Goal: Answer question/provide support: Share knowledge or assist other users

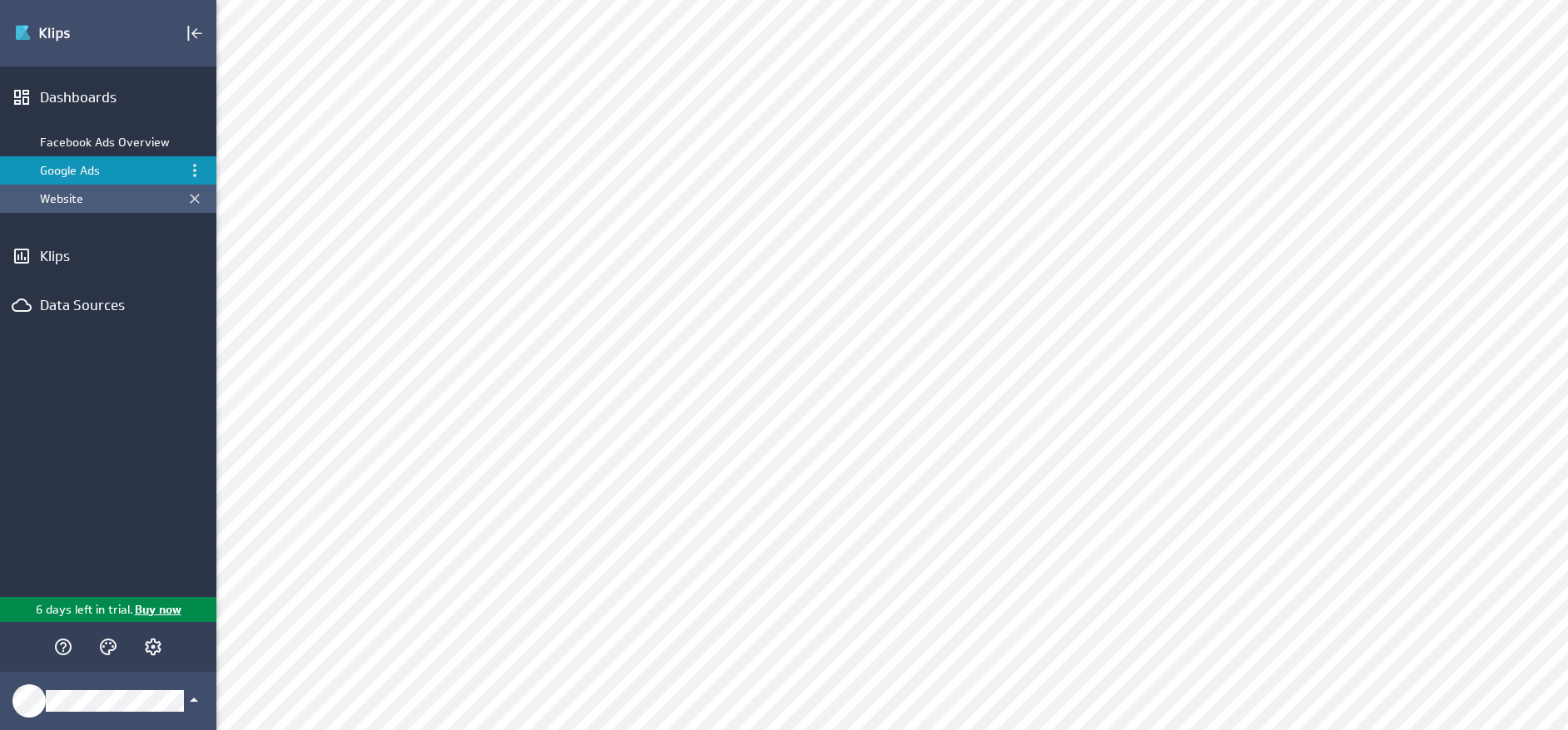
click at [74, 194] on div "Website" at bounding box center [109, 199] width 139 height 15
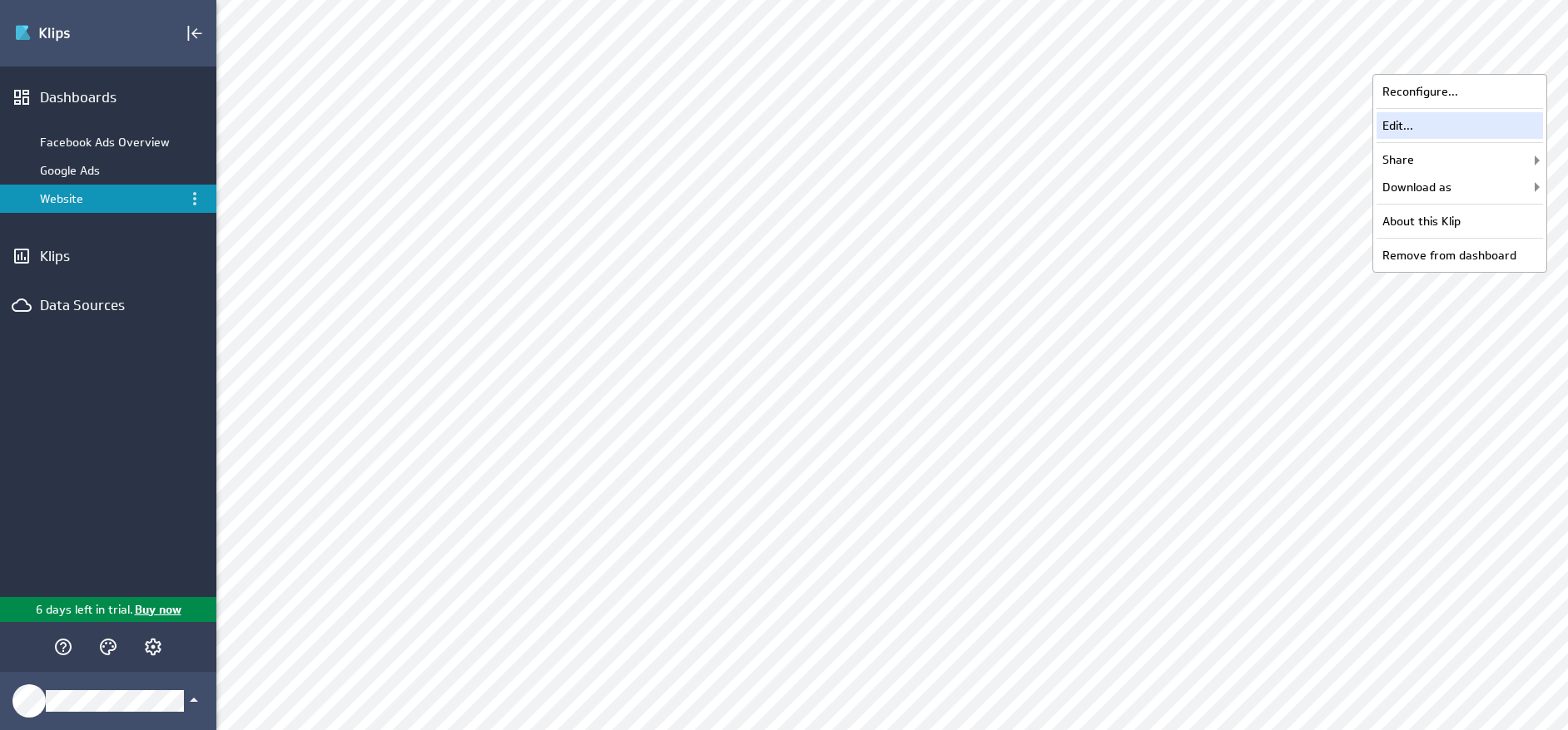
click at [1426, 117] on div "Edit..." at bounding box center [1460, 126] width 166 height 27
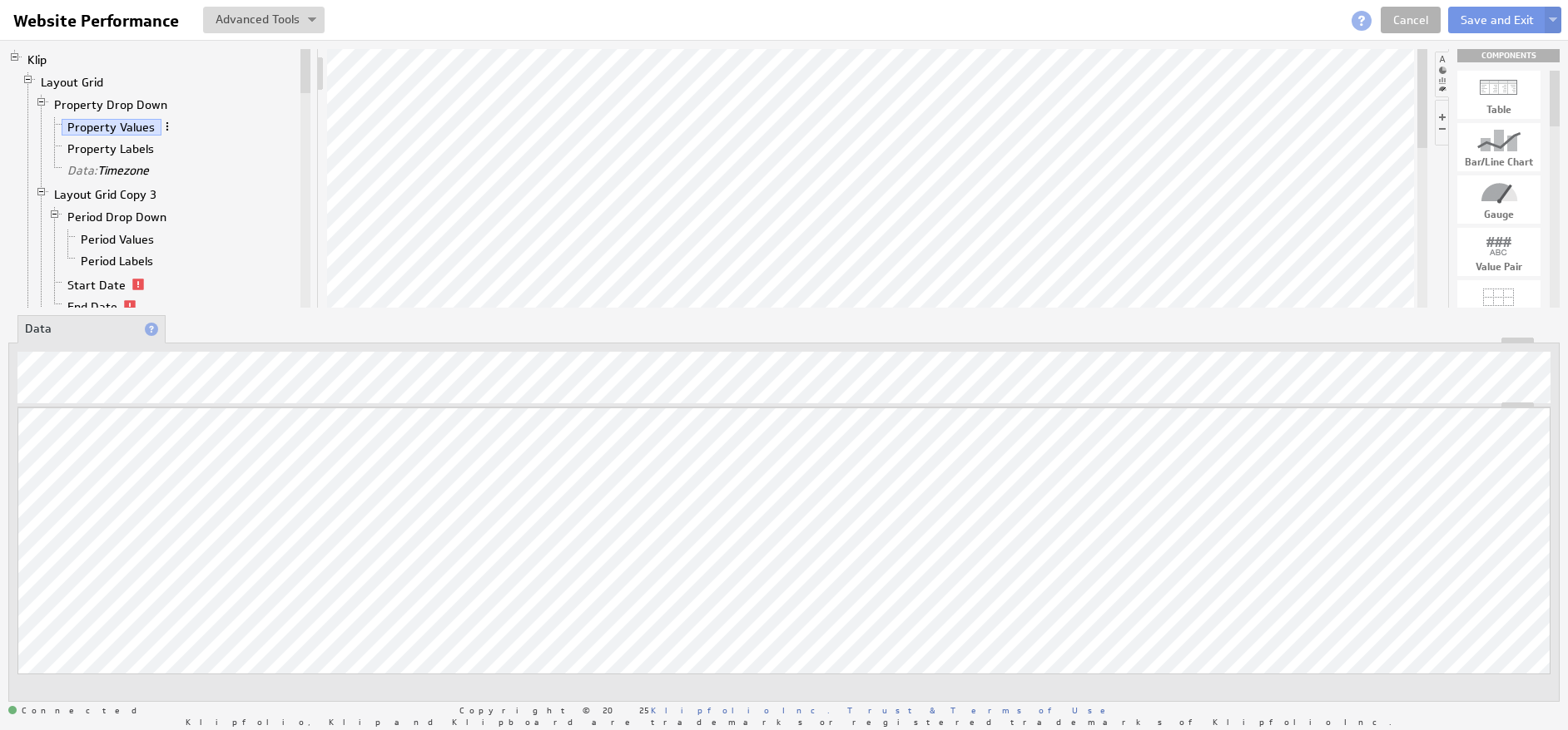
click at [168, 126] on span at bounding box center [167, 126] width 12 height 12
click at [239, 252] on div "Filter..." at bounding box center [255, 247] width 166 height 27
checkbox input "true"
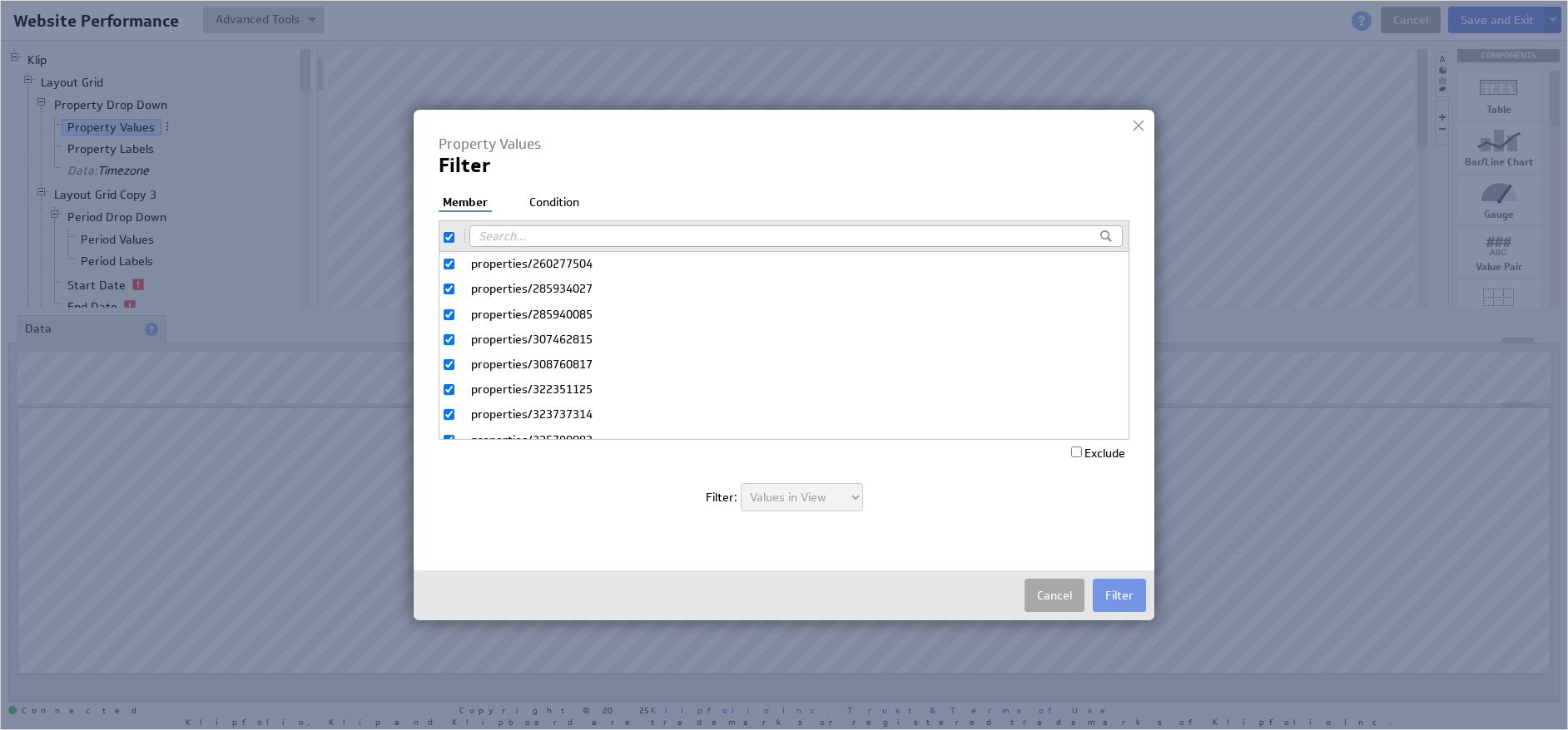
click at [1064, 584] on button "Cancel" at bounding box center [1055, 596] width 60 height 33
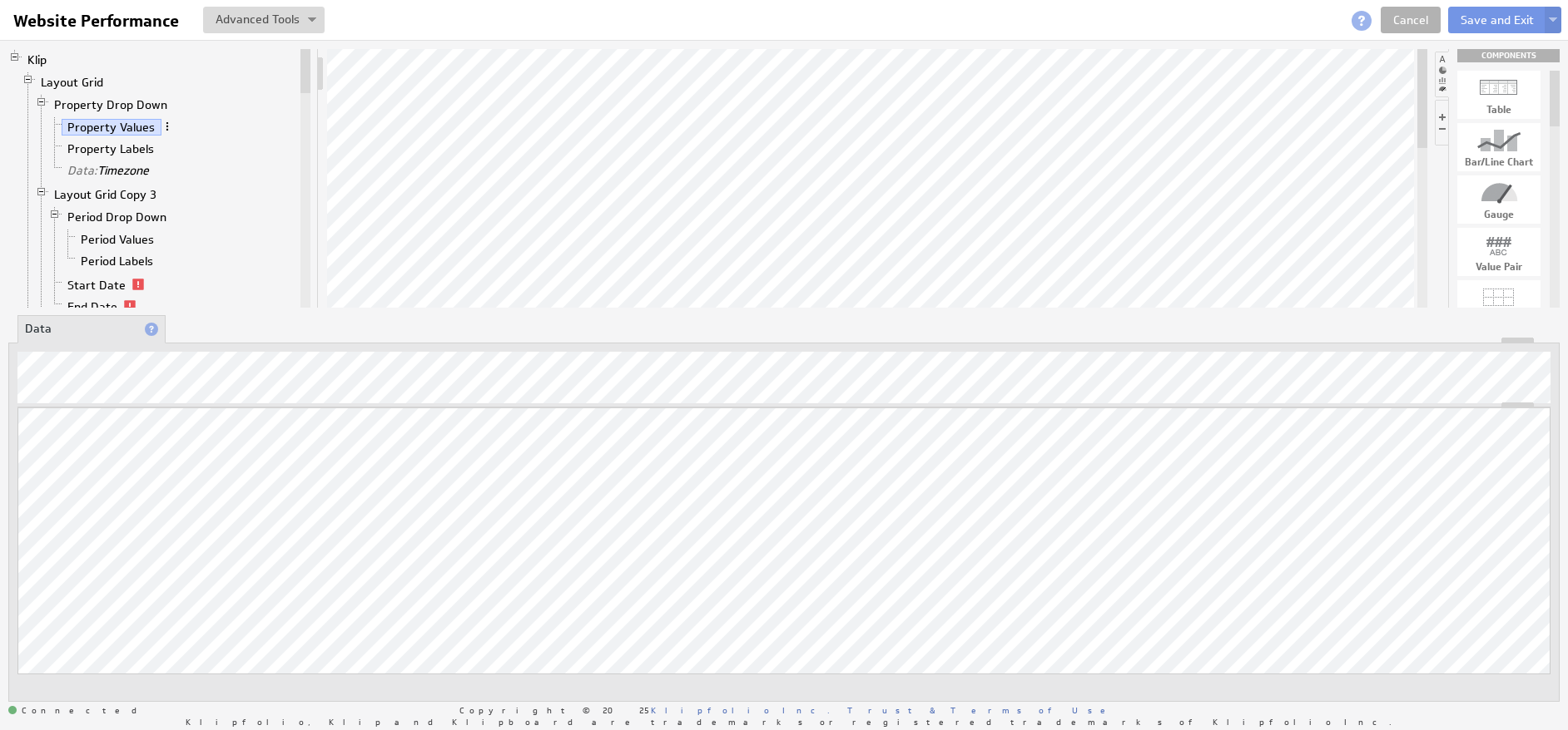
click at [168, 124] on span at bounding box center [167, 126] width 12 height 12
click at [256, 237] on div "Filter..." at bounding box center [255, 245] width 166 height 27
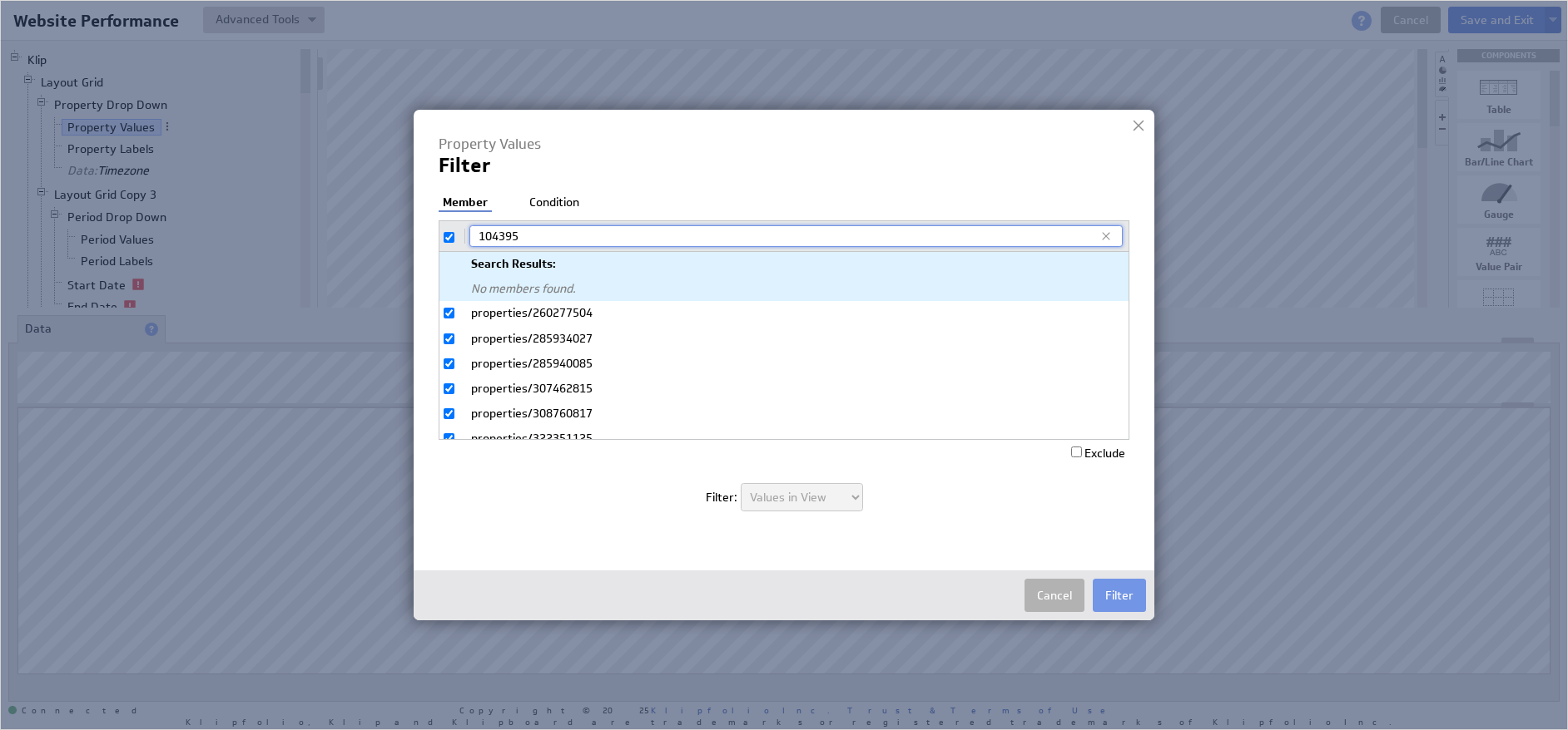
type input "104395"
click at [453, 238] on input "checkbox" at bounding box center [448, 237] width 11 height 11
checkbox input "false"
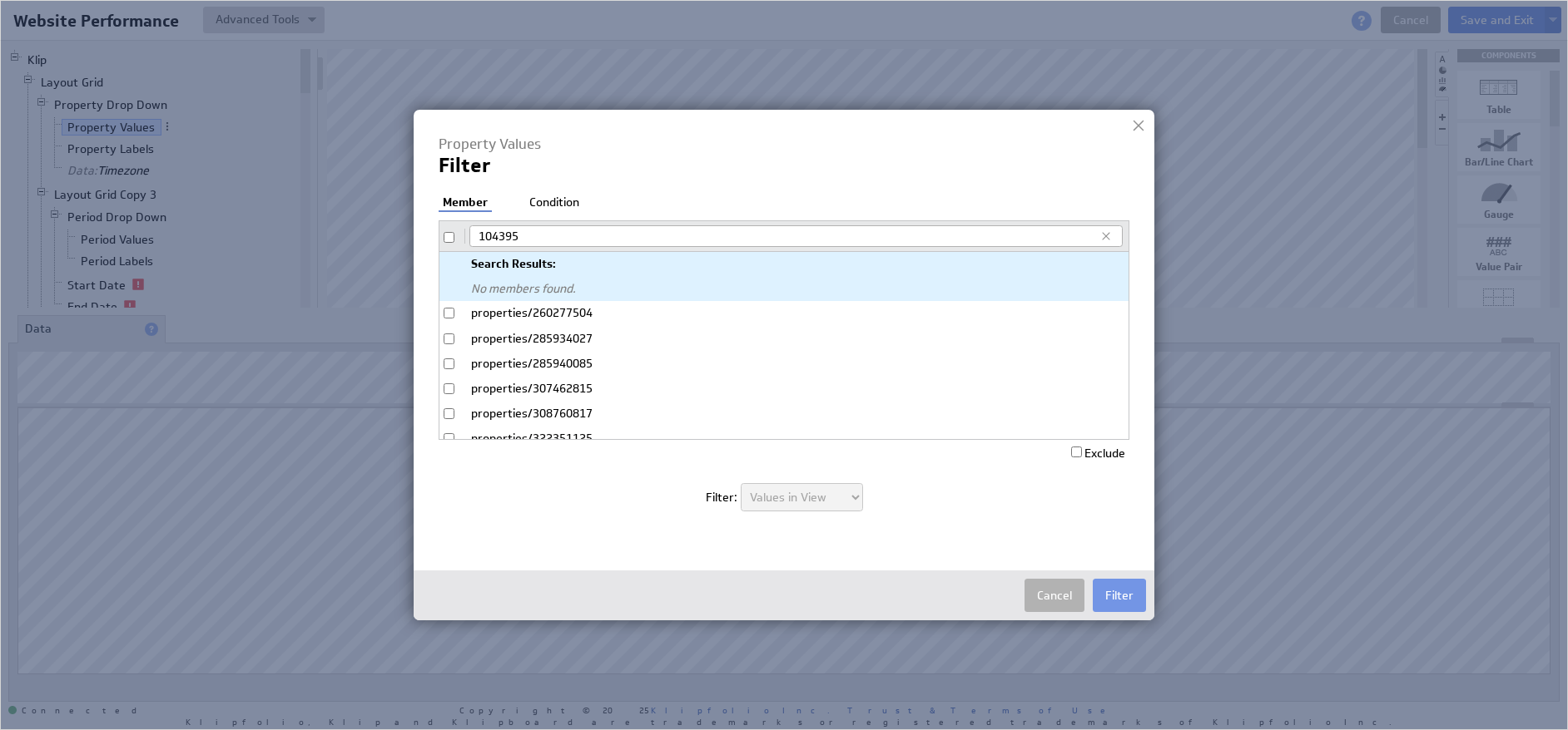
checkbox input "false"
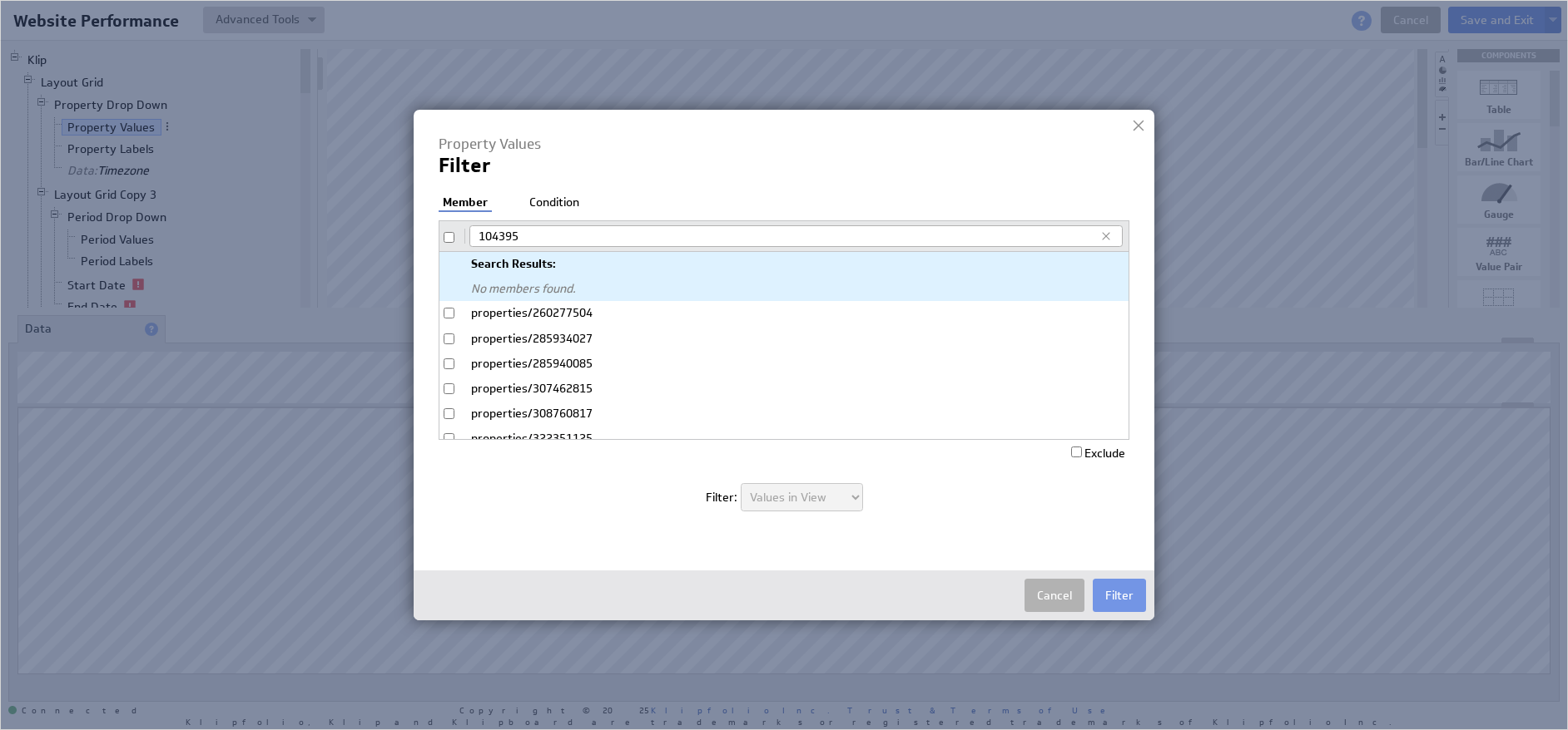
checkbox input "false"
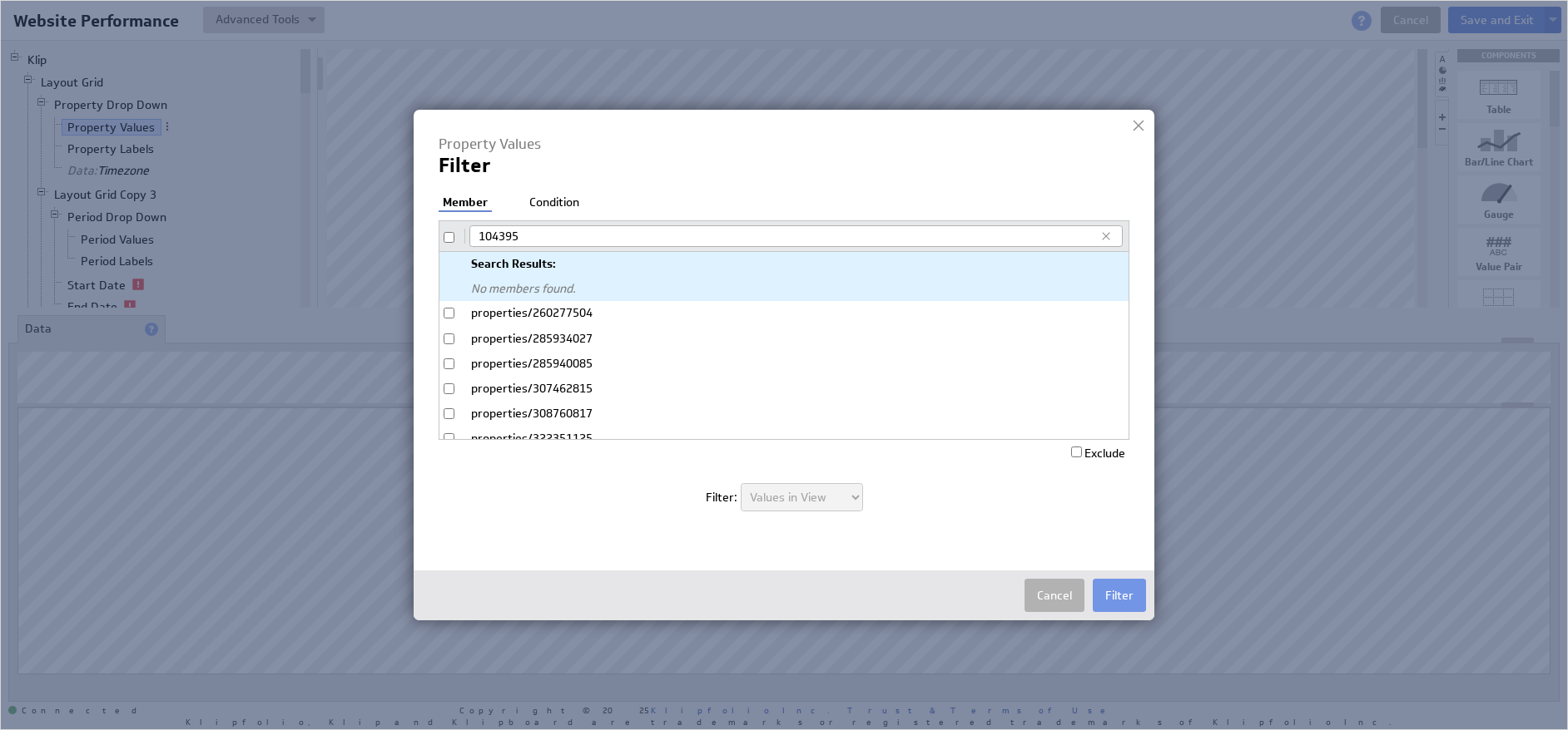
checkbox input "false"
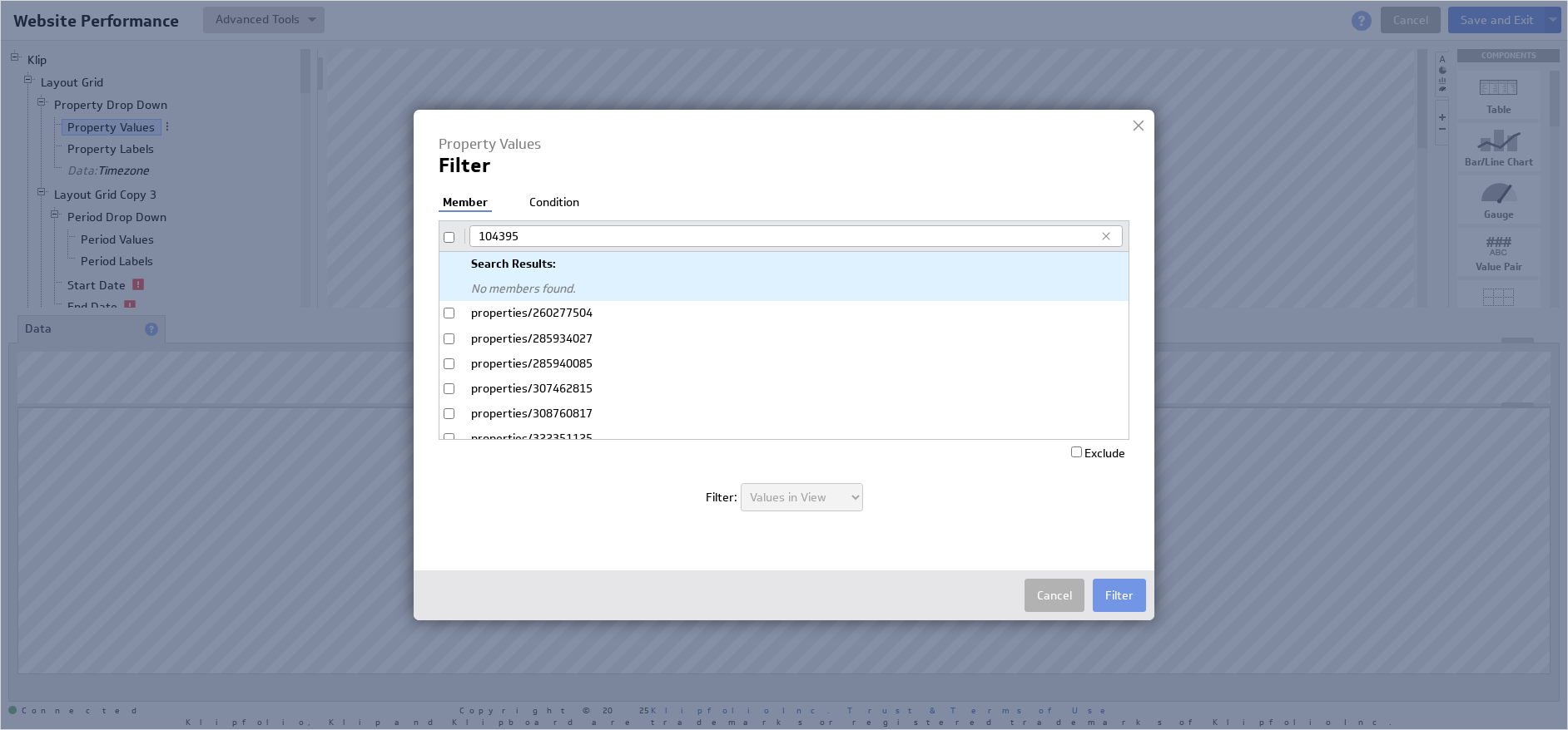
checkbox input "false"
click at [1041, 588] on button "Cancel" at bounding box center [1055, 596] width 60 height 33
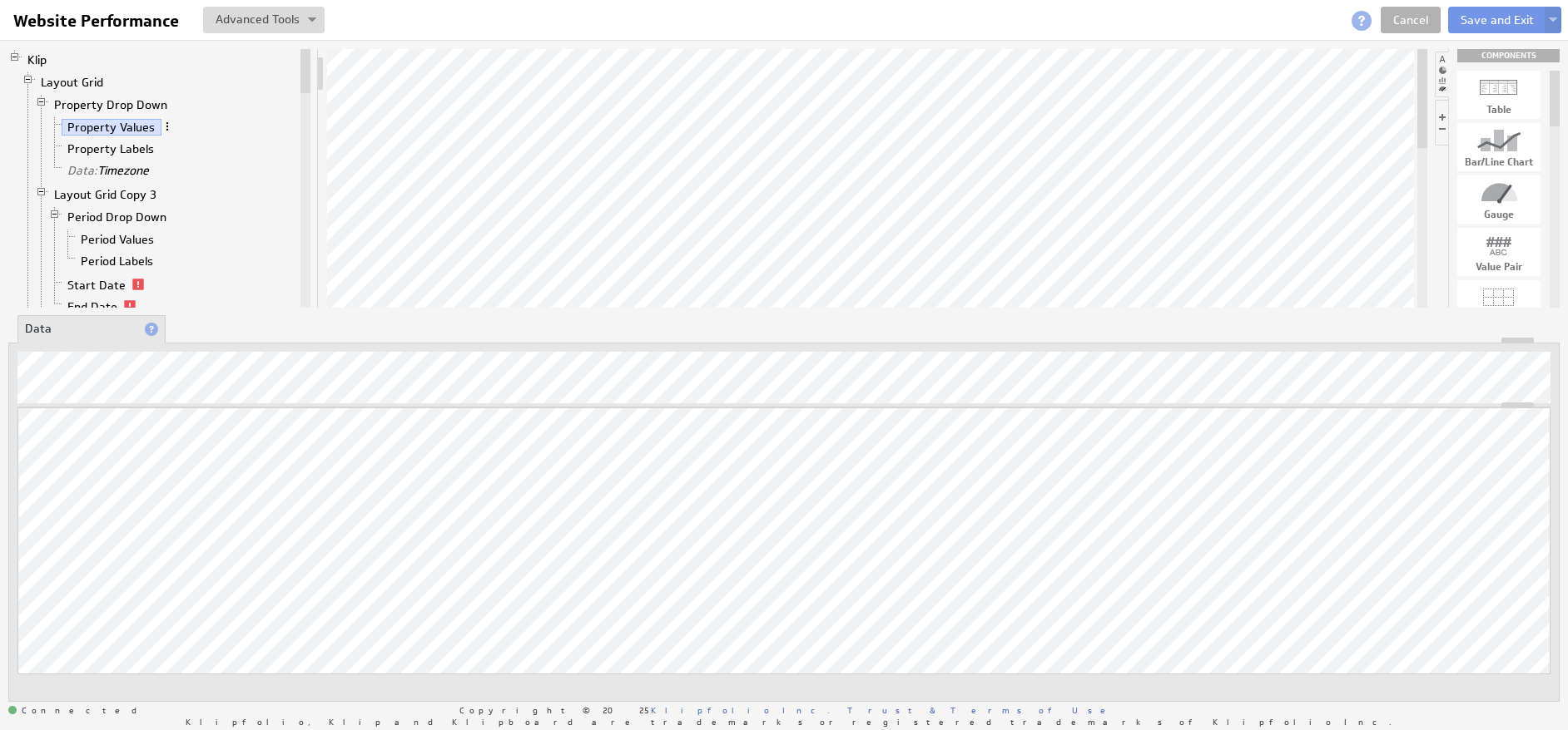
click at [165, 128] on span at bounding box center [167, 126] width 12 height 12
click at [255, 239] on div "Filter..." at bounding box center [253, 249] width 166 height 27
checkbox input "true"
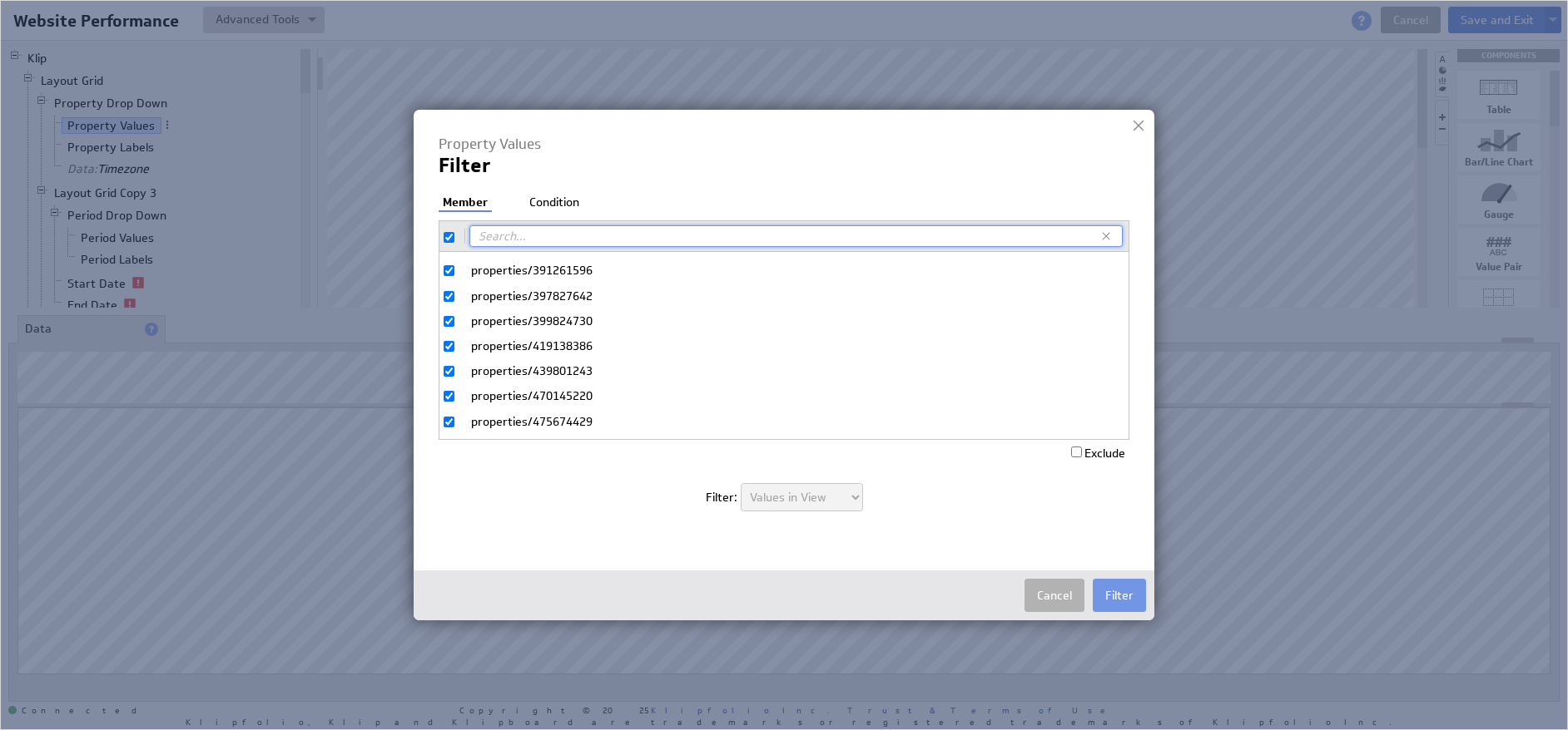
scroll to position [296, 0]
click at [453, 235] on input "checkbox" at bounding box center [448, 237] width 11 height 11
checkbox input "false"
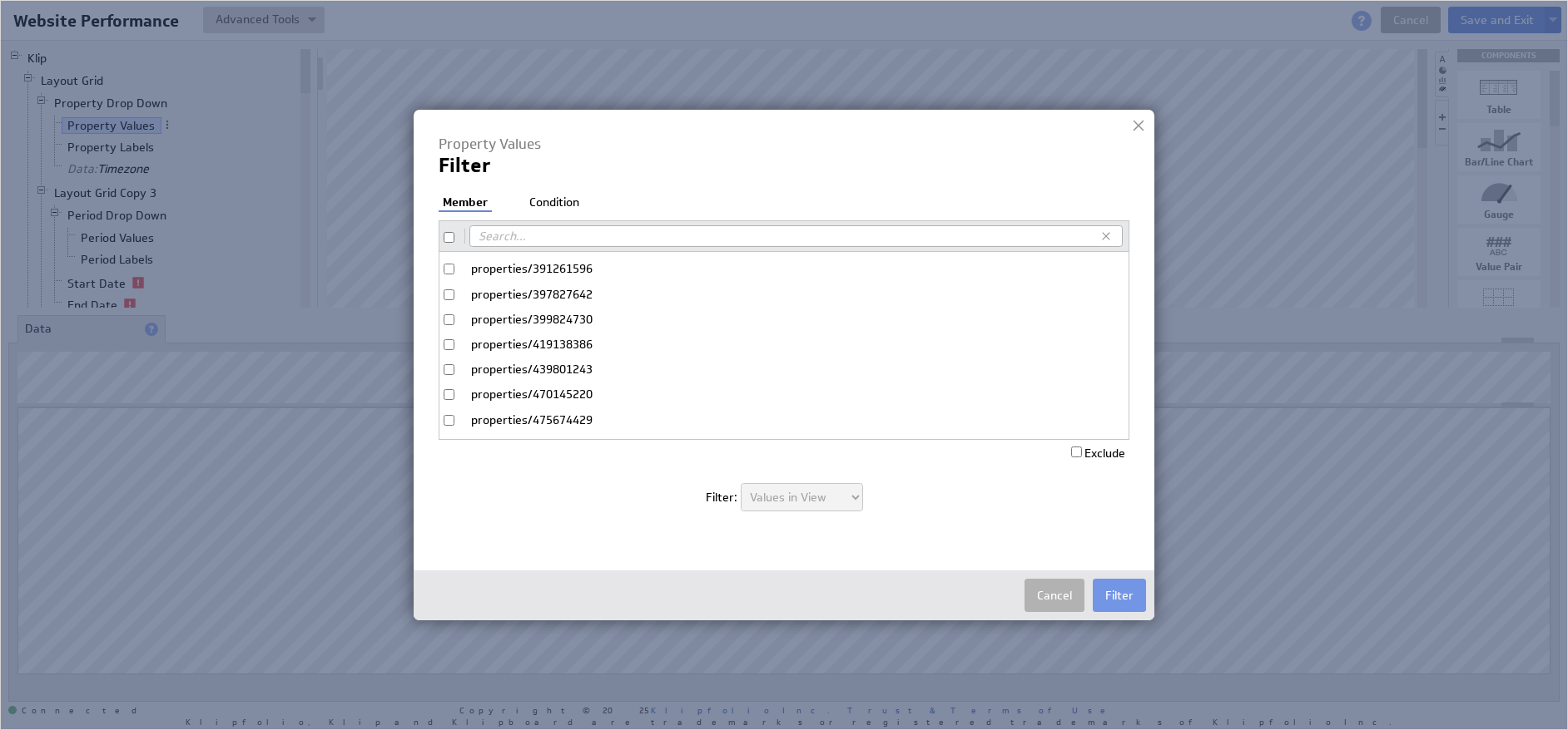
checkbox input "false"
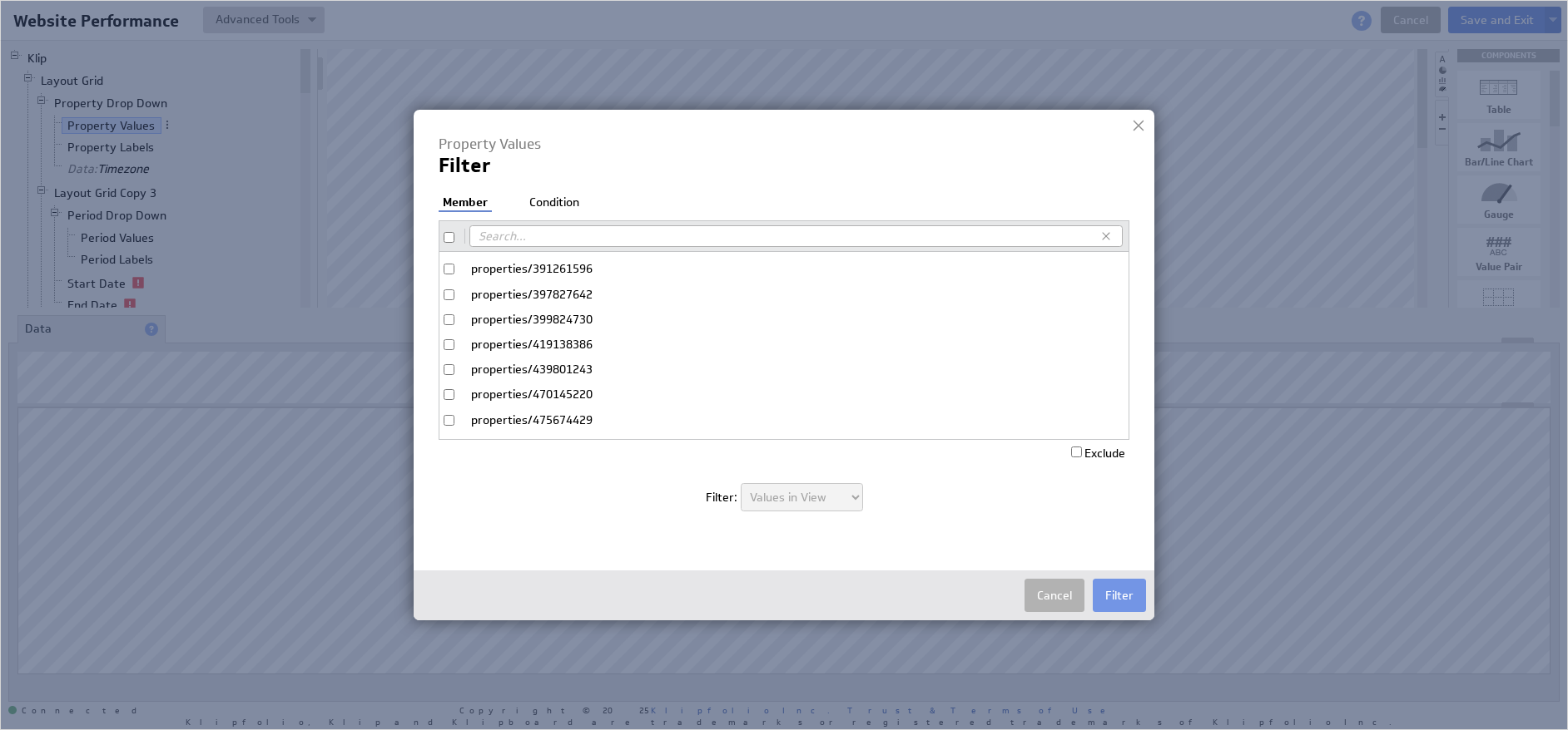
checkbox input "false"
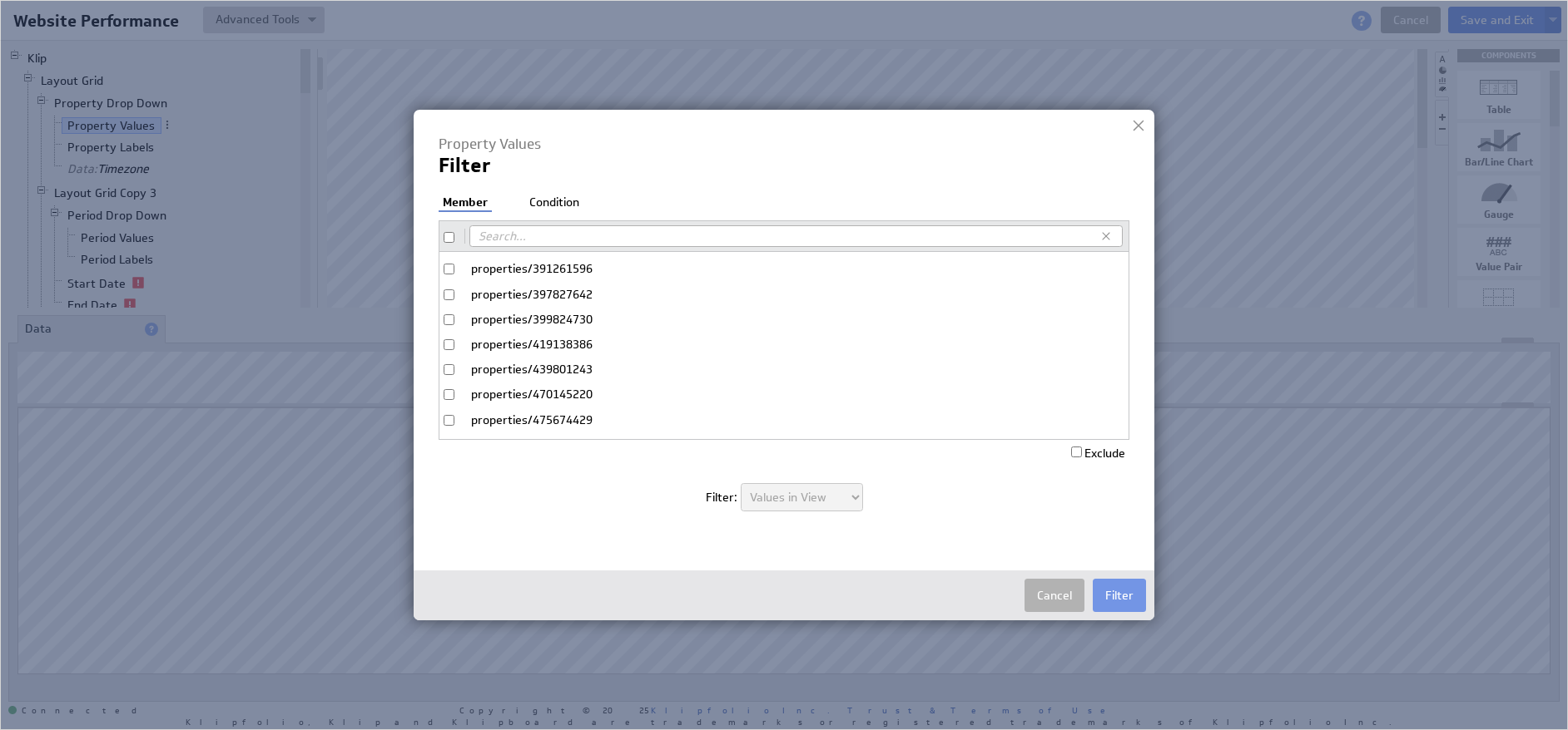
checkbox input "false"
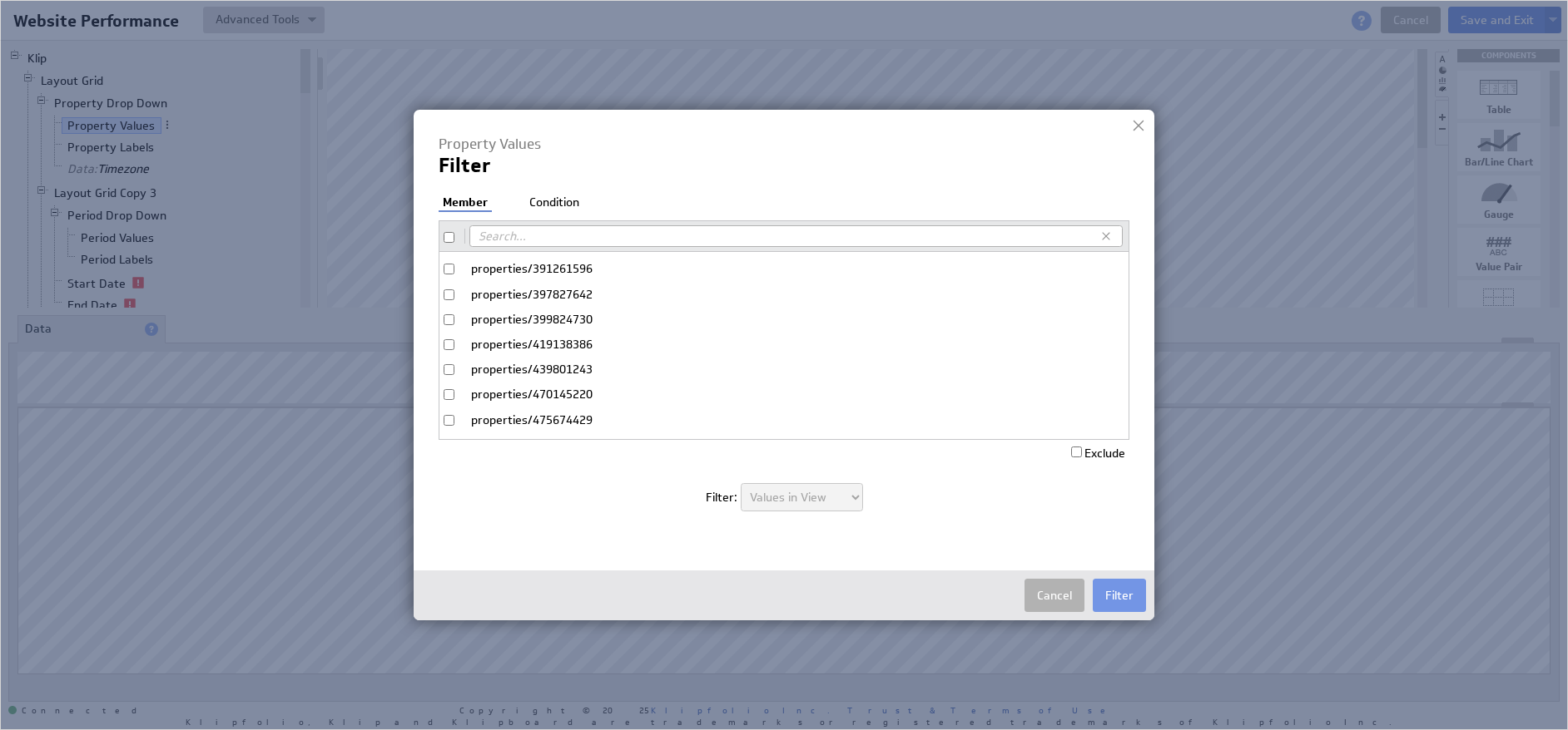
checkbox input "false"
click at [448, 286] on label "properties/397827642" at bounding box center [784, 295] width 689 height 24
click at [448, 290] on input "properties/397827642" at bounding box center [448, 295] width 11 height 11
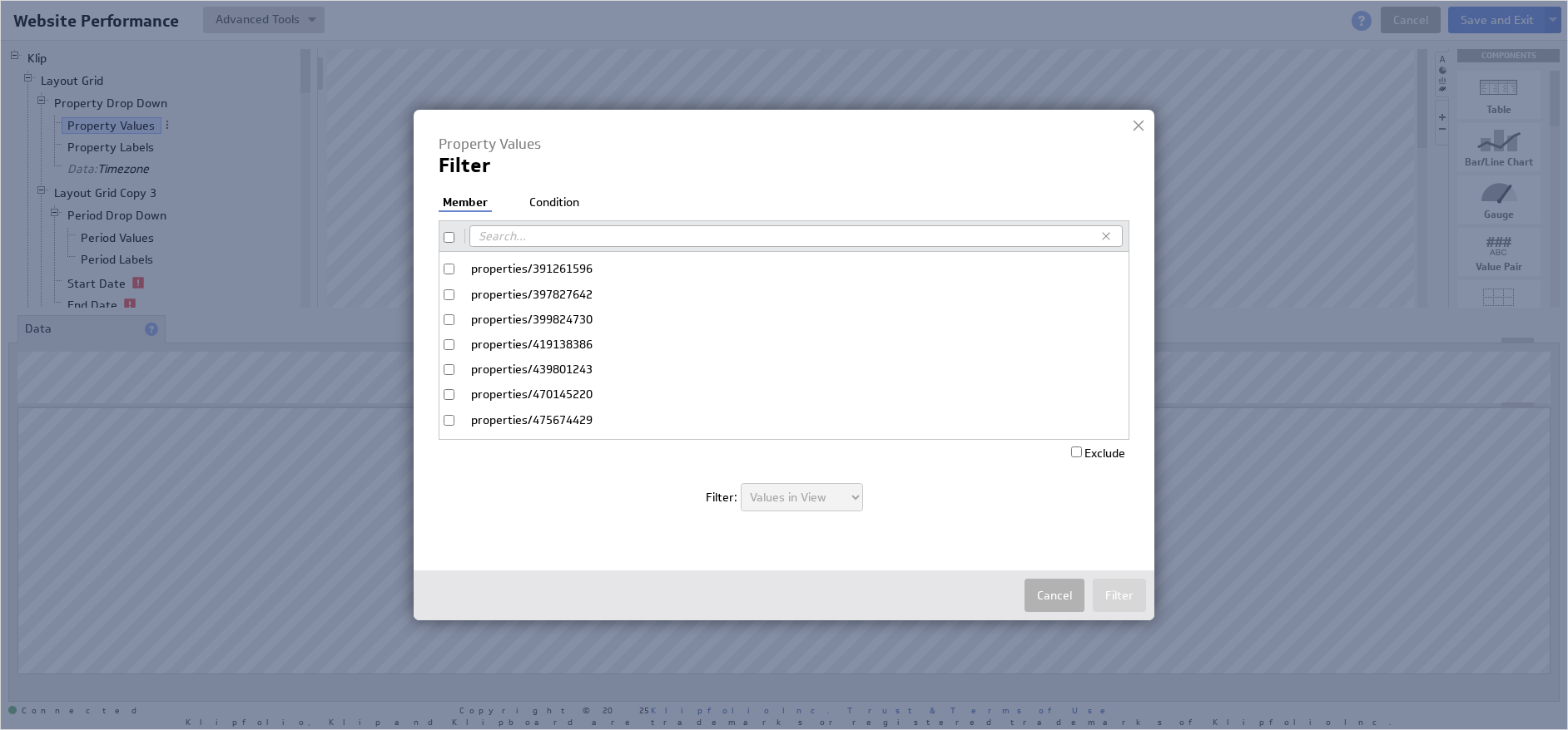
checkbox input "true"
click at [1124, 591] on button "Filter" at bounding box center [1119, 596] width 53 height 33
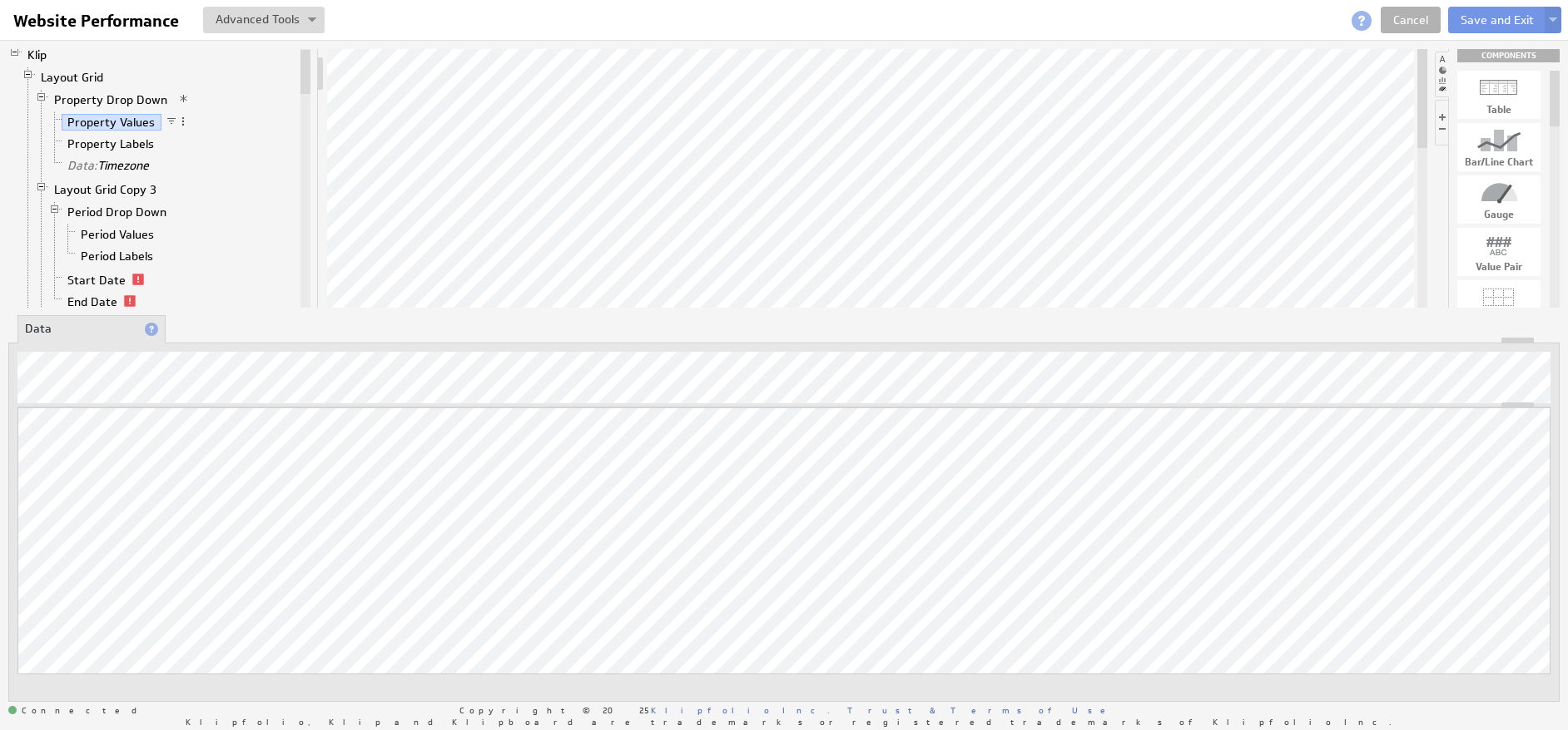
click at [172, 122] on span at bounding box center [171, 122] width 12 height 12
click at [228, 146] on div "Edit Filter..." at bounding box center [260, 139] width 166 height 27
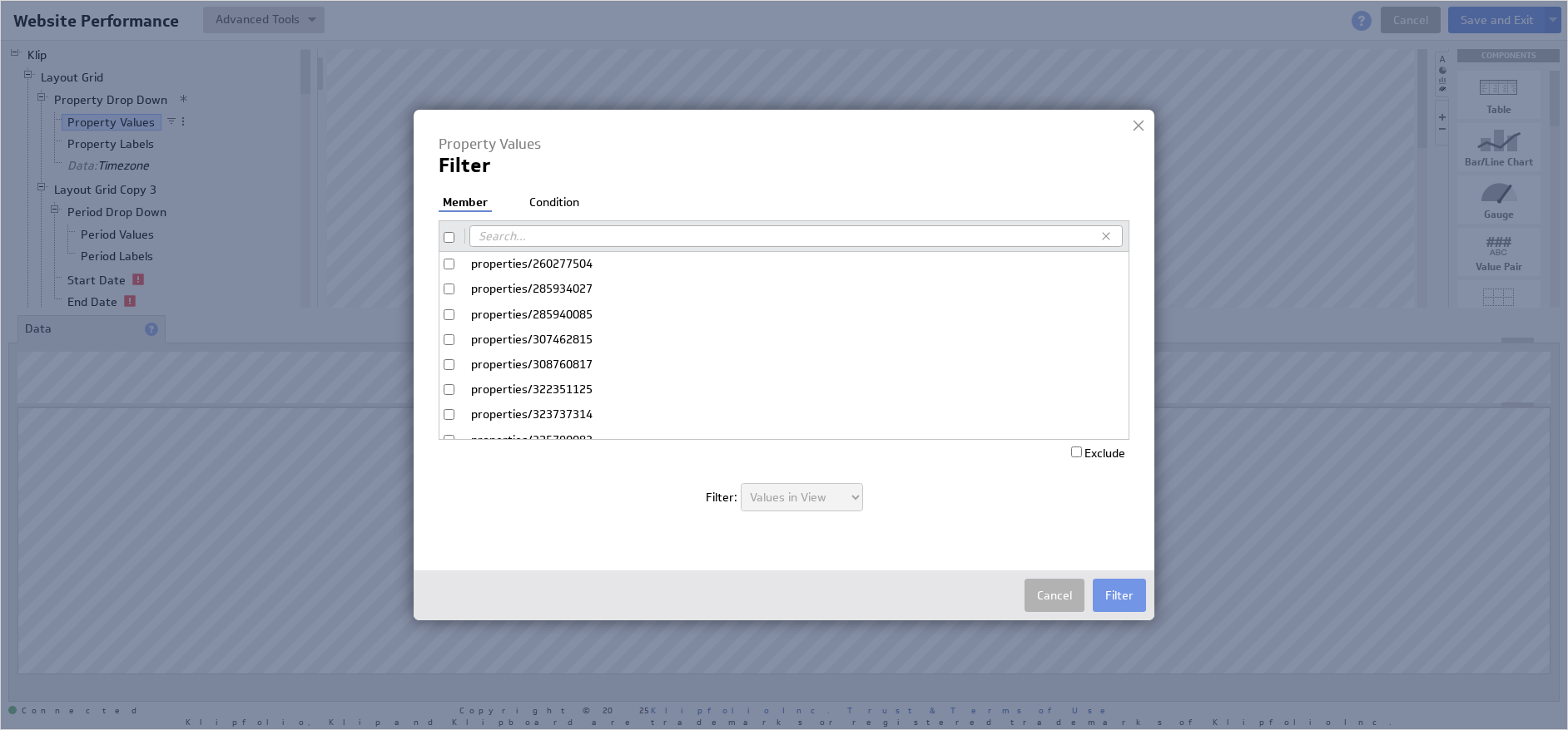
click at [453, 362] on input "properties/308760817" at bounding box center [448, 364] width 11 height 11
checkbox input "true"
click at [453, 273] on input "properties/397827642" at bounding box center [448, 275] width 11 height 11
checkbox input "false"
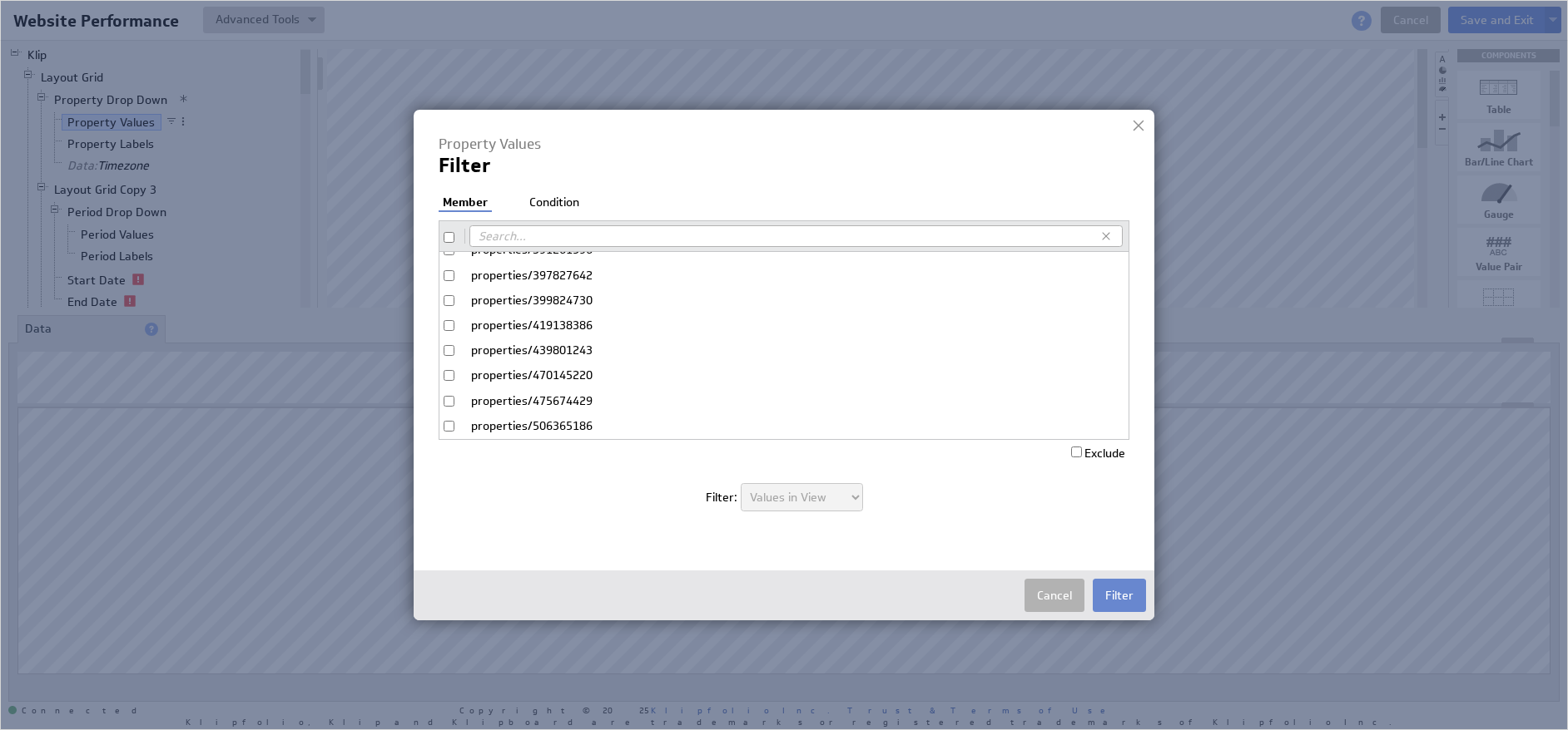
click at [1120, 599] on button "Filter" at bounding box center [1119, 596] width 53 height 33
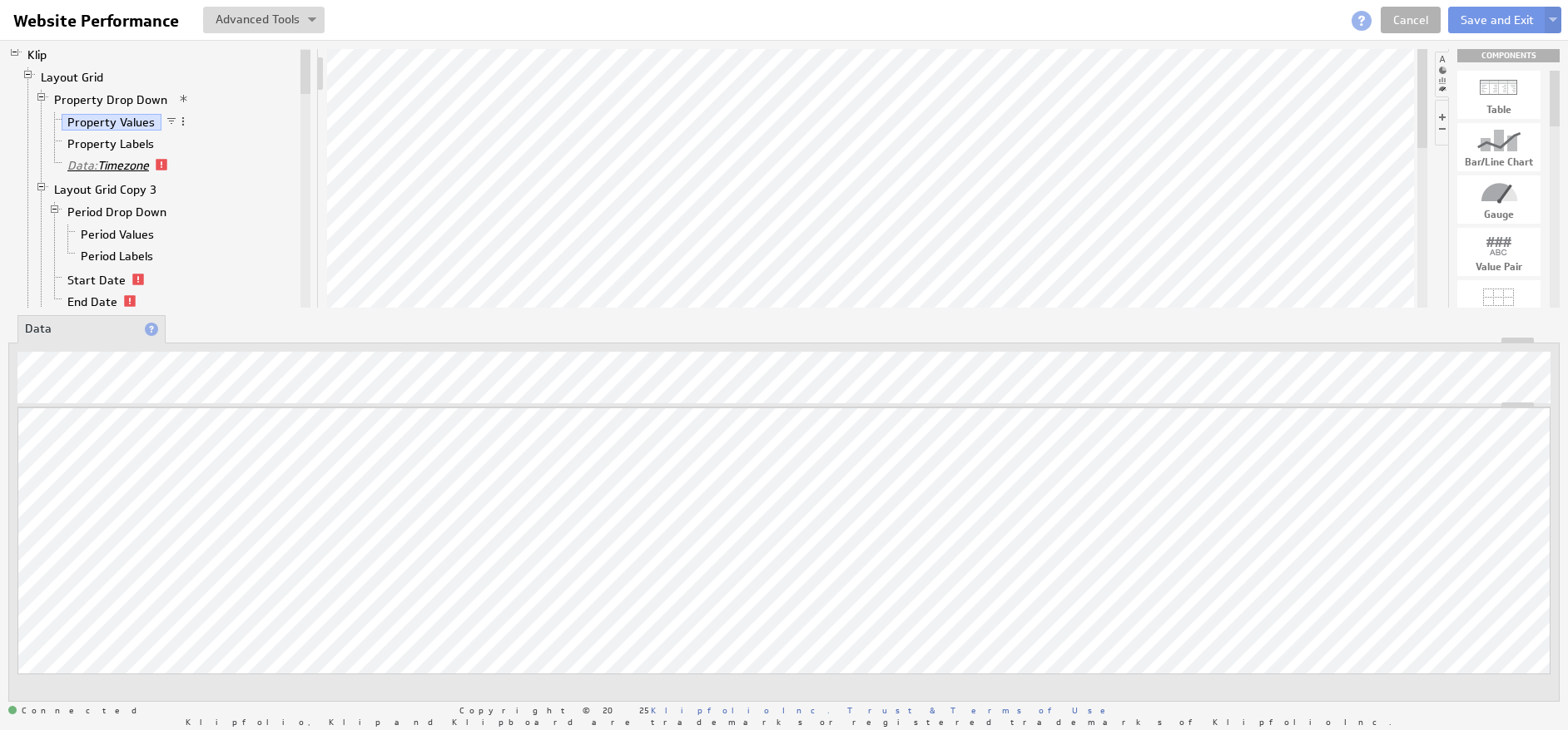
click at [122, 165] on link "Data: Timezone" at bounding box center [108, 165] width 94 height 16
click at [1471, 18] on button "Save and Exit" at bounding box center [1497, 20] width 99 height 27
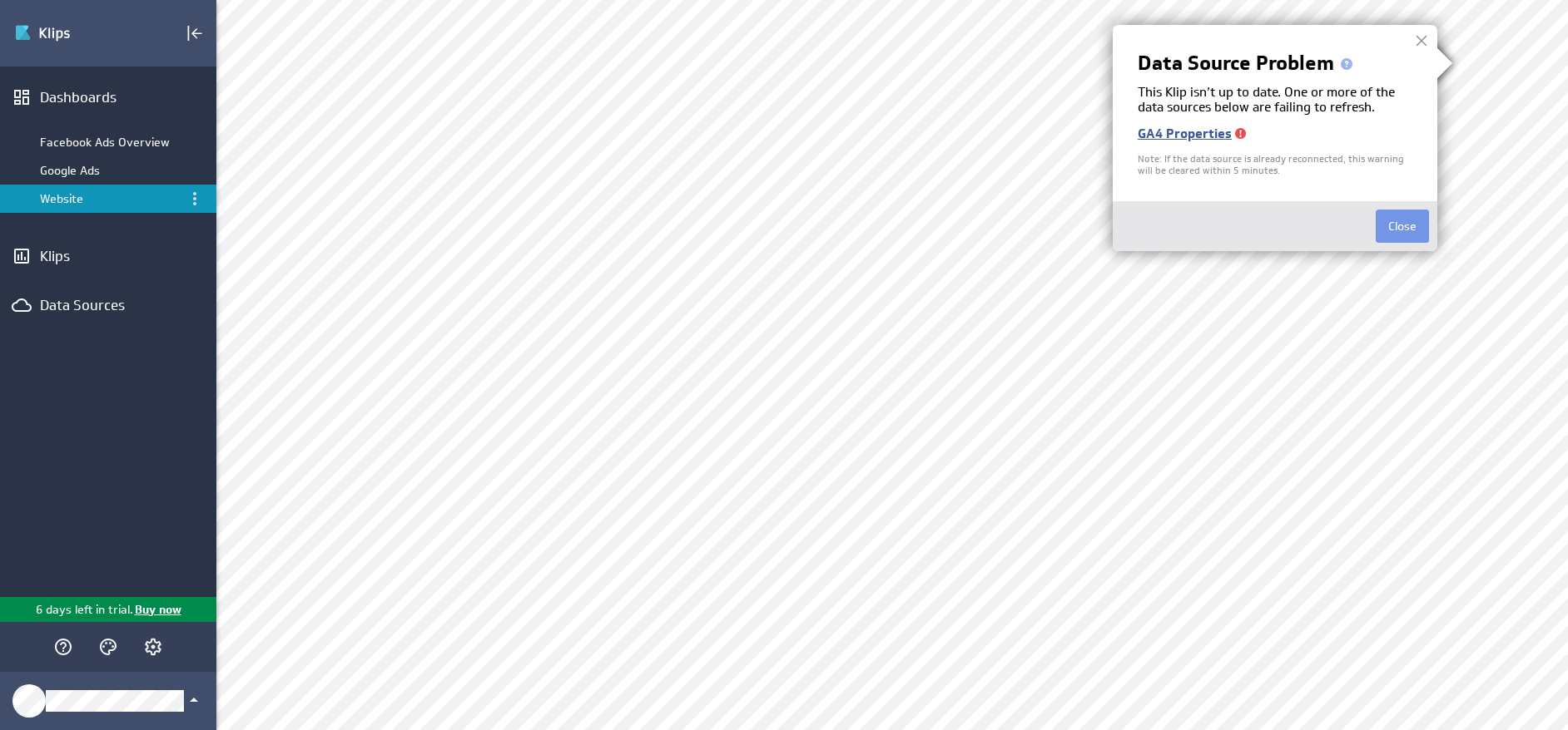
click at [1203, 132] on link "GA4 Properties" at bounding box center [1184, 133] width 94 height 17
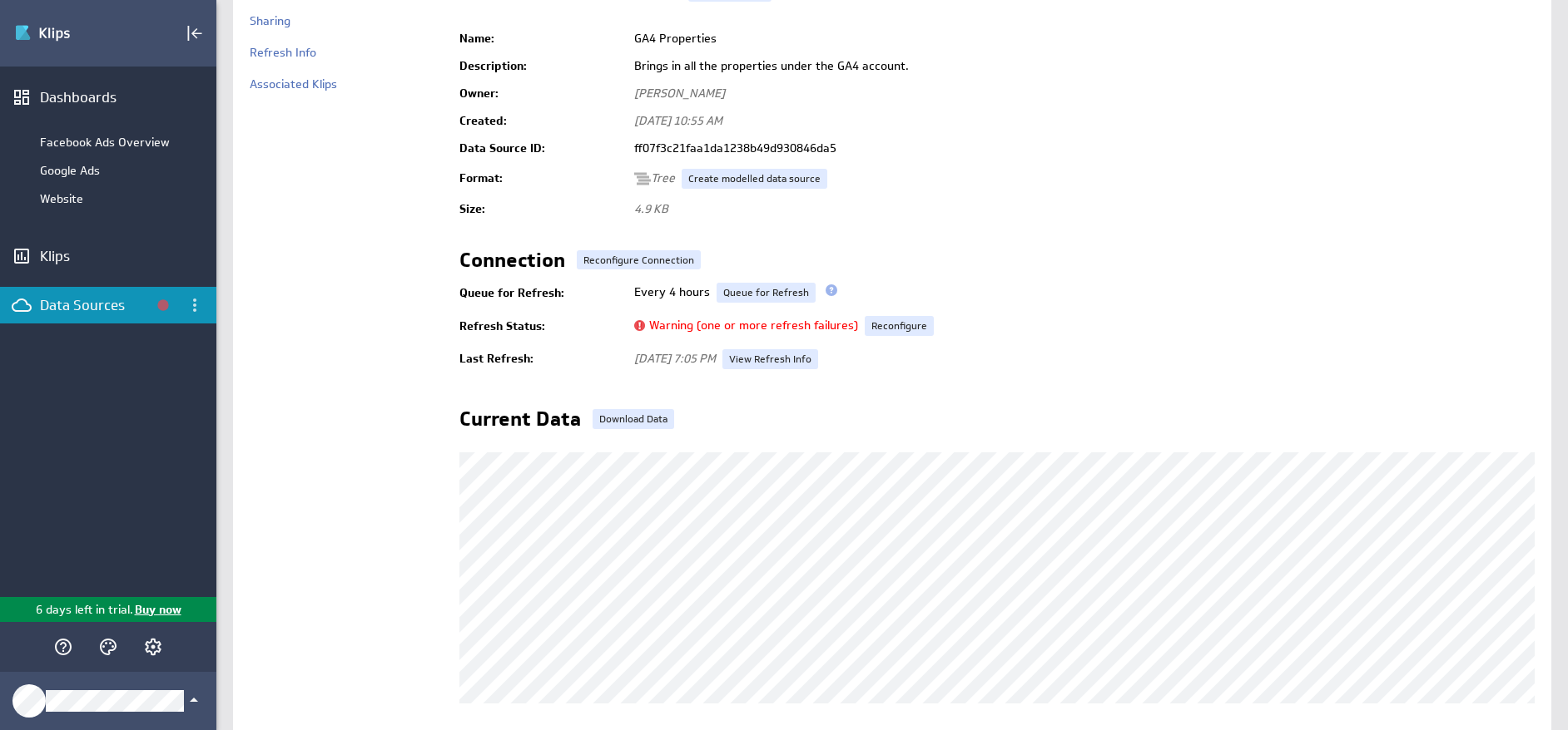
scroll to position [71, 0]
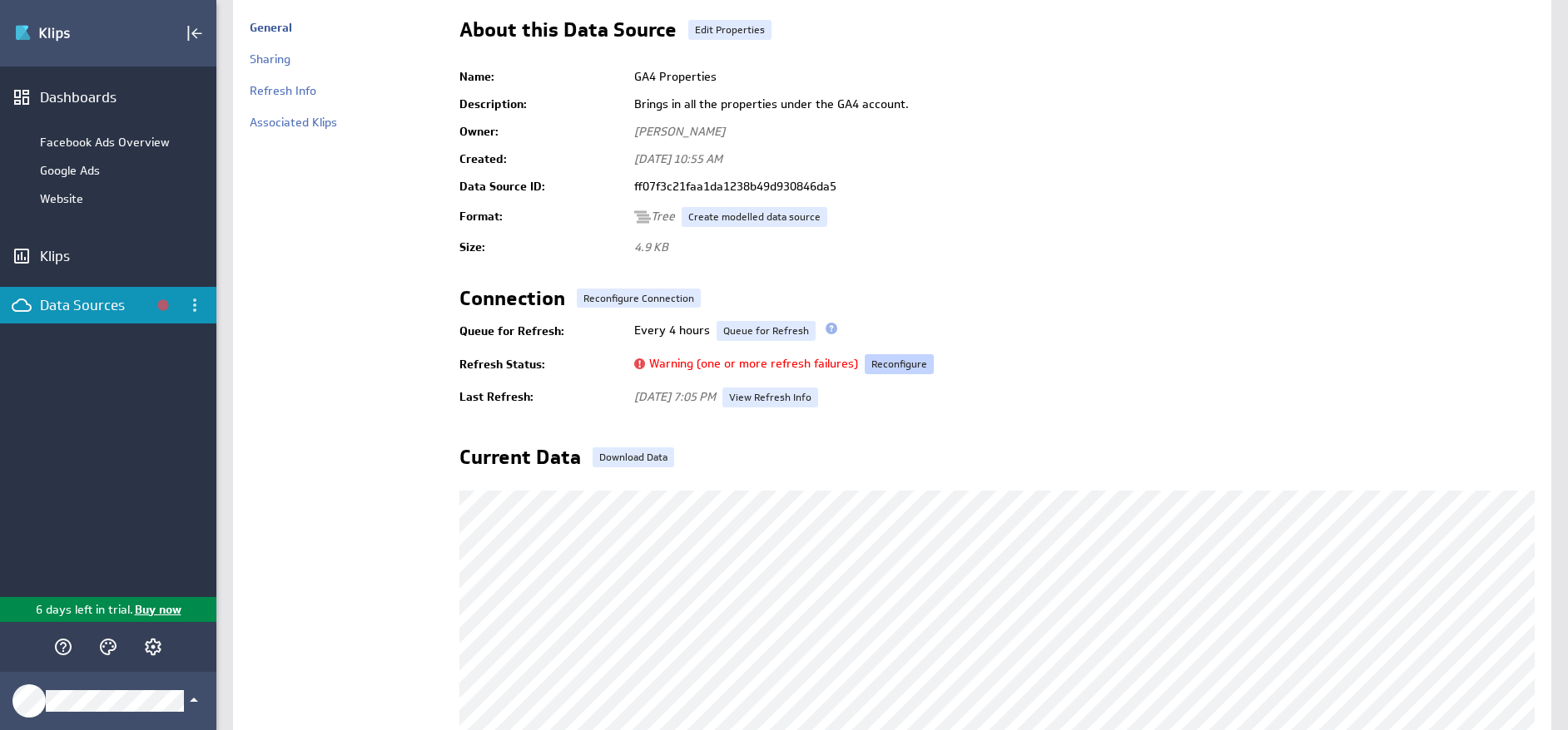
click at [903, 358] on link "Reconfigure" at bounding box center [899, 364] width 70 height 20
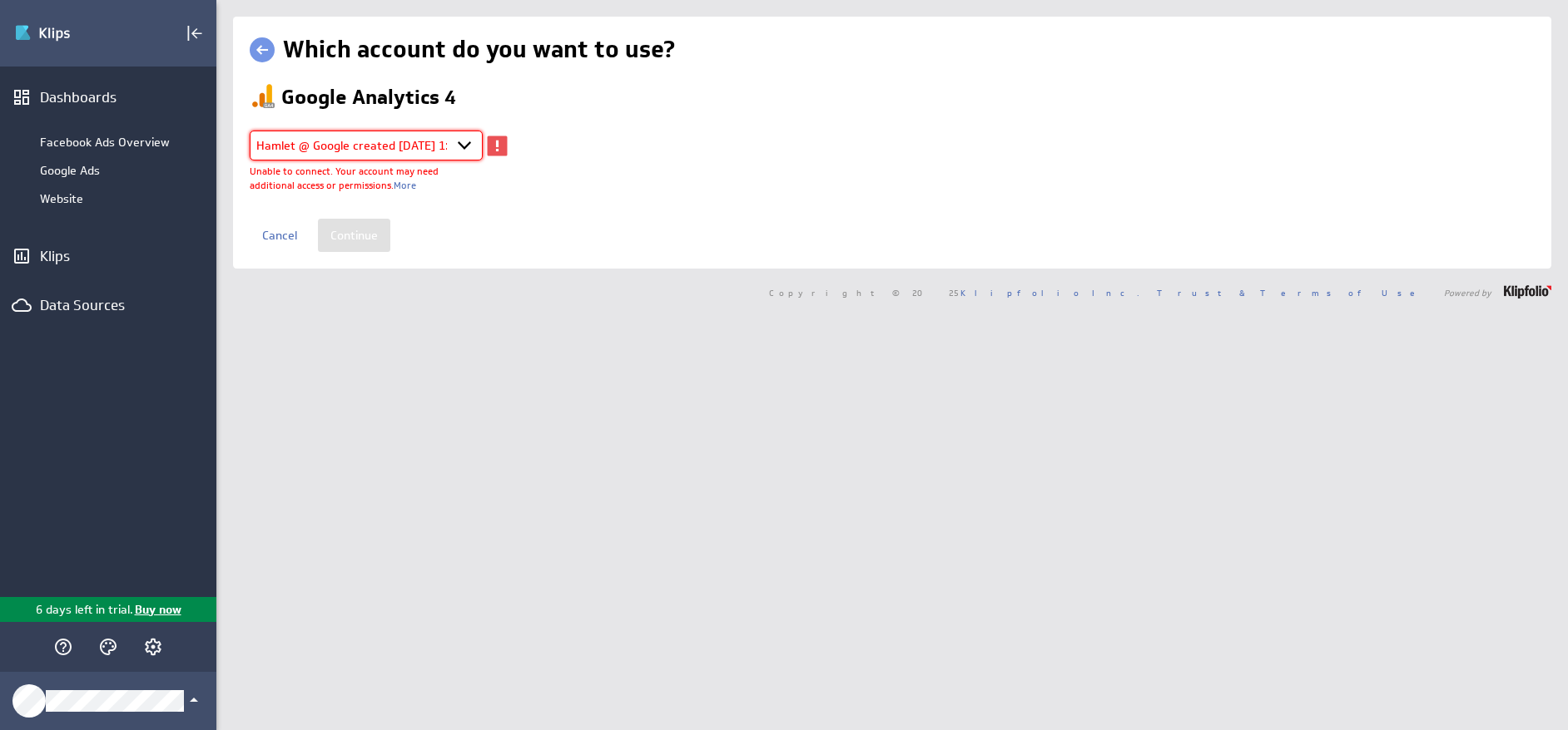
click at [414, 148] on select "Select account Hamlet @ Google created [DATE] 1:22 PM EDT + Connect new account…" at bounding box center [365, 145] width 233 height 30
click at [249, 130] on select "Select account Hamlet @ Google created [DATE] 1:22 PM EDT + Connect new account…" at bounding box center [365, 145] width 233 height 30
click at [682, 183] on div "Select account Hamlet @ Google created [DATE] 1:22 PM EDT + Connect new account…" at bounding box center [499, 161] width 499 height 62
click at [502, 146] on div at bounding box center [498, 145] width 29 height 30
click at [398, 187] on span "More" at bounding box center [405, 184] width 22 height 13
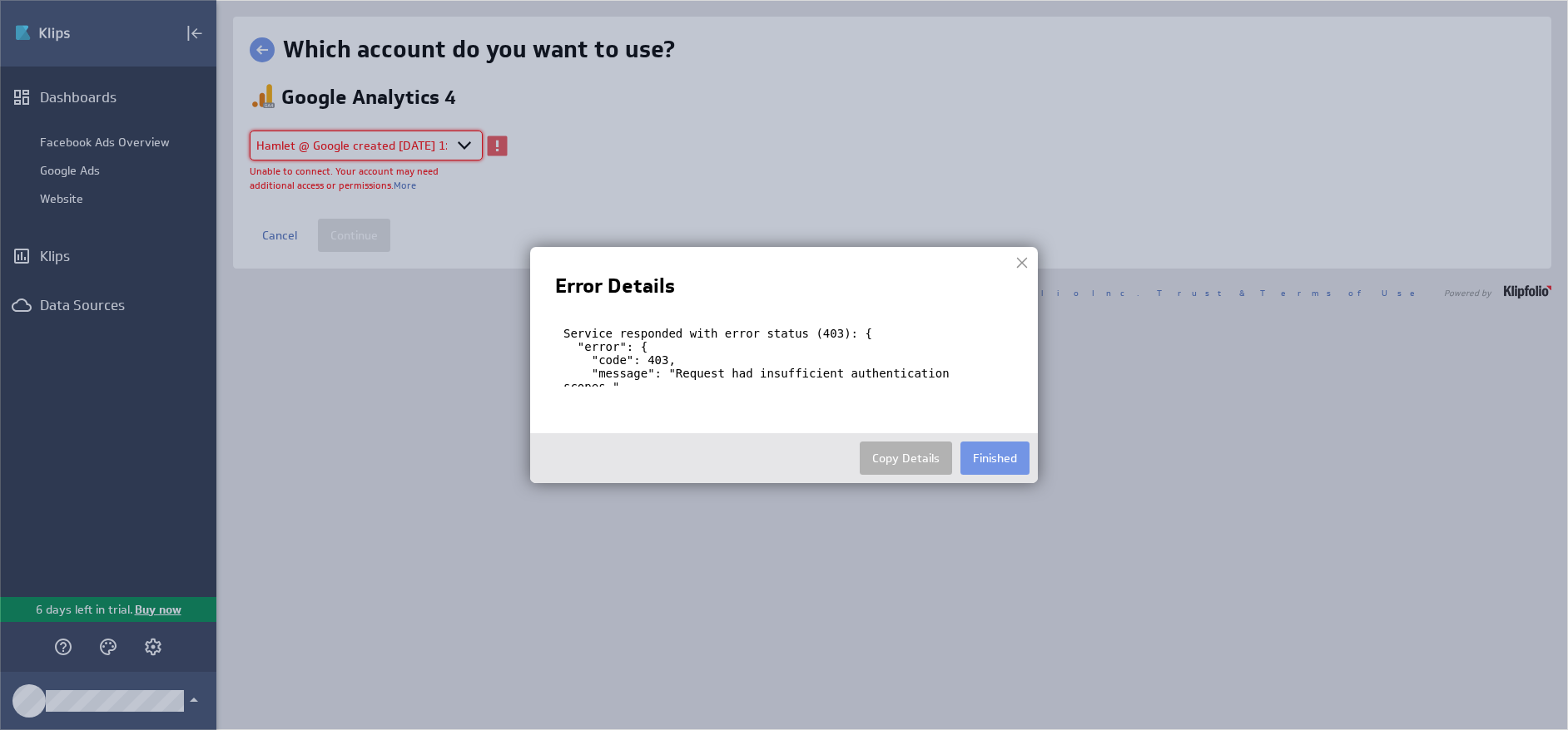
drag, startPoint x: 1019, startPoint y: 262, endPoint x: 994, endPoint y: 260, distance: 25.1
click at [1008, 261] on div "Error Details Service responded with error status (403): { "error": { "code": 4…" at bounding box center [784, 365] width 508 height 237
click at [1018, 259] on div at bounding box center [1022, 263] width 25 height 25
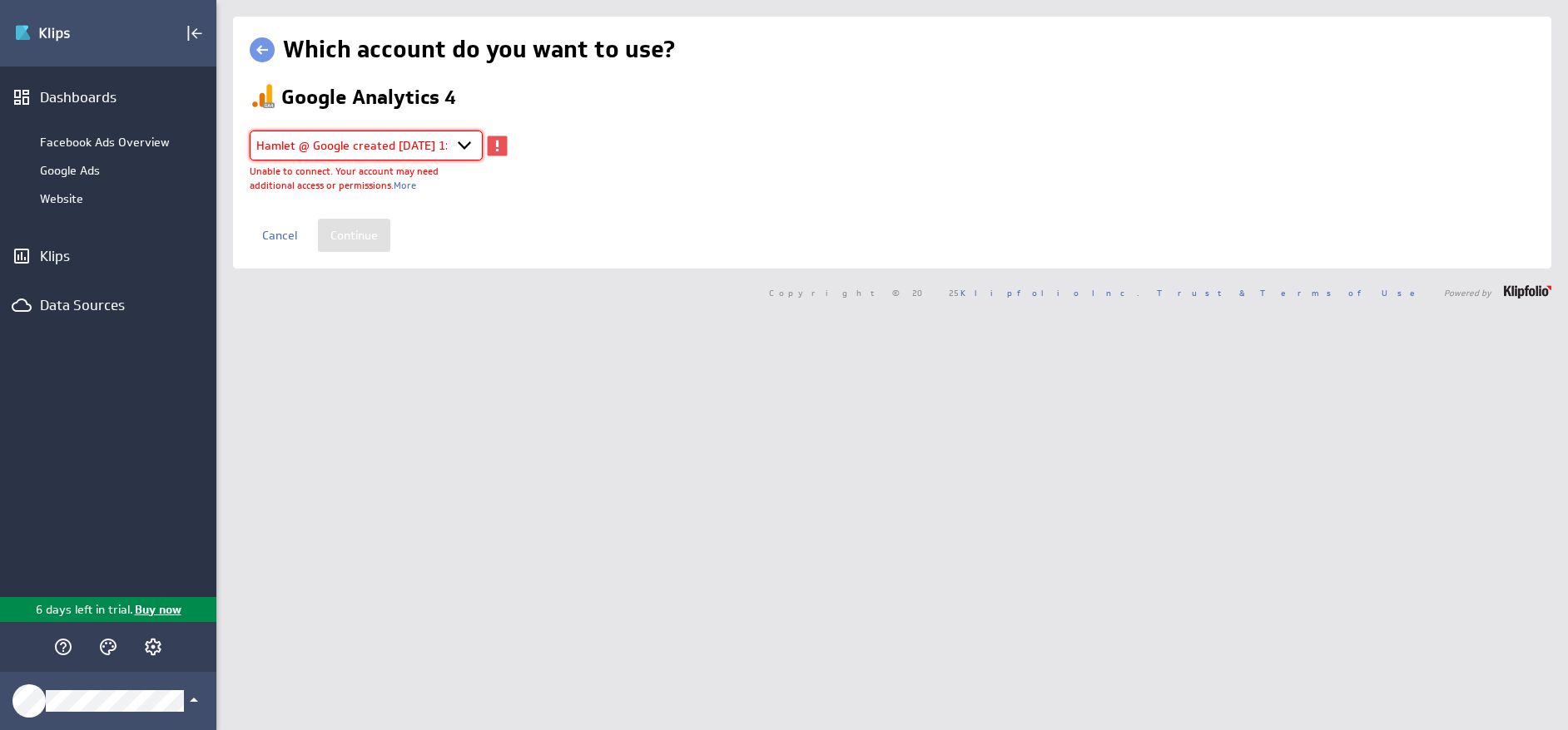
click at [442, 142] on select "Select account Hamlet @ Google created [DATE] 1:22 PM EDT + Connect new account…" at bounding box center [365, 145] width 233 height 30
select select "create_token"
click at [249, 130] on select "Select account Hamlet @ Google created [DATE] 1:22 PM EDT + Connect new account…" at bounding box center [365, 145] width 233 height 30
select select
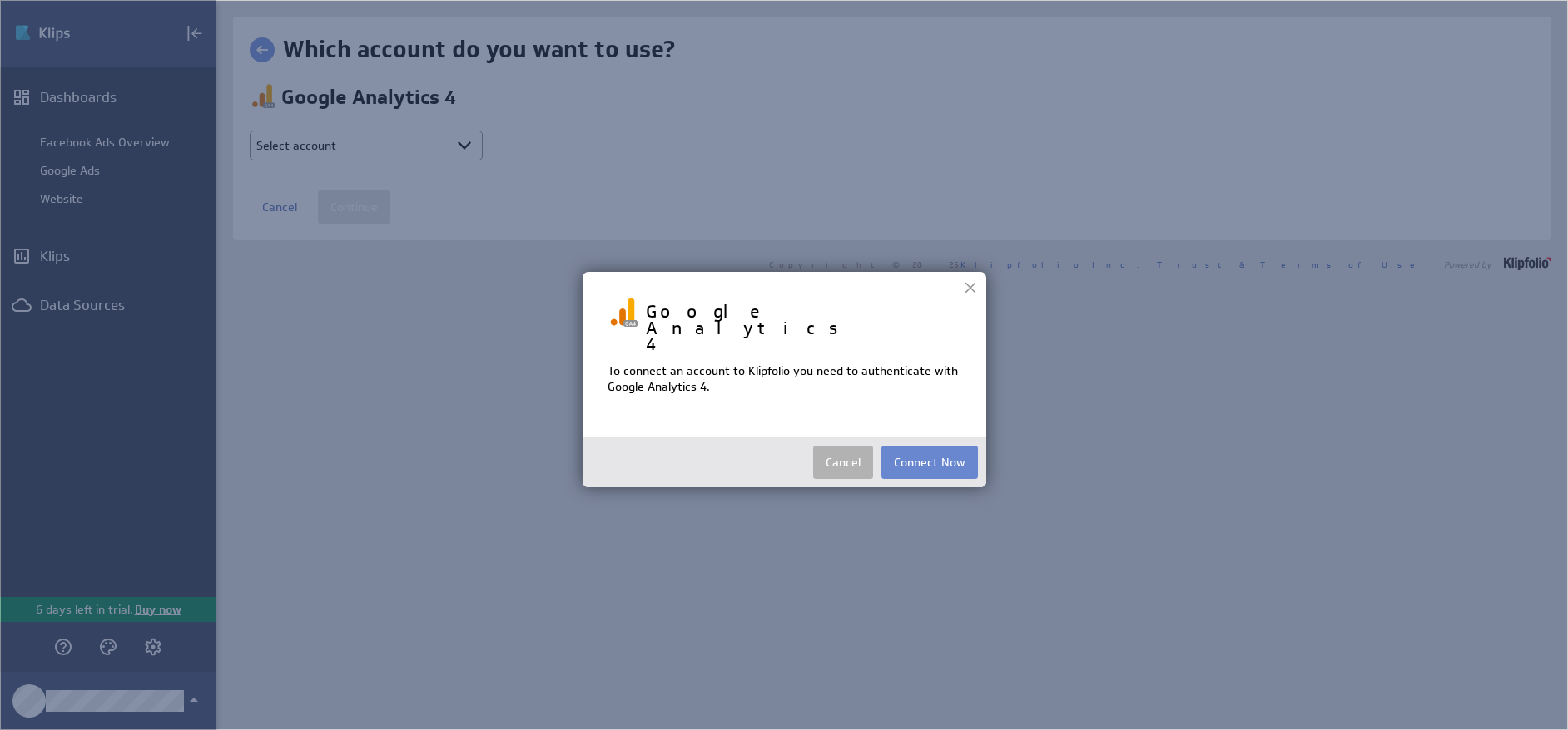
click at [928, 446] on button "Connect Now" at bounding box center [929, 463] width 97 height 33
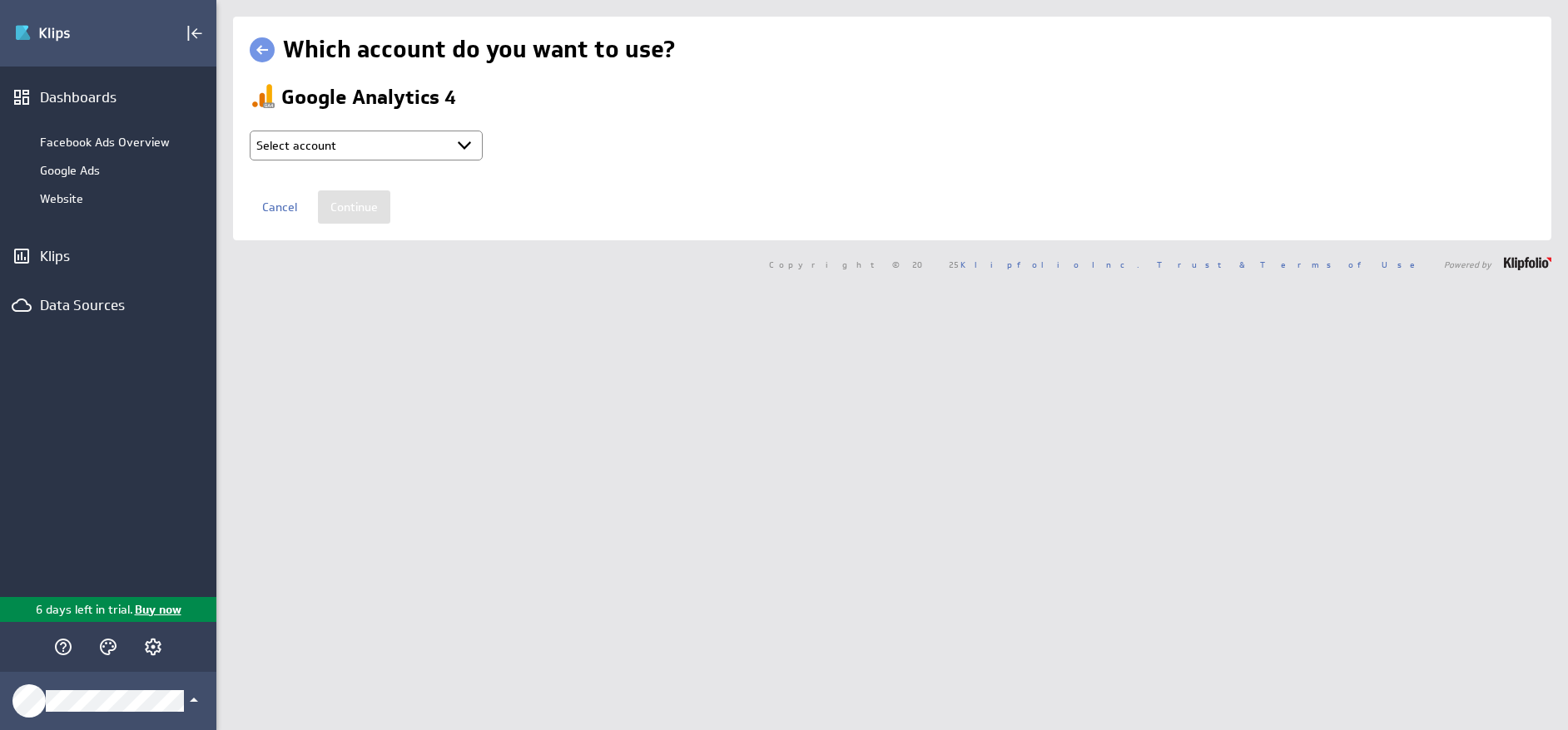
type input "Hamlet @ Google created [DATE] 11:31 AM EDT"
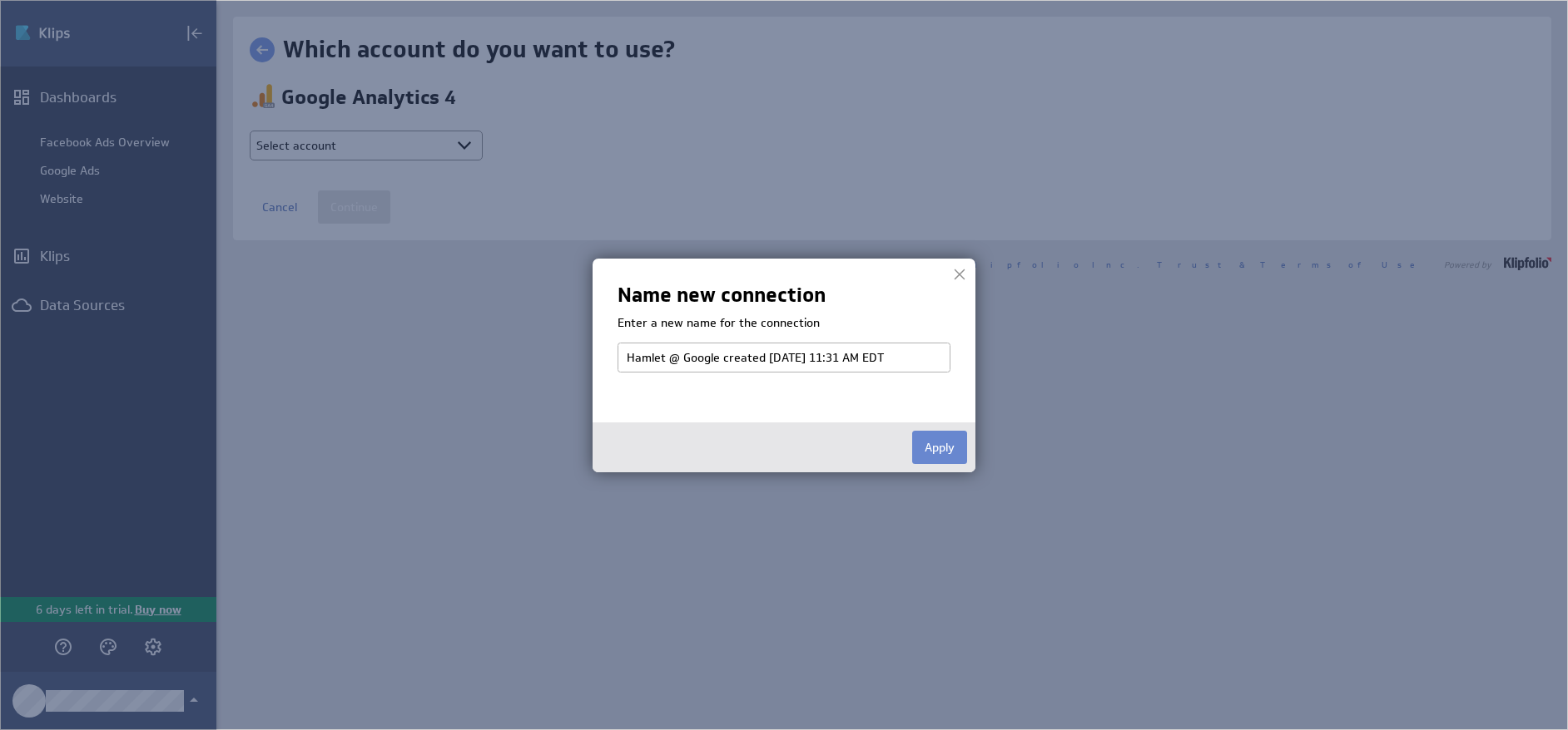
click at [942, 453] on button "Apply" at bounding box center [939, 447] width 55 height 33
select select "82b0781e9216fb86672a62e9a2f6b89e"
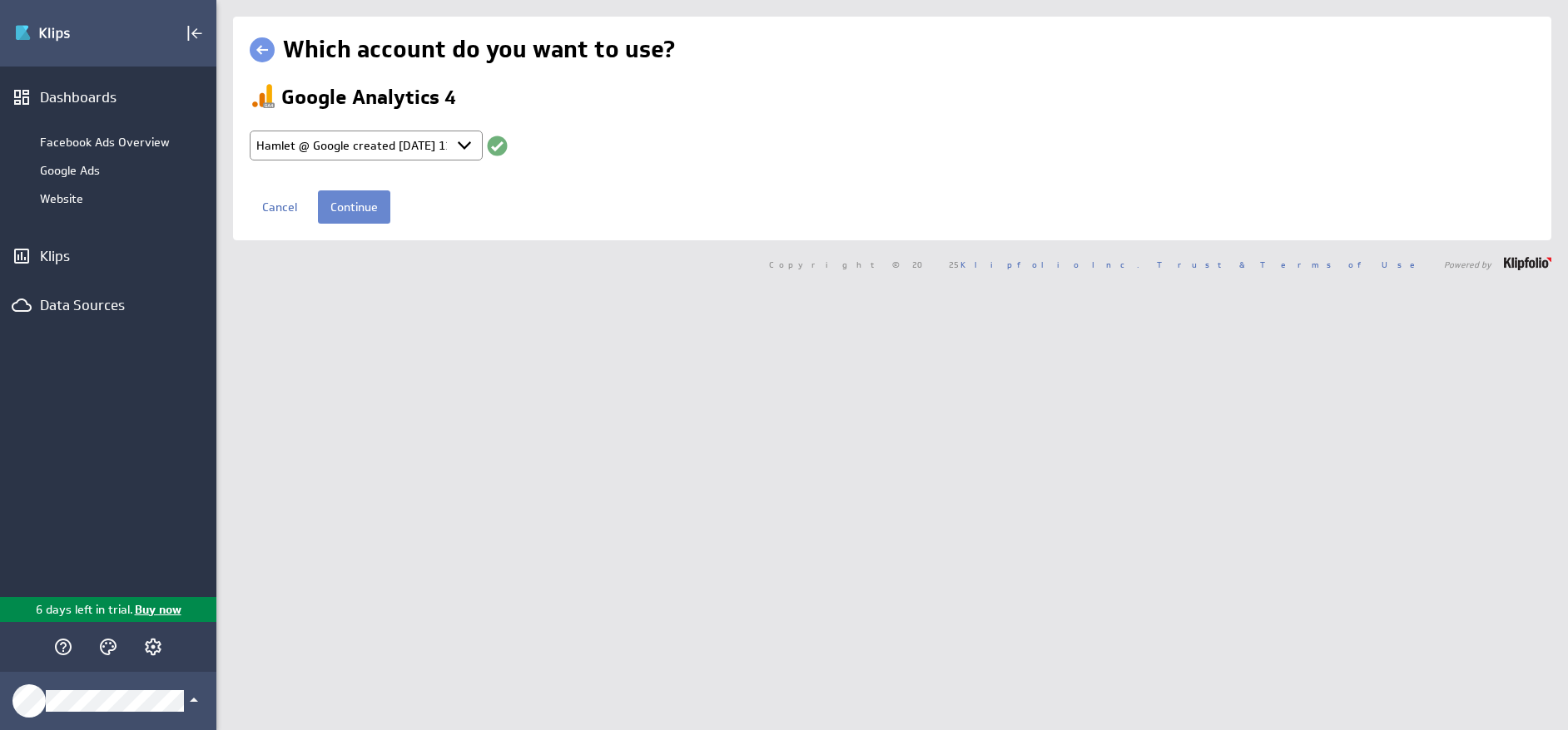
click at [357, 215] on input "Continue" at bounding box center [354, 207] width 72 height 33
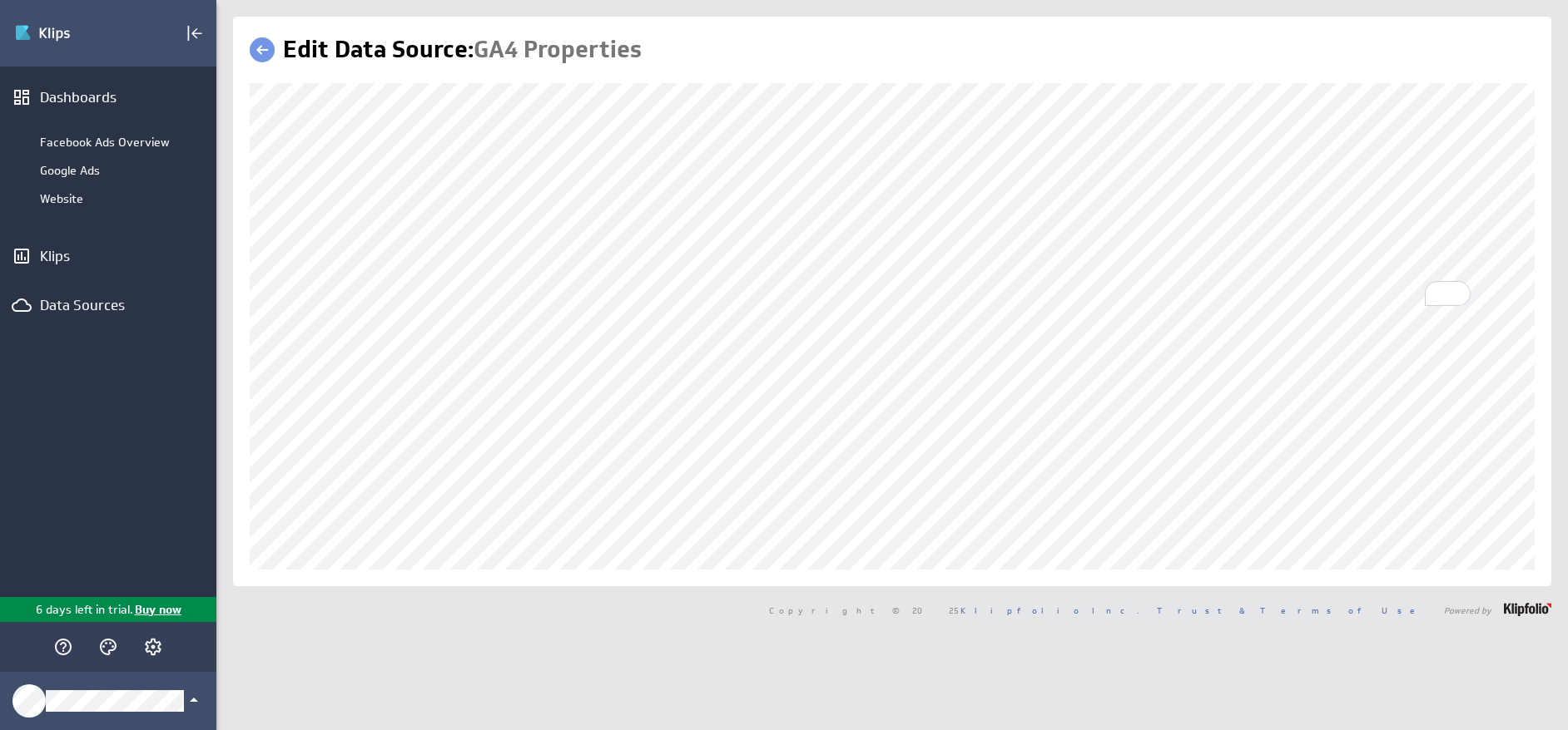
click at [356, 572] on div "Edit Data Source: GA4 Properties" at bounding box center [892, 301] width 1319 height 570
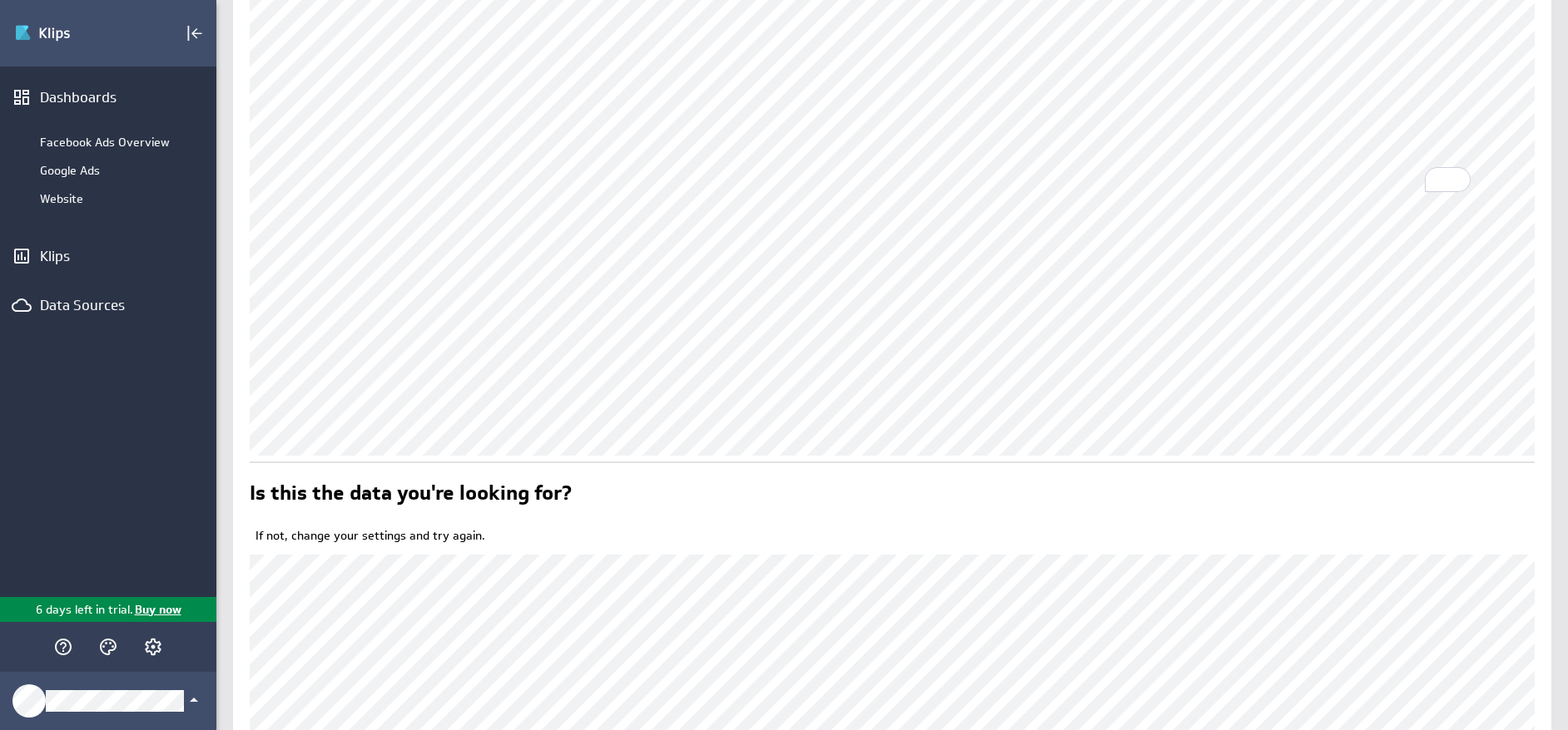
scroll to position [320, 0]
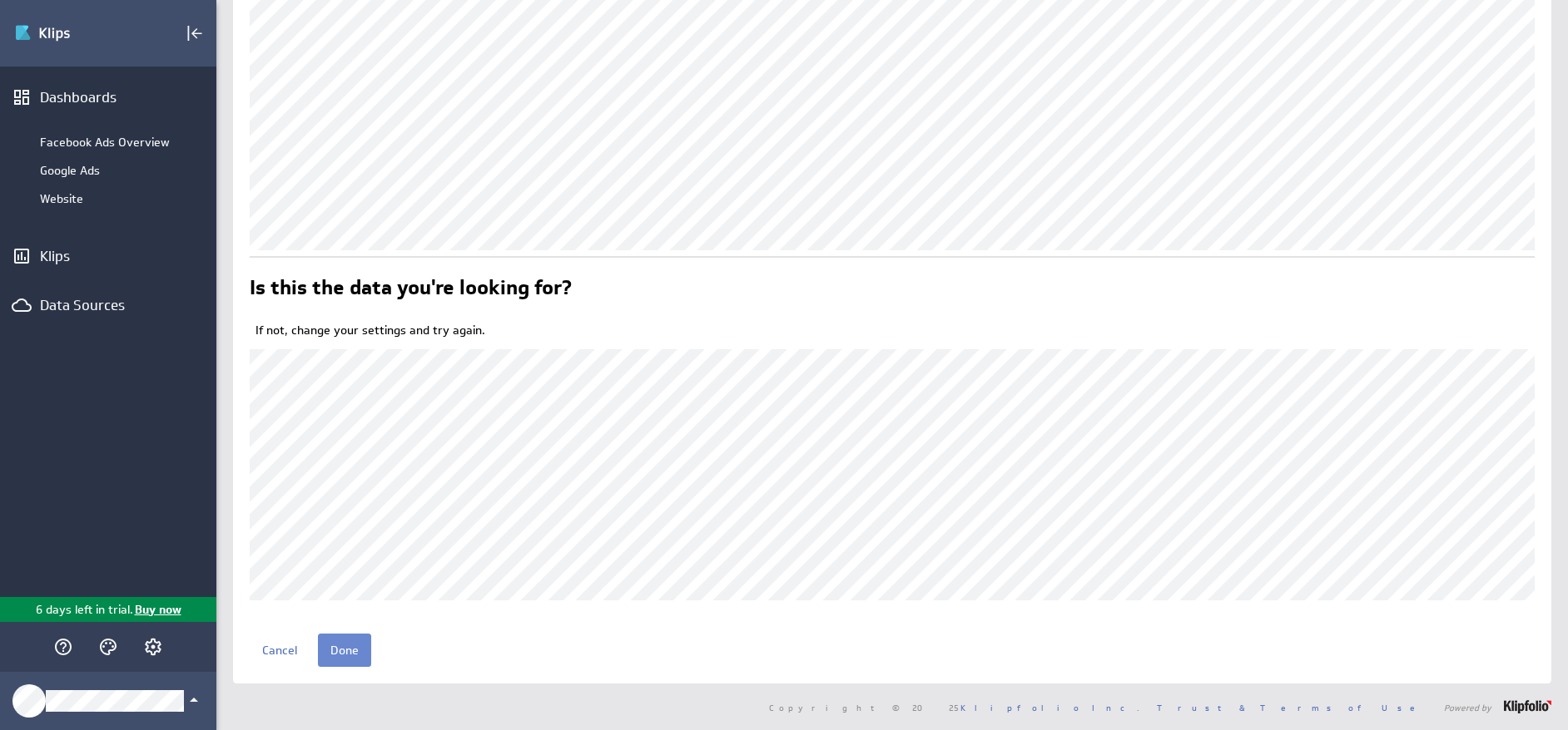
click at [350, 648] on input "Done" at bounding box center [344, 651] width 53 height 33
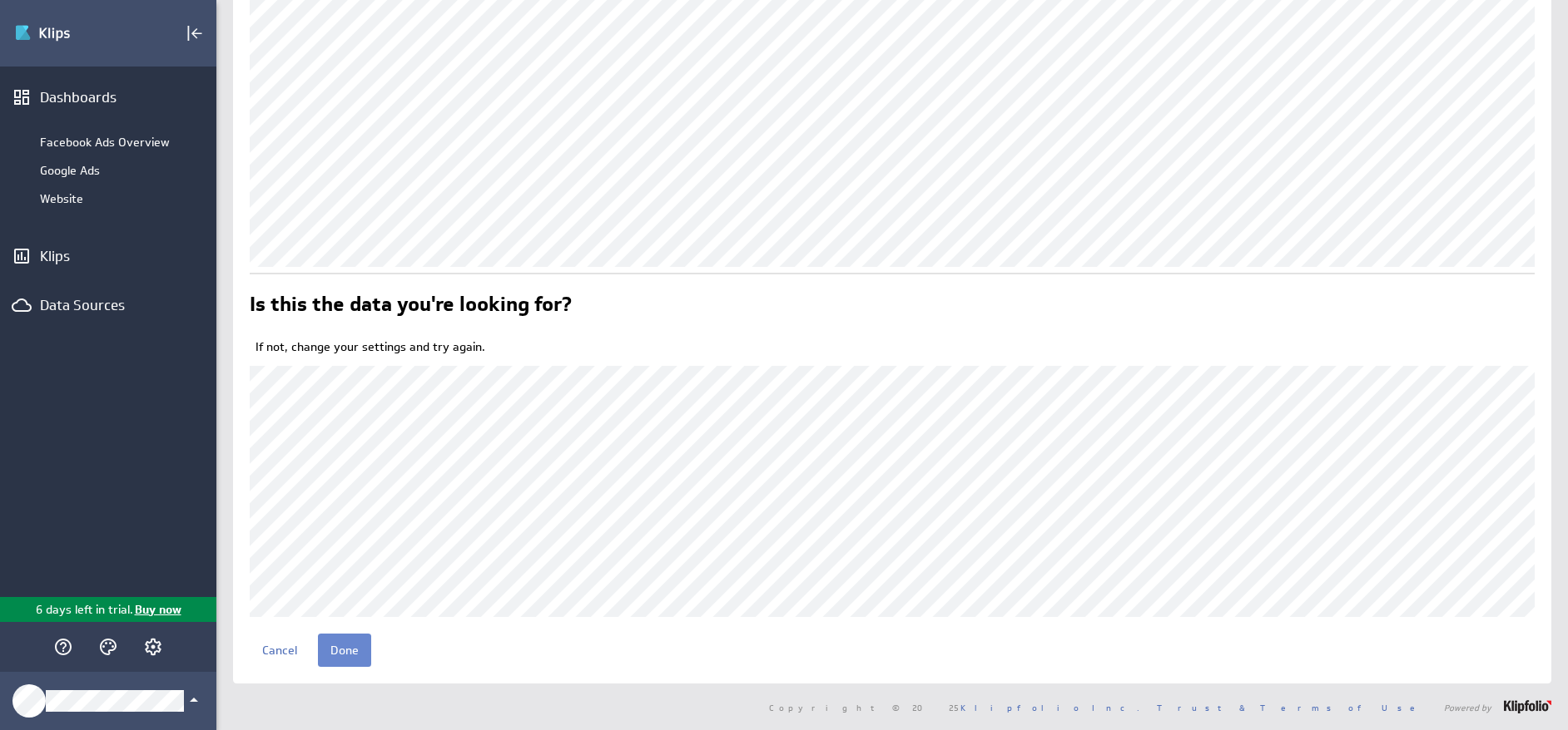
scroll to position [303, 0]
click at [354, 655] on input "Done" at bounding box center [344, 651] width 53 height 33
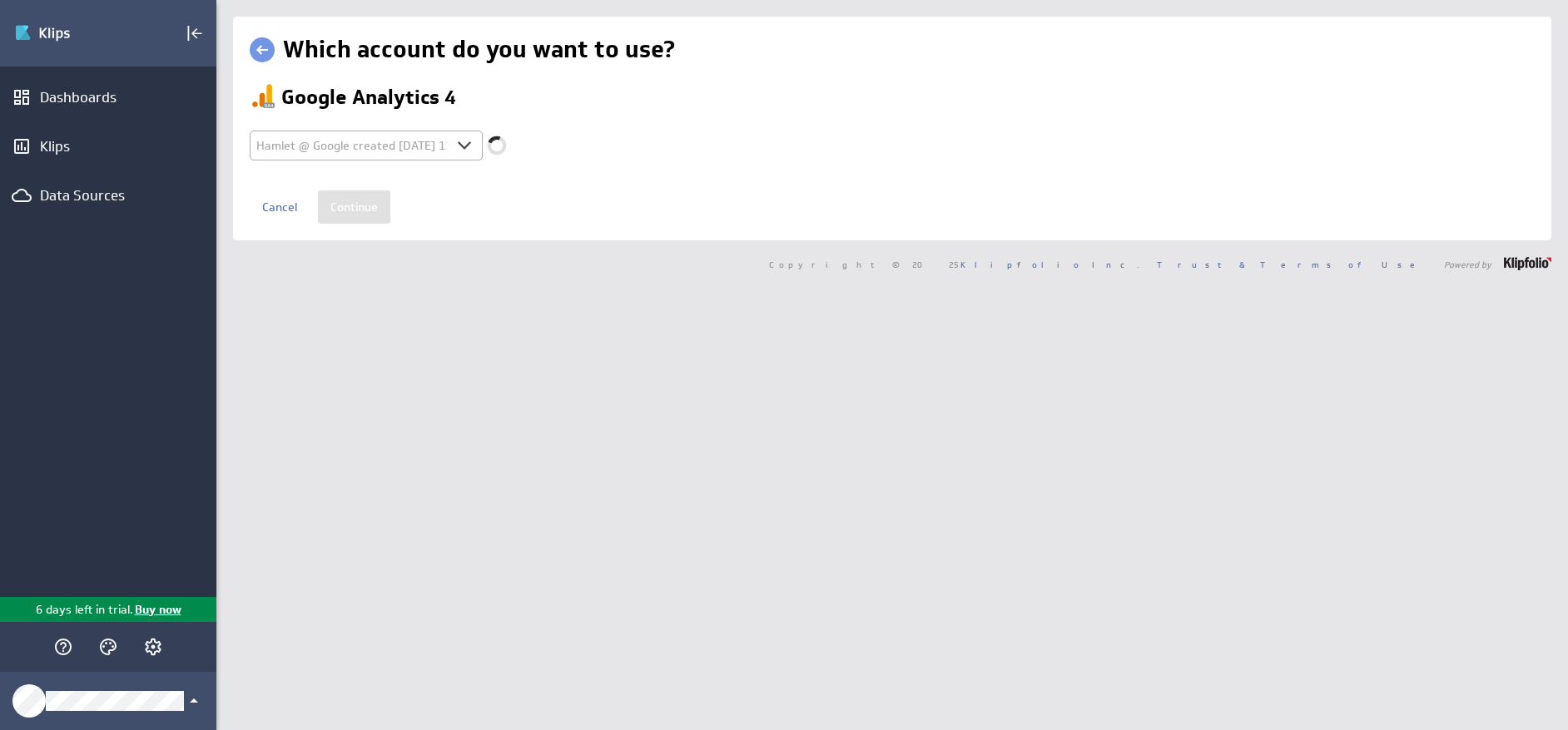
select select "82b0781e9216fb86672a62e9a2f6b89e"
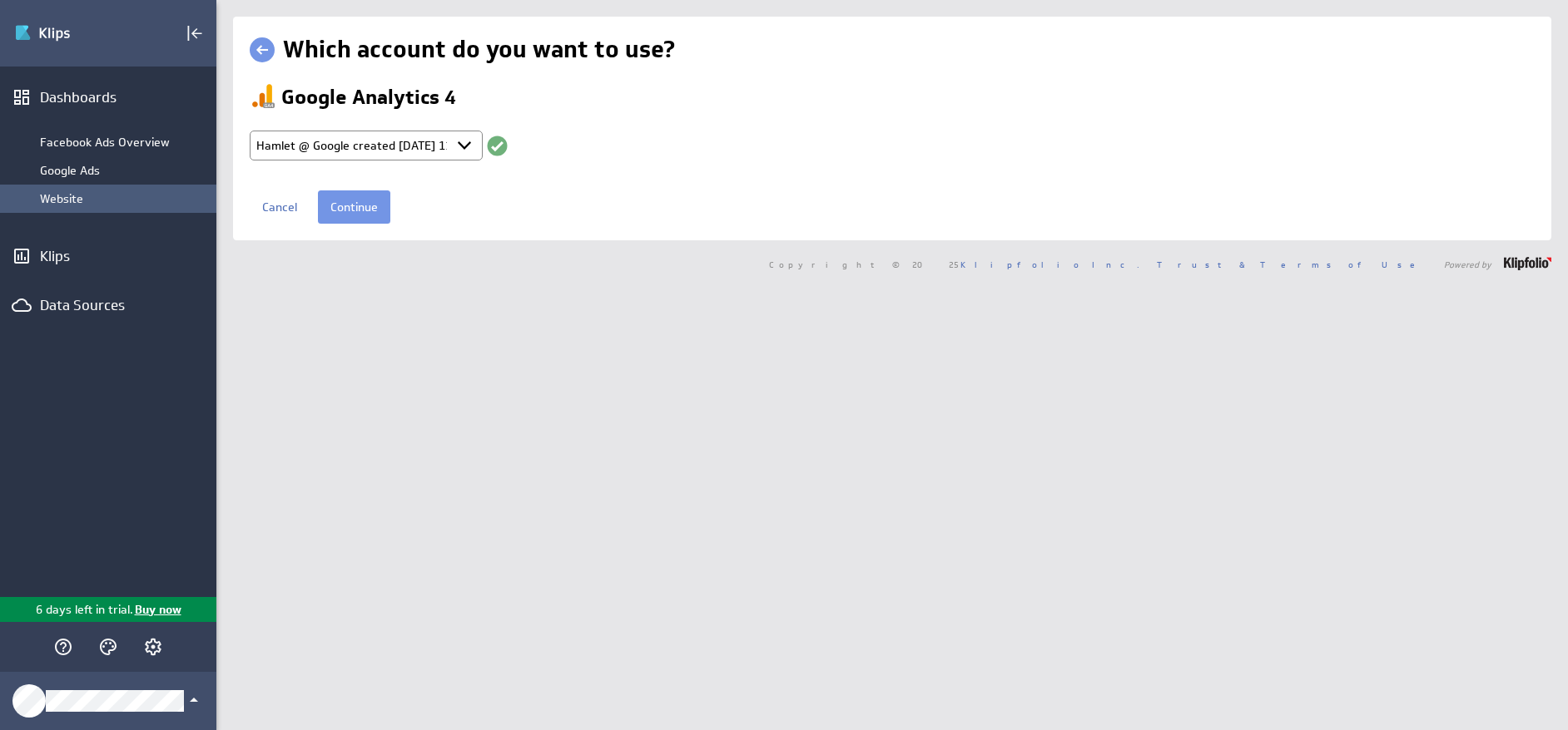
click at [63, 193] on div "Website" at bounding box center [124, 199] width 168 height 15
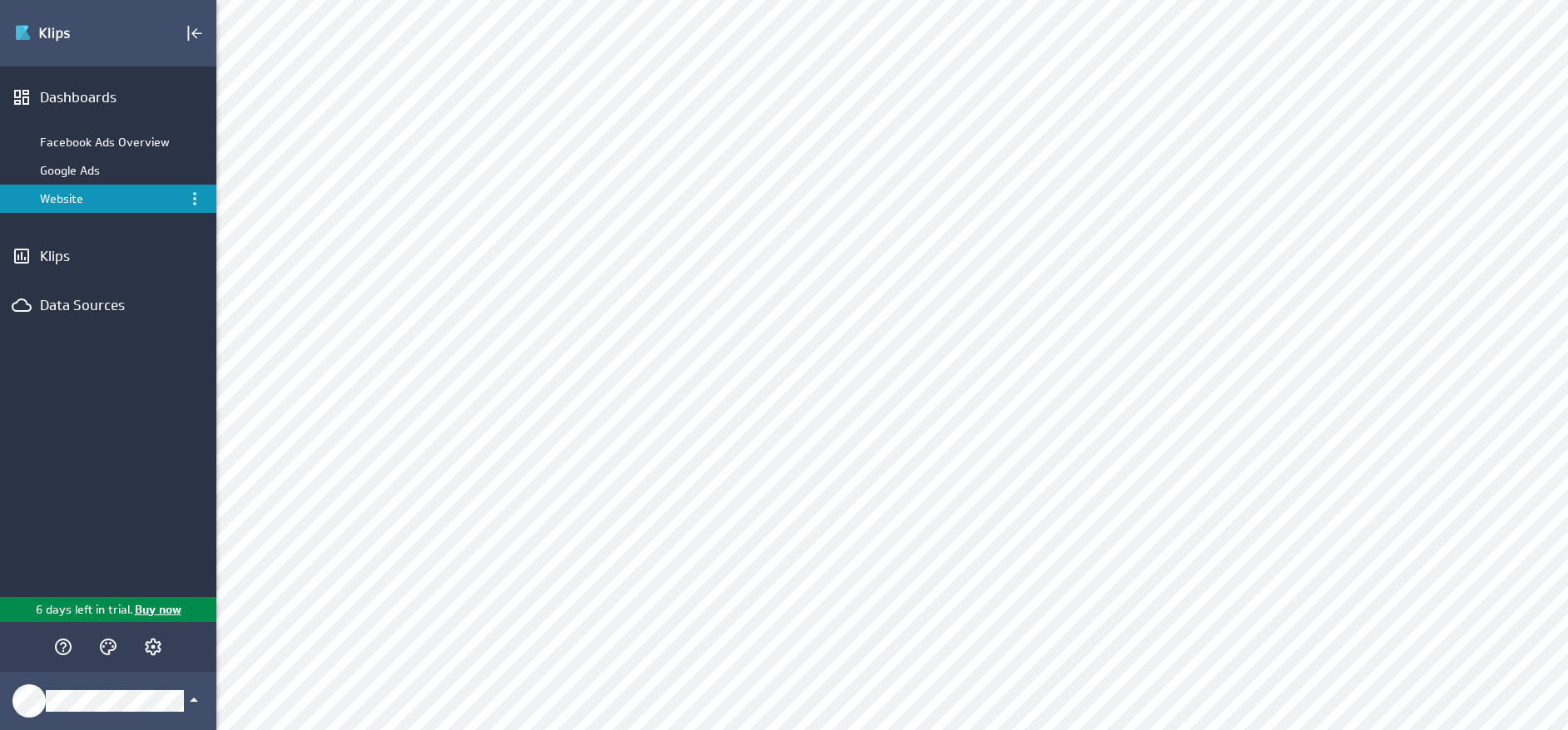
scroll to position [1, 0]
click at [86, 163] on div "Google Ads" at bounding box center [109, 171] width 139 height 15
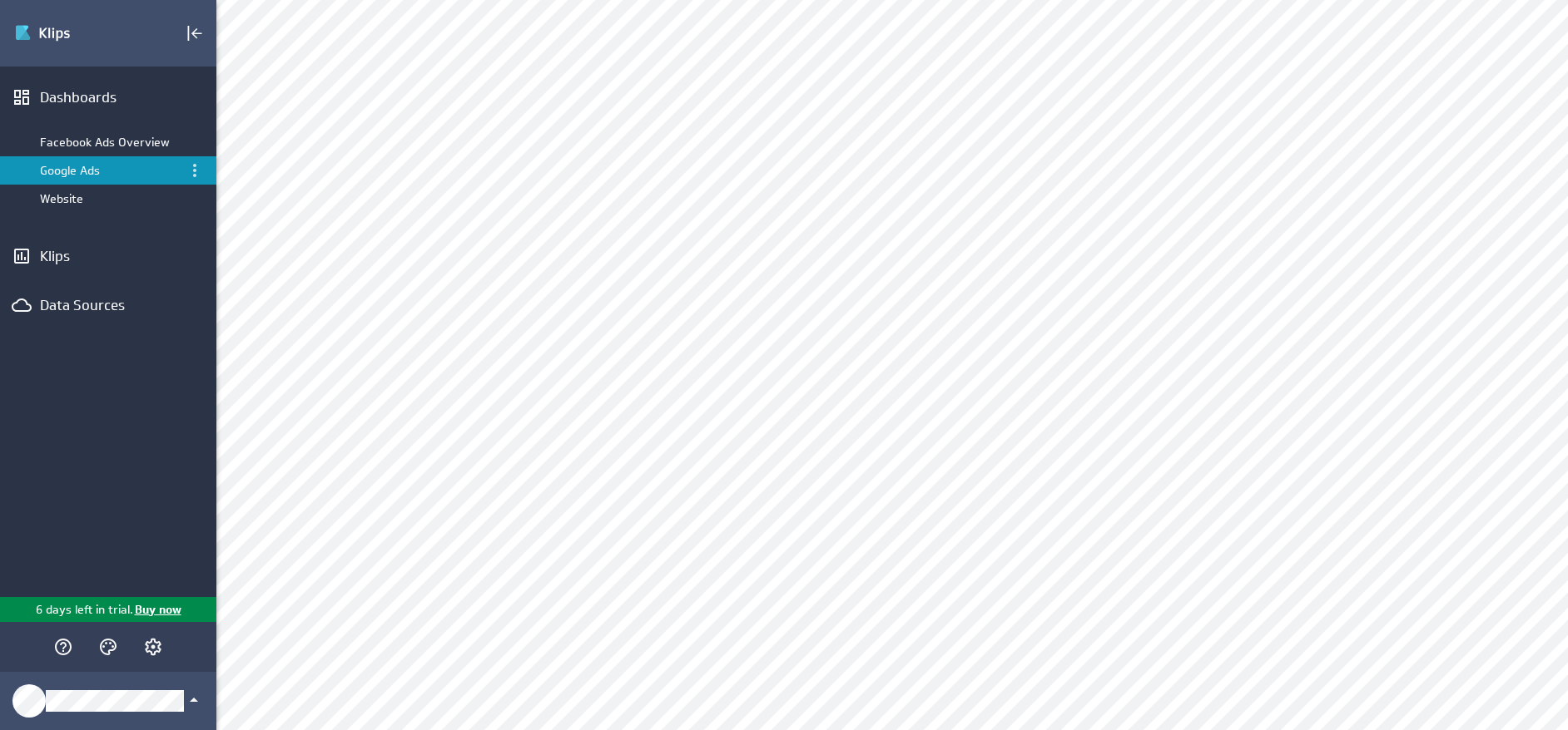
scroll to position [21, 0]
click at [114, 135] on div "Facebook Ads Overview" at bounding box center [109, 143] width 139 height 15
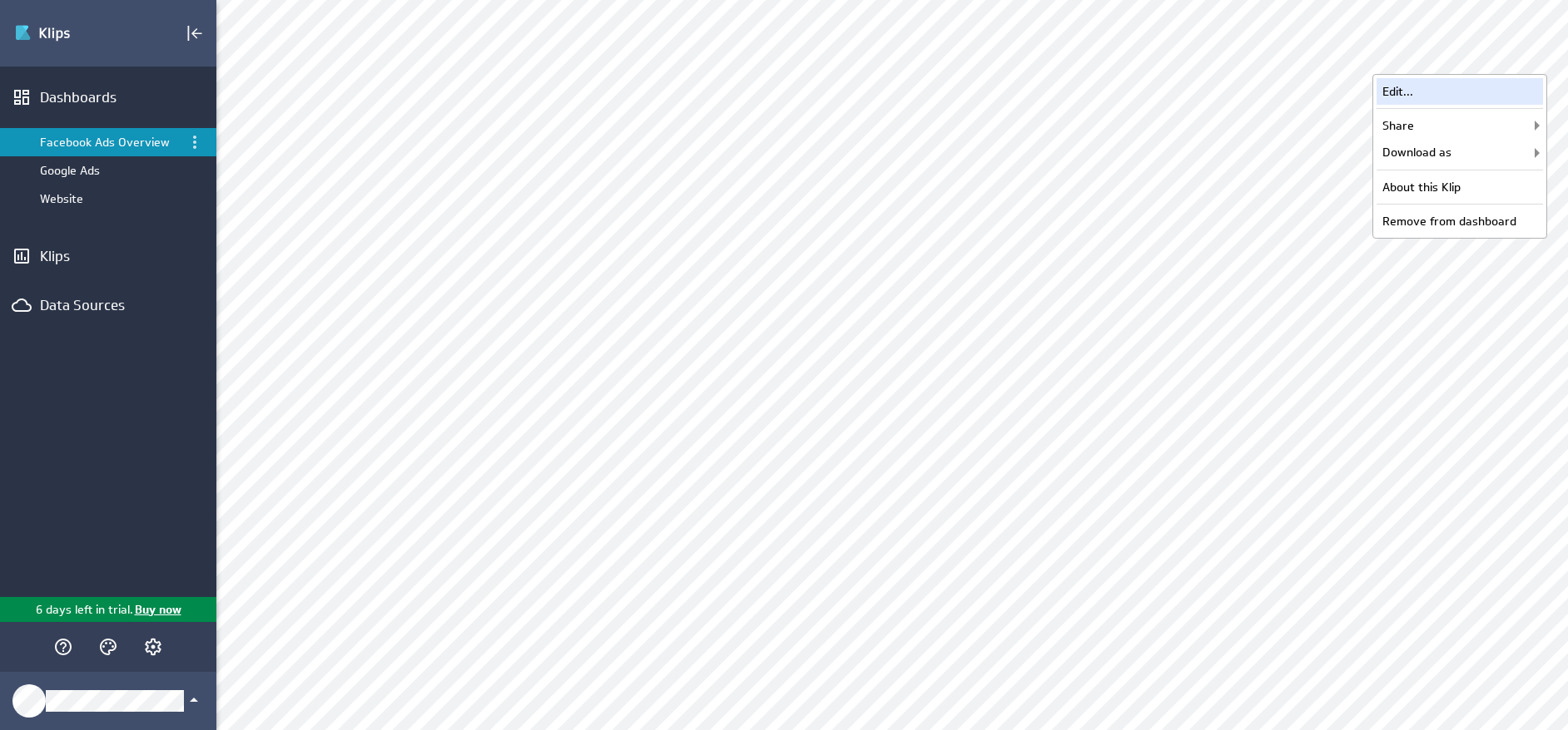
click at [1451, 86] on div "Edit..." at bounding box center [1460, 92] width 166 height 27
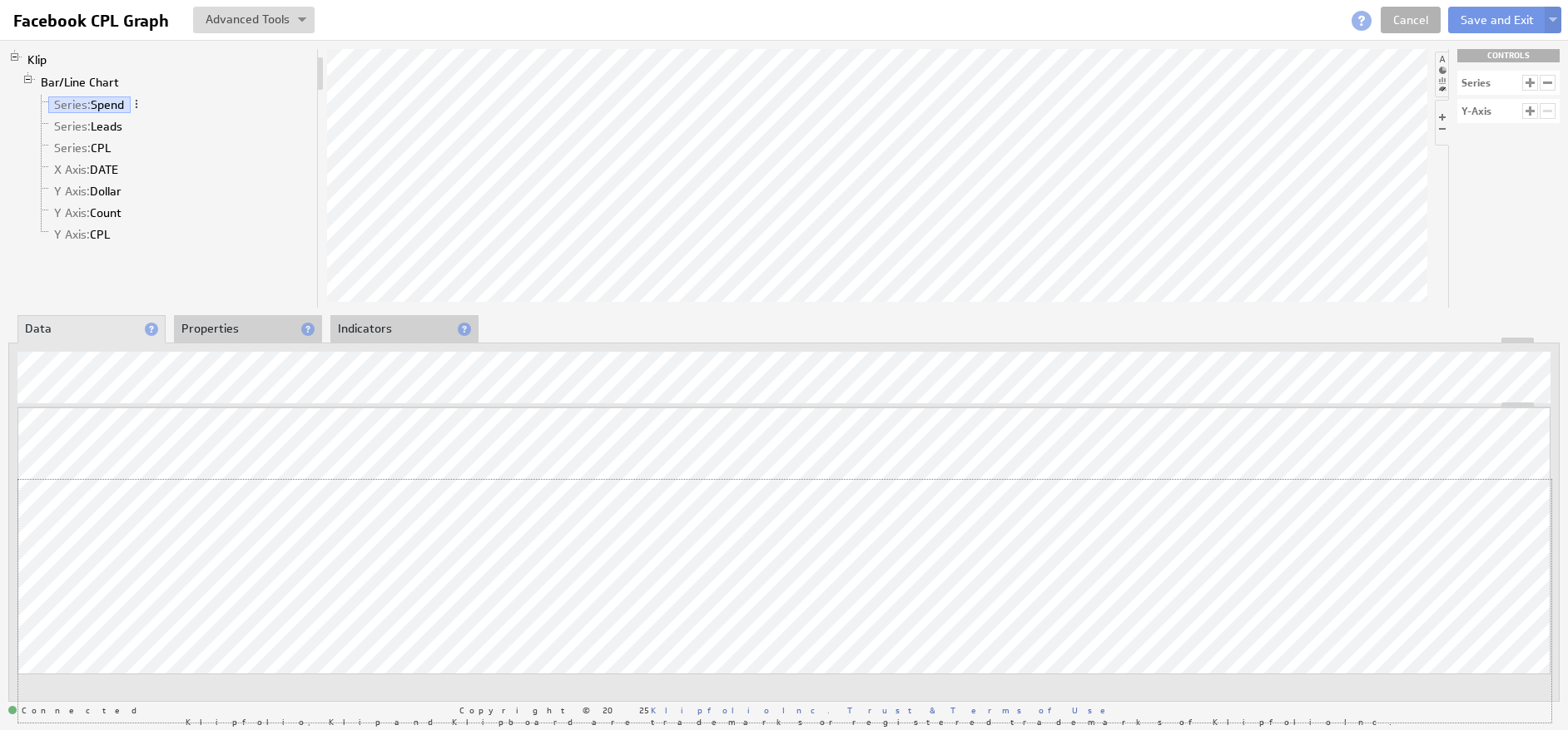
click at [592, 498] on div "Updating... Select a Function ARRAY DATE SELECT SLICE SUM Data Manipulation Log…" at bounding box center [784, 565] width 1533 height 315
click at [515, 297] on div "Klip Bar/Line Chart Series: Spend Series: Leads Series: CPL X Axis: DATE Y Axis…" at bounding box center [784, 375] width 1568 height 670
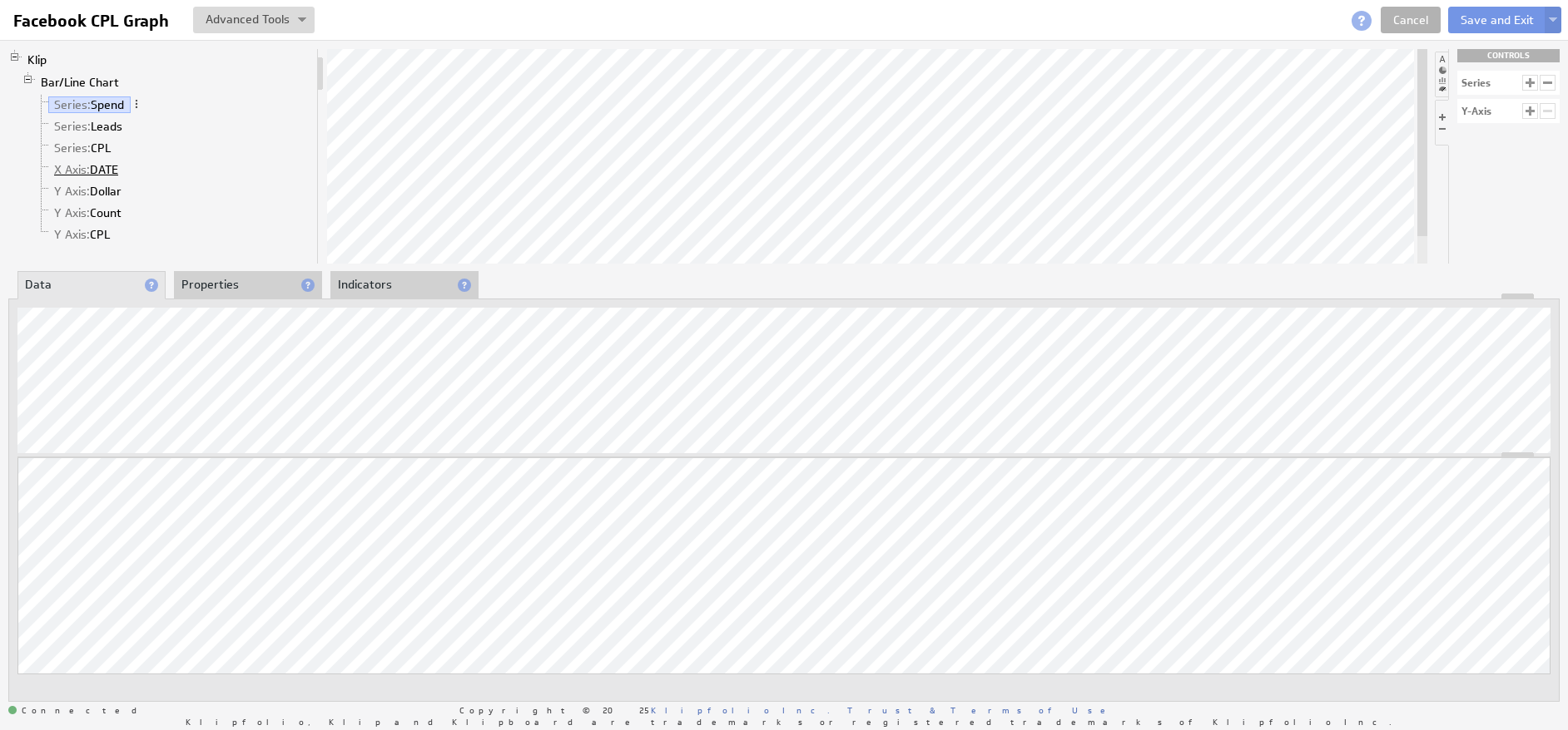
click at [107, 173] on link "X Axis: DATE" at bounding box center [86, 169] width 76 height 16
click at [119, 107] on link "Series: Spend" at bounding box center [89, 104] width 82 height 16
click at [112, 170] on link "X Axis: DATE" at bounding box center [86, 169] width 76 height 16
click at [106, 99] on link "Series: Spend" at bounding box center [89, 104] width 82 height 16
click at [101, 124] on link "Series: Leads" at bounding box center [89, 126] width 81 height 16
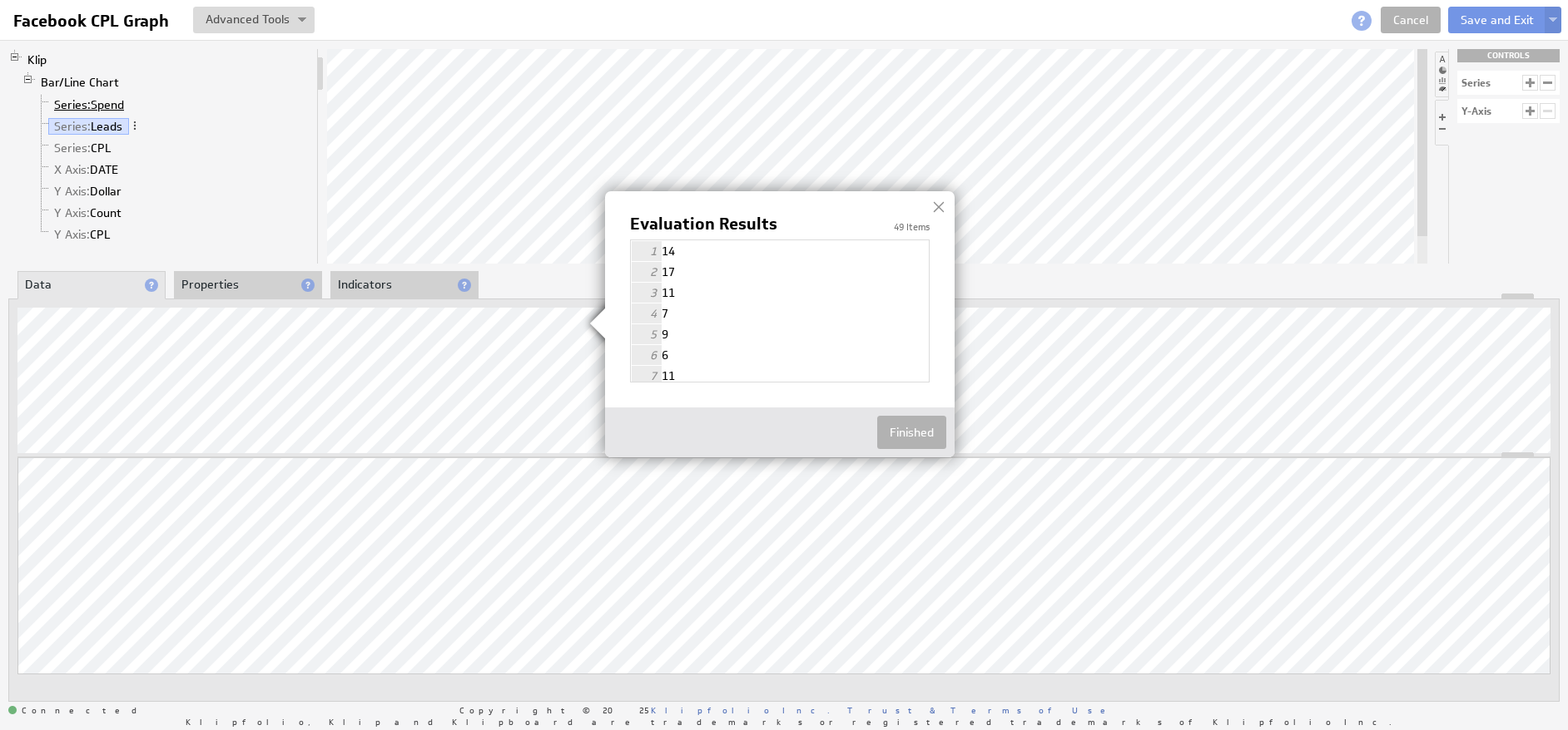
click at [89, 99] on img at bounding box center [784, 365] width 1568 height 730
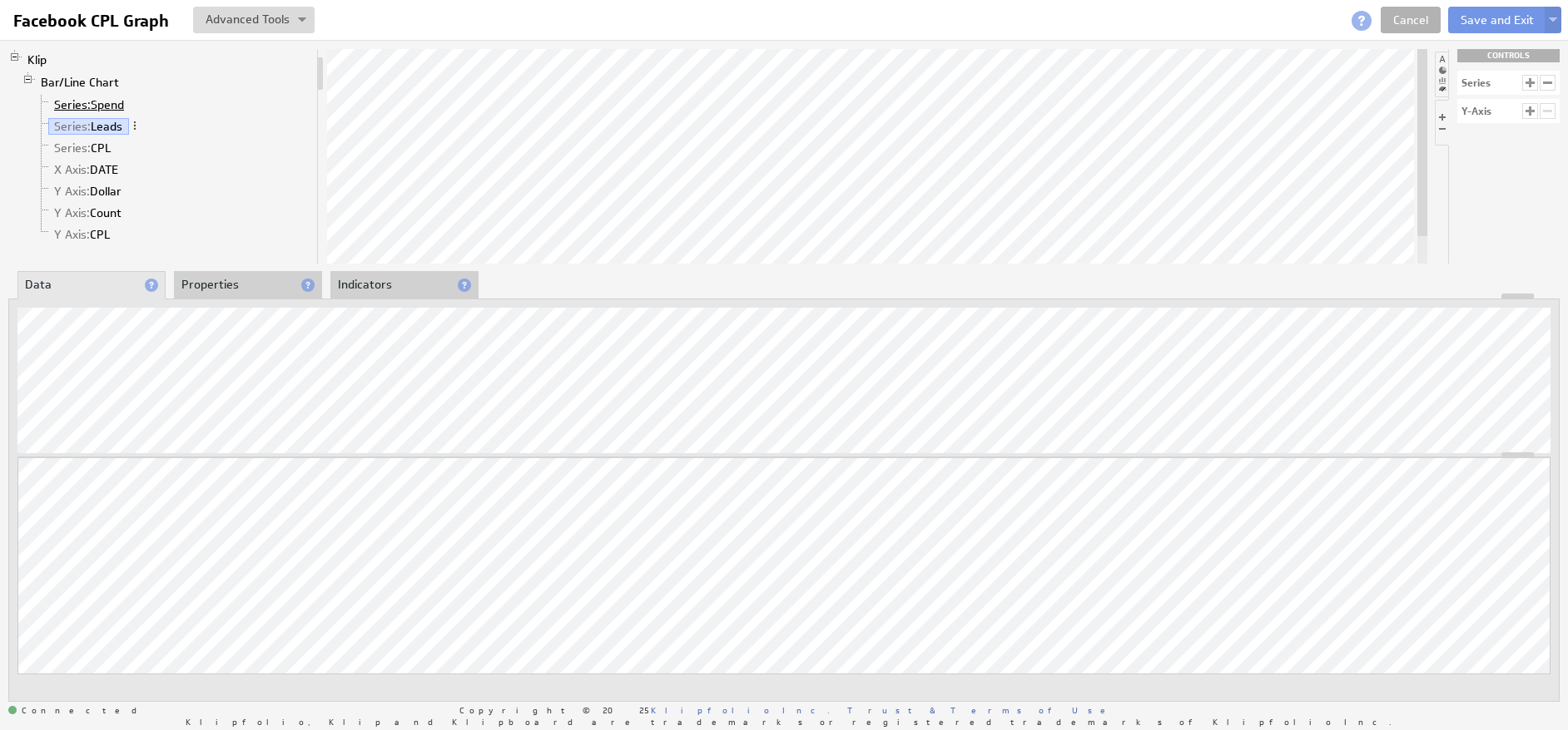
click at [87, 101] on span "Series:" at bounding box center [72, 105] width 37 height 15
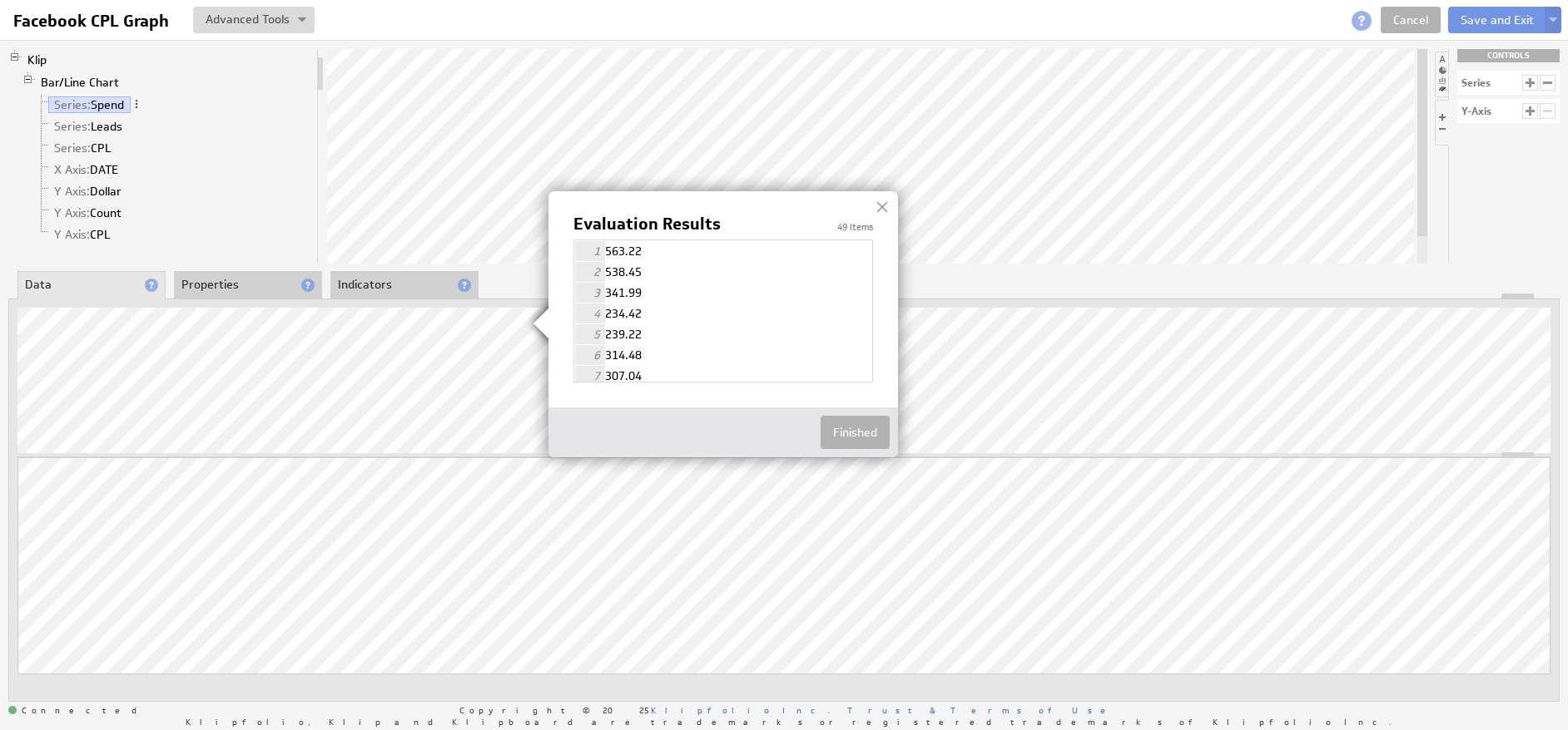
scroll to position [878, 0]
click at [880, 206] on div at bounding box center [882, 208] width 25 height 25
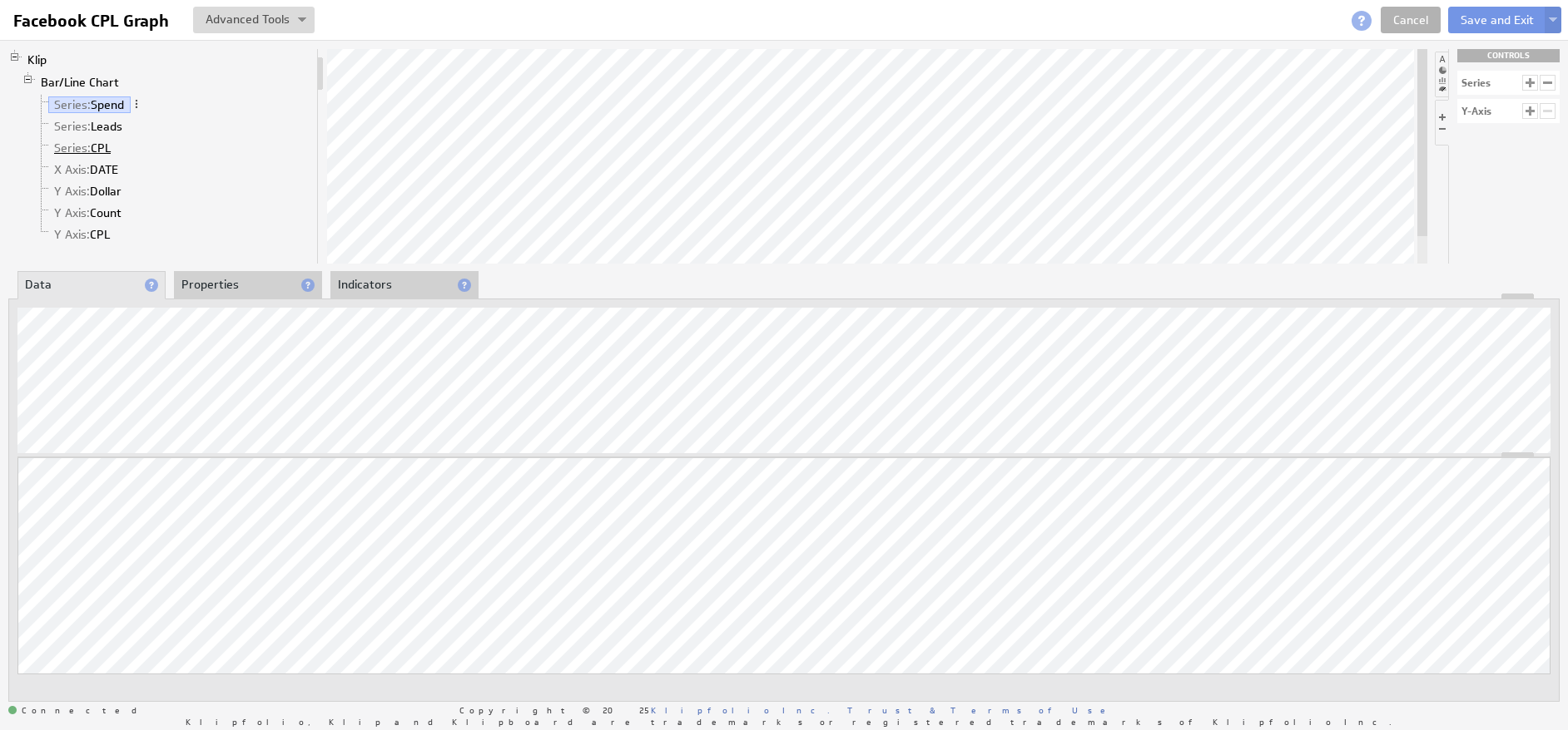
click at [95, 147] on link "Series: CPL" at bounding box center [83, 148] width 70 height 16
click at [111, 126] on link "Series: Leads" at bounding box center [89, 126] width 81 height 16
click at [87, 141] on span "Series:" at bounding box center [72, 149] width 37 height 15
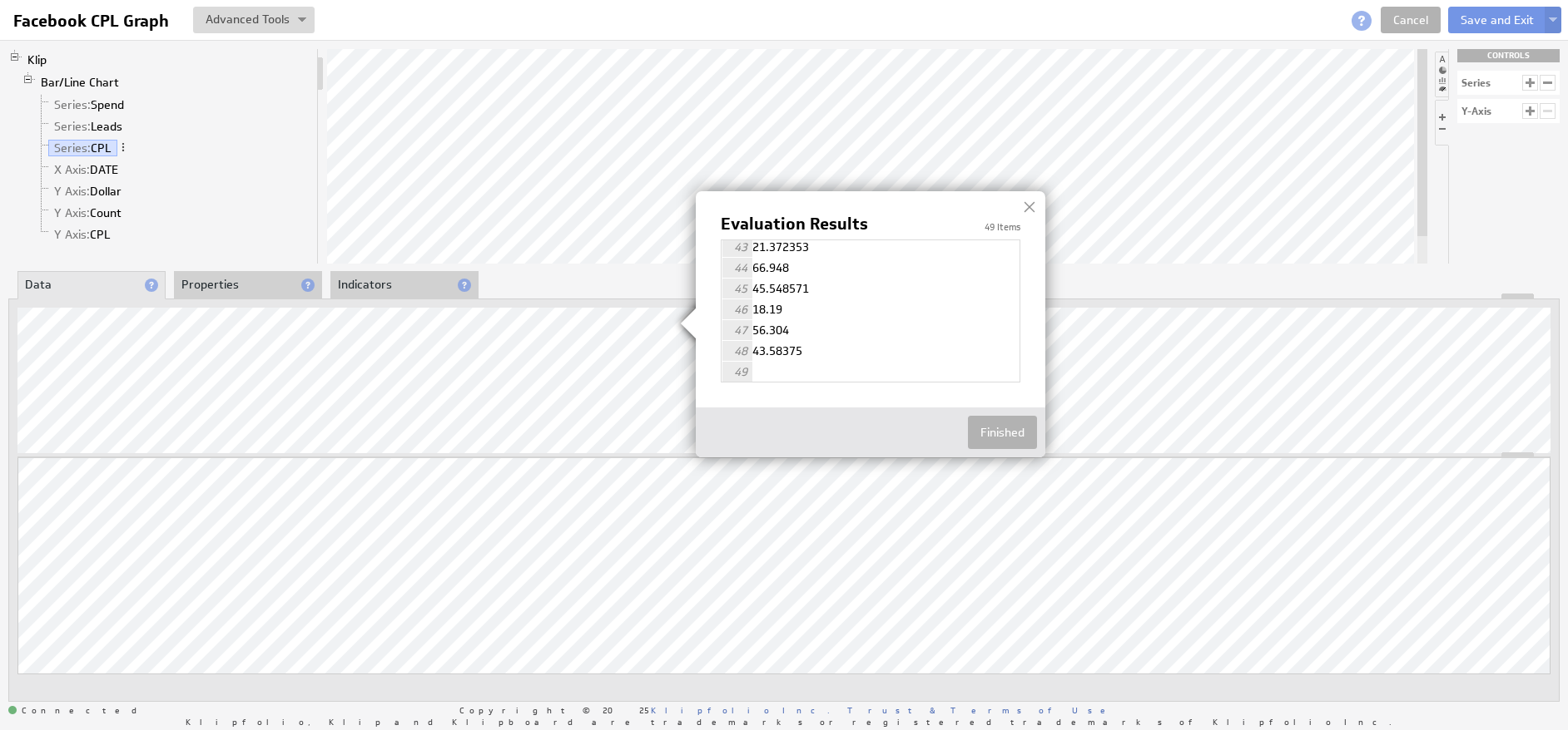
click at [196, 360] on img at bounding box center [784, 365] width 1568 height 730
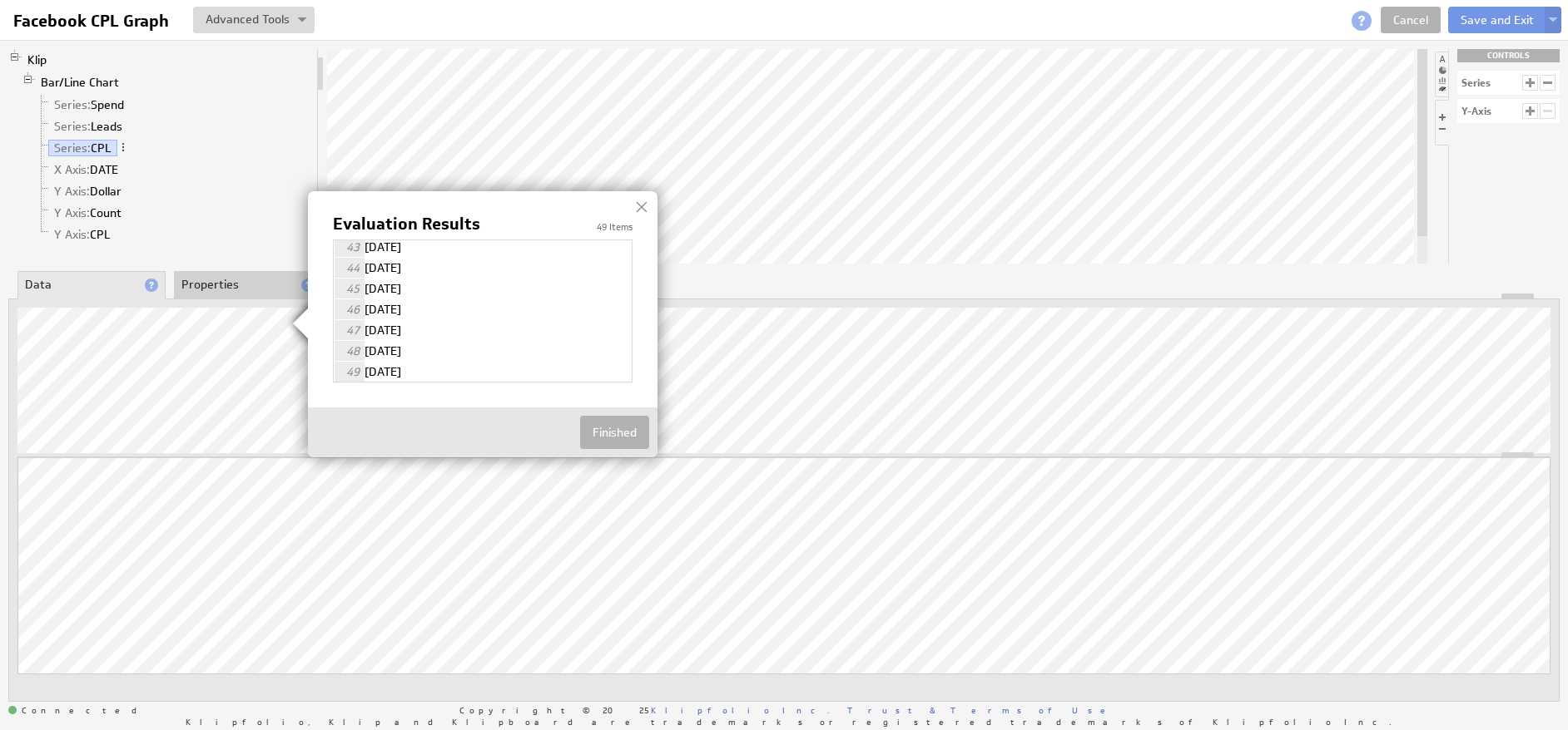
click at [642, 208] on div at bounding box center [641, 208] width 25 height 25
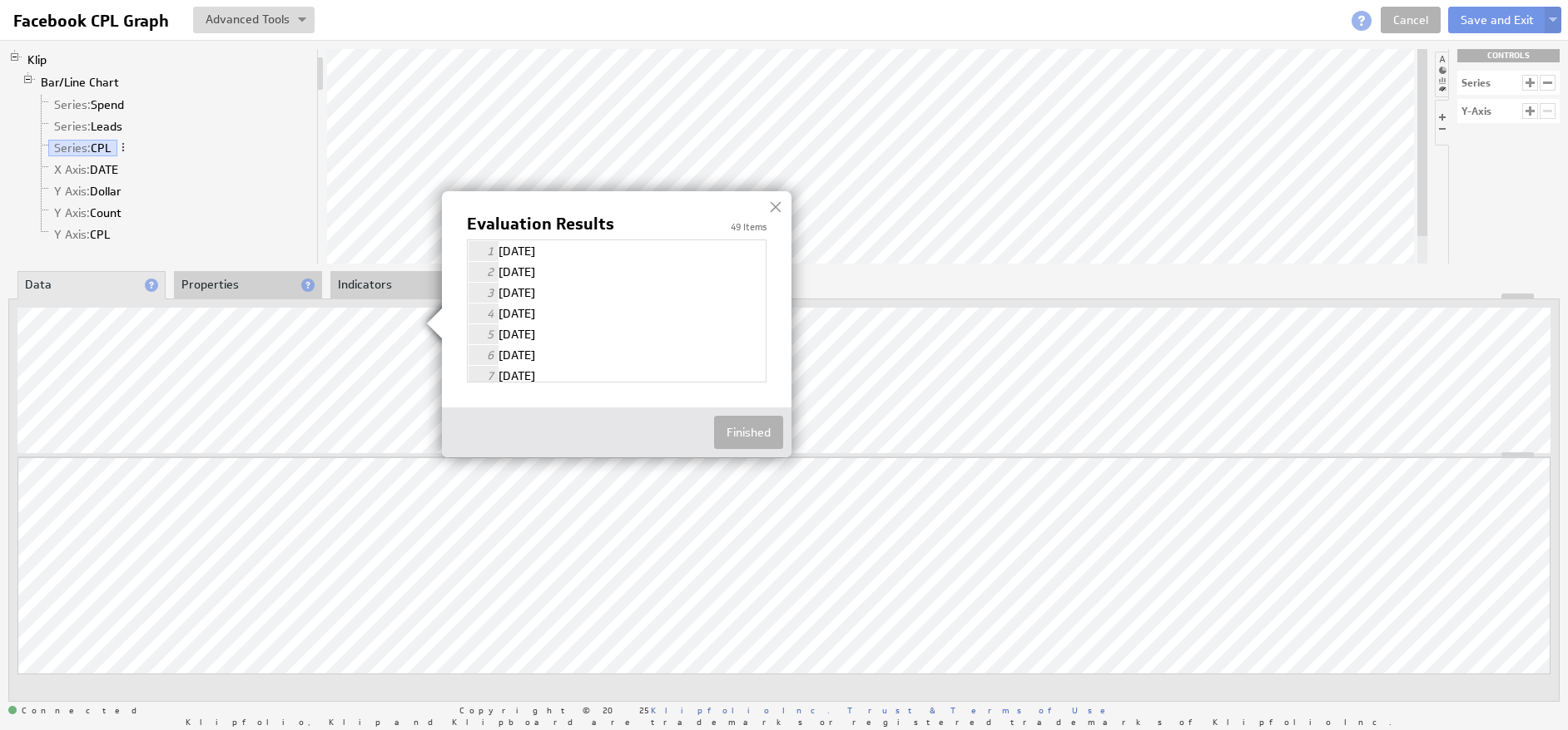
click at [778, 206] on div at bounding box center [776, 208] width 25 height 25
click at [774, 203] on div at bounding box center [776, 208] width 25 height 25
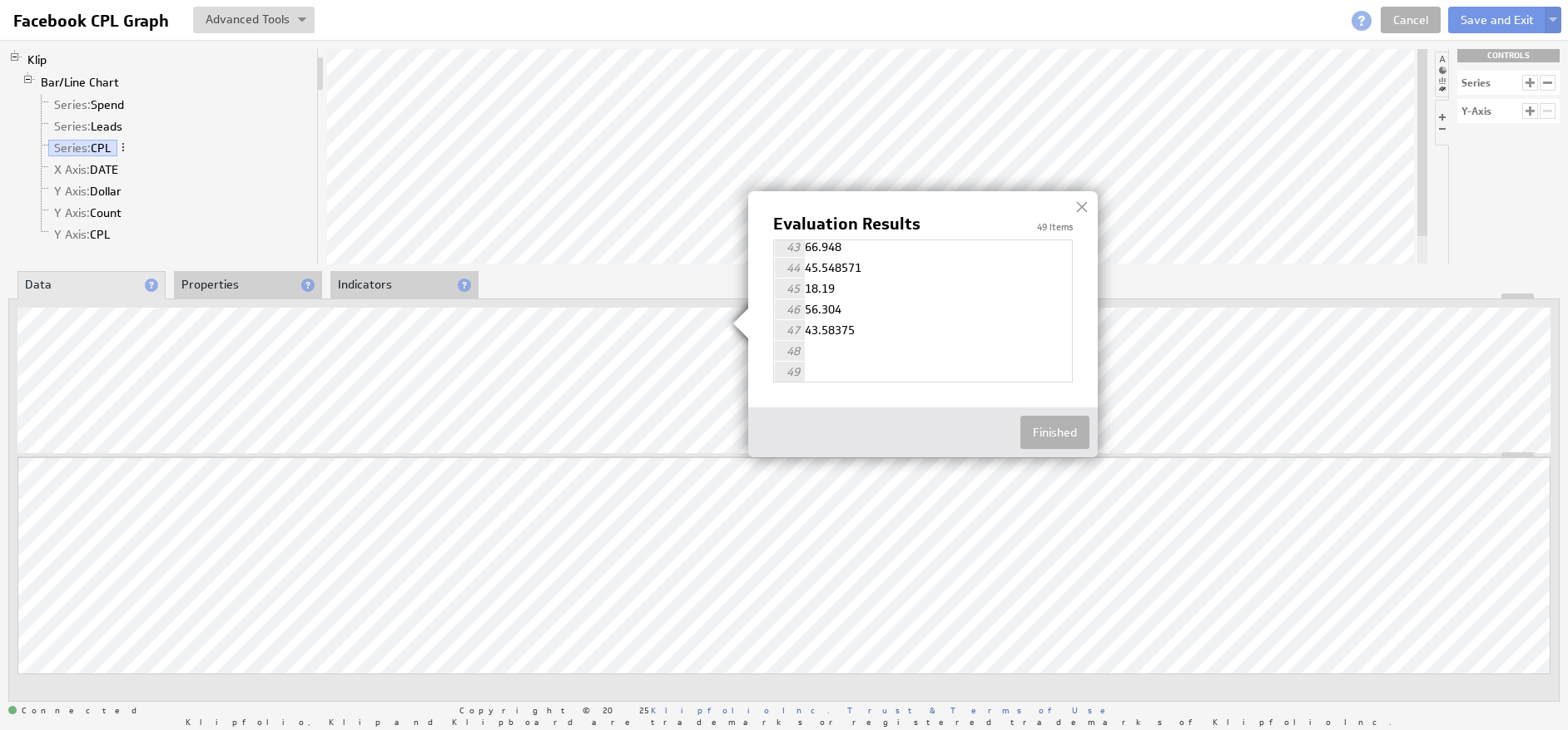
click at [1085, 208] on div at bounding box center [1082, 208] width 25 height 25
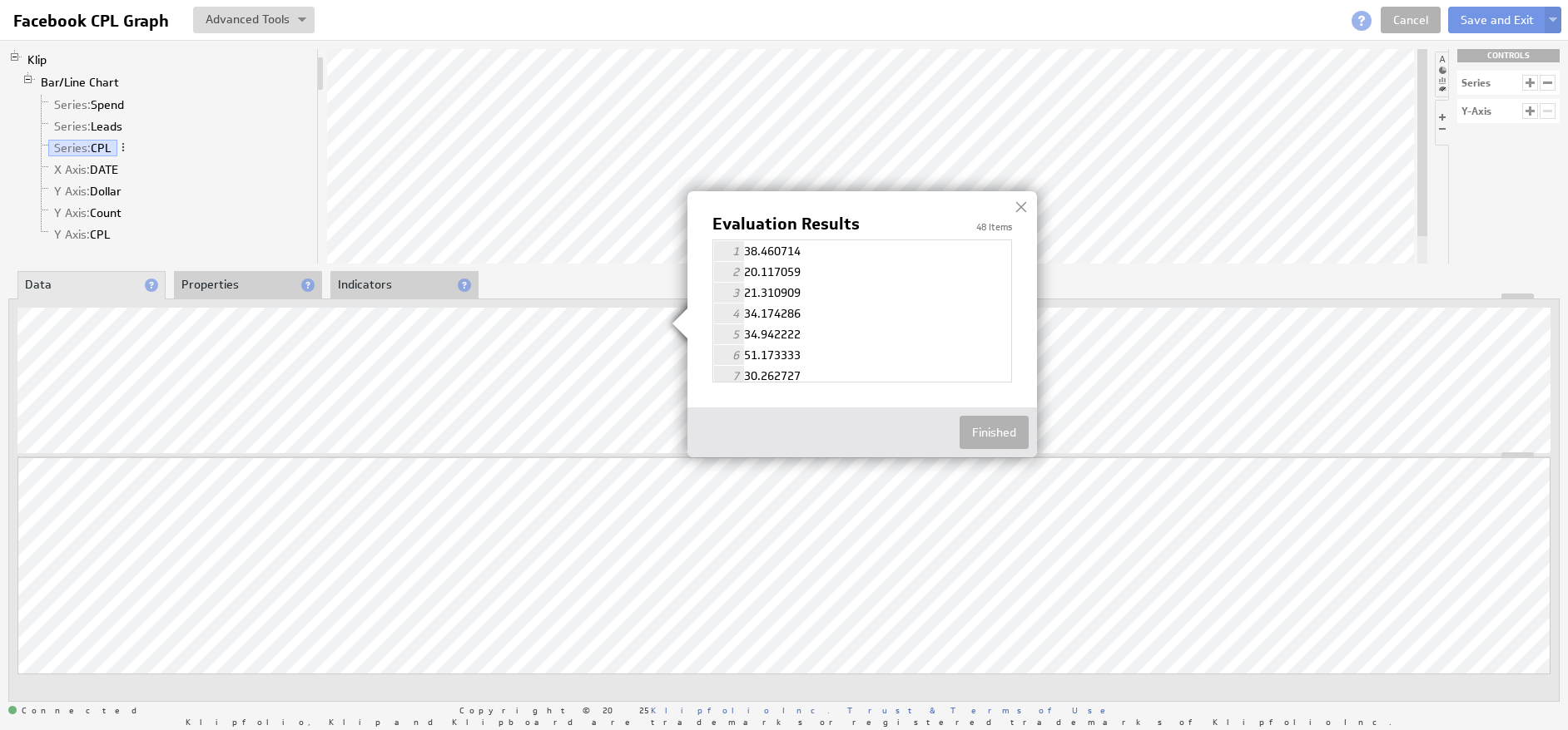
click at [1050, 199] on img at bounding box center [784, 365] width 1568 height 730
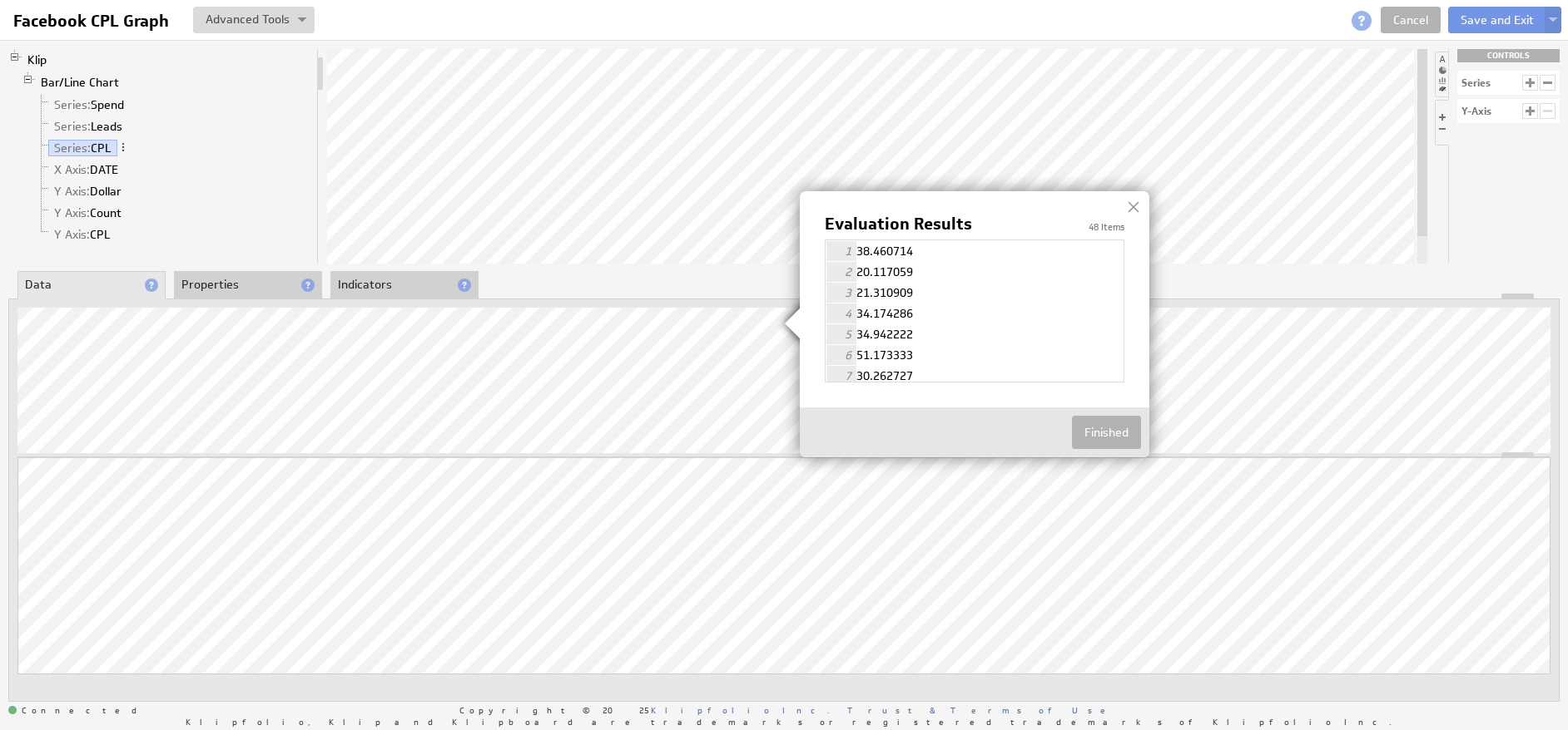
click at [1141, 209] on div at bounding box center [1134, 208] width 25 height 25
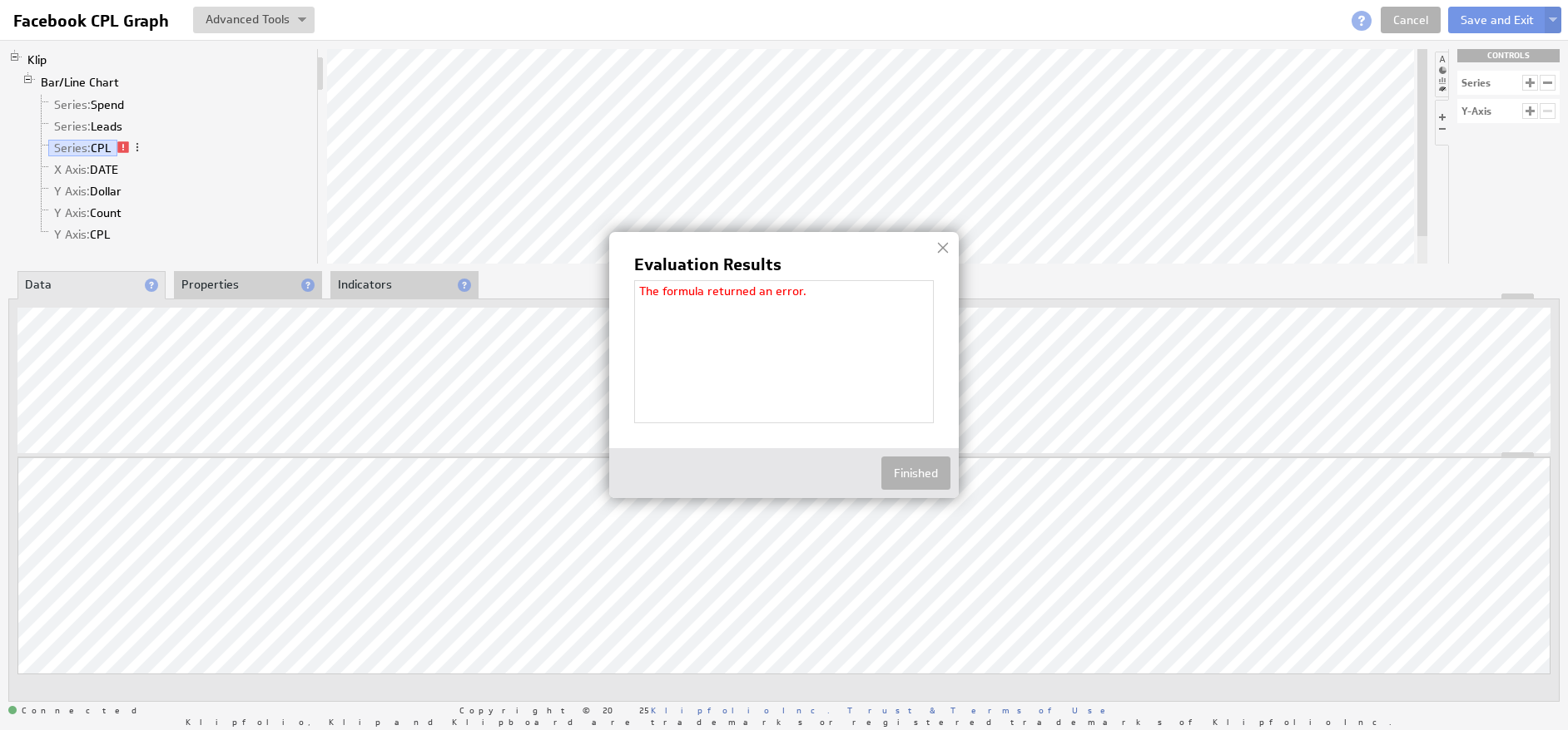
click at [940, 253] on div at bounding box center [943, 248] width 25 height 25
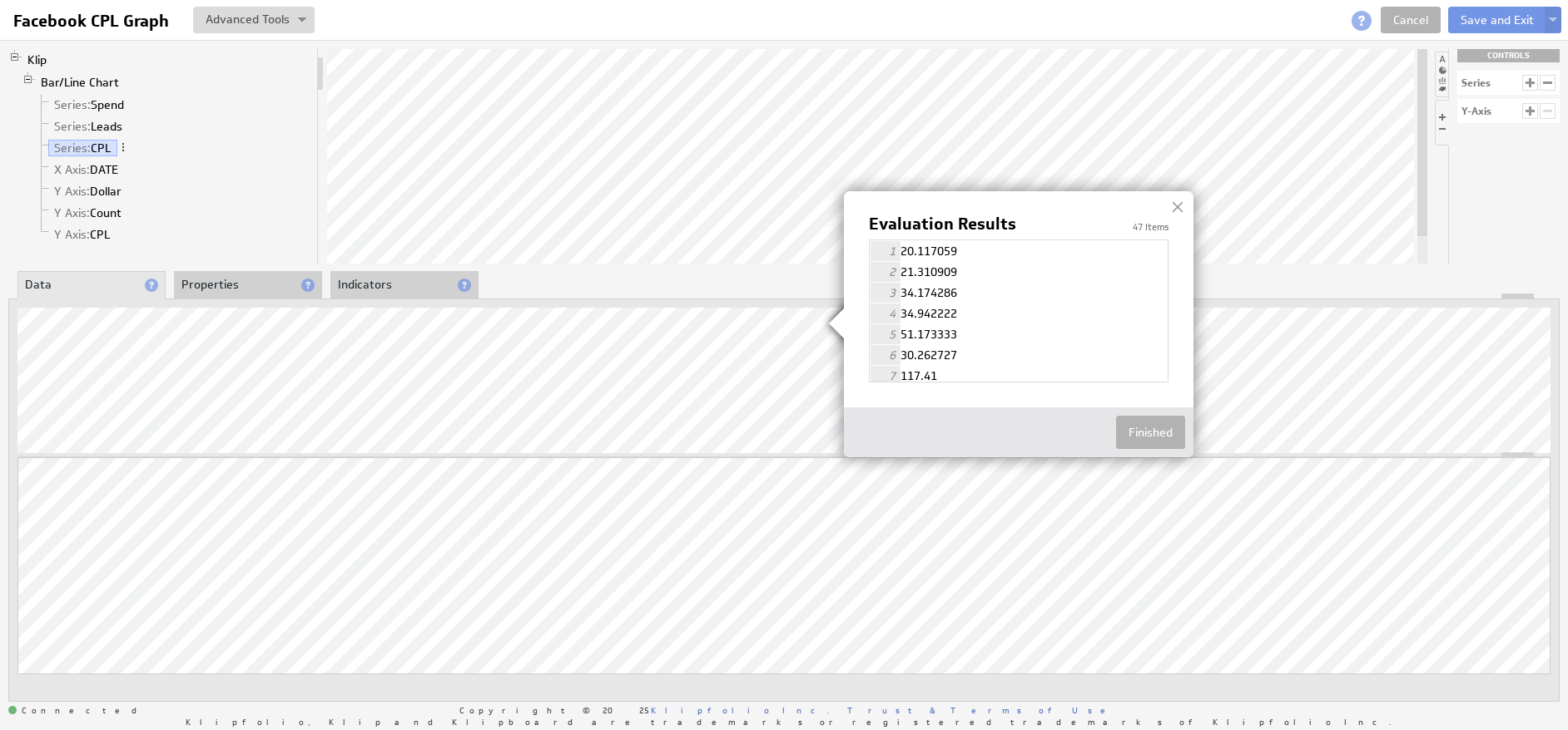
click at [1182, 208] on div at bounding box center [1178, 208] width 25 height 25
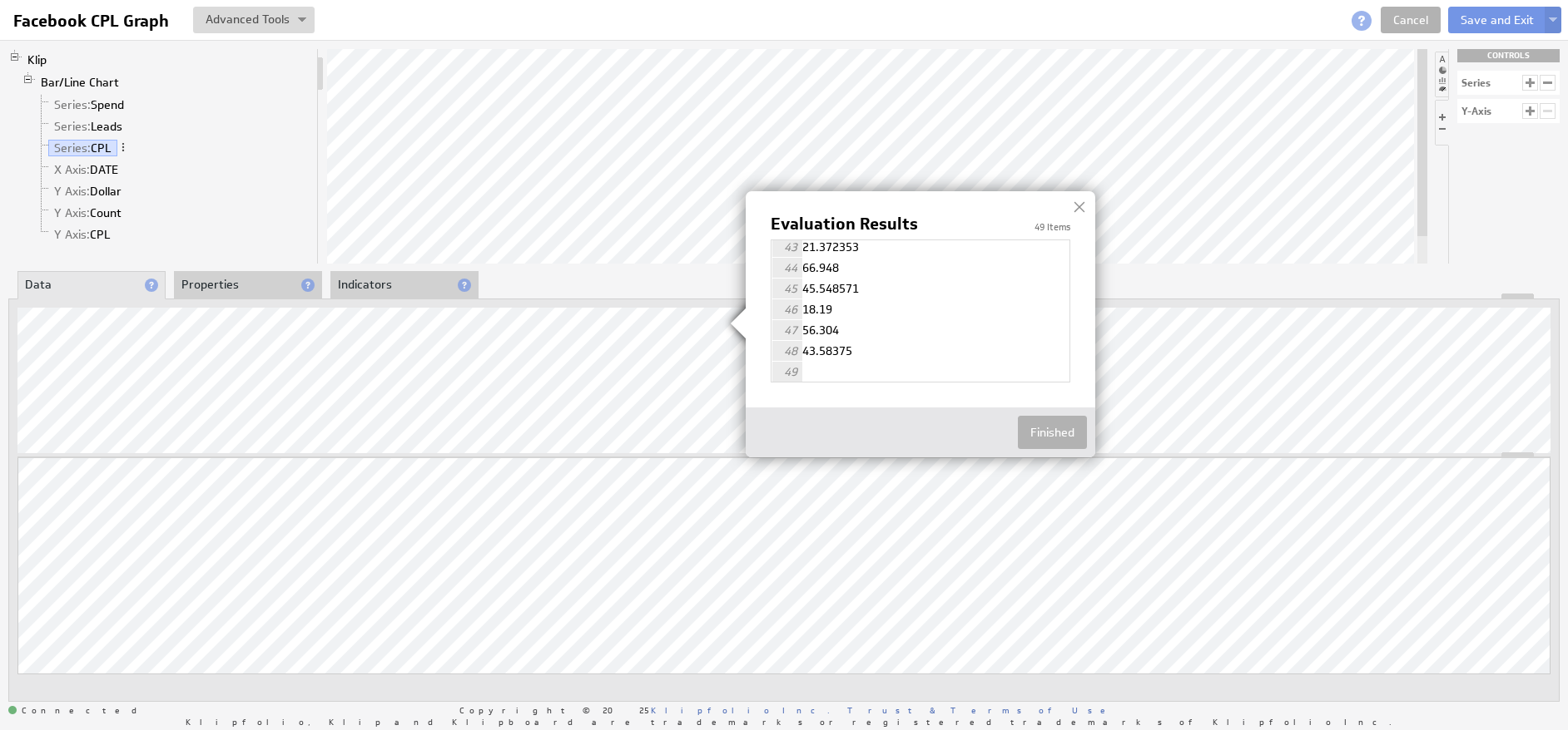
click at [1078, 211] on div at bounding box center [1080, 208] width 25 height 25
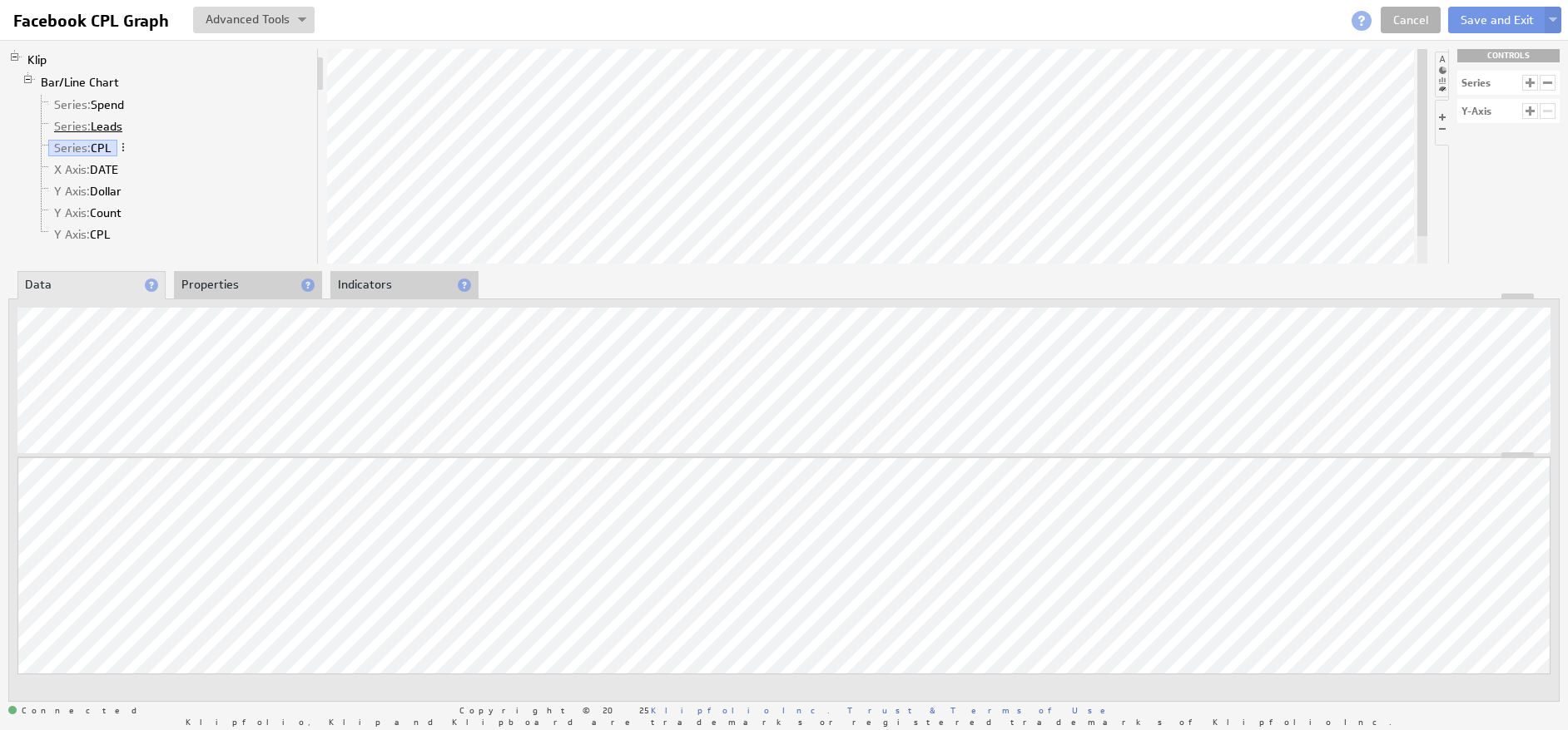
click at [108, 124] on link "Series: Leads" at bounding box center [89, 126] width 81 height 16
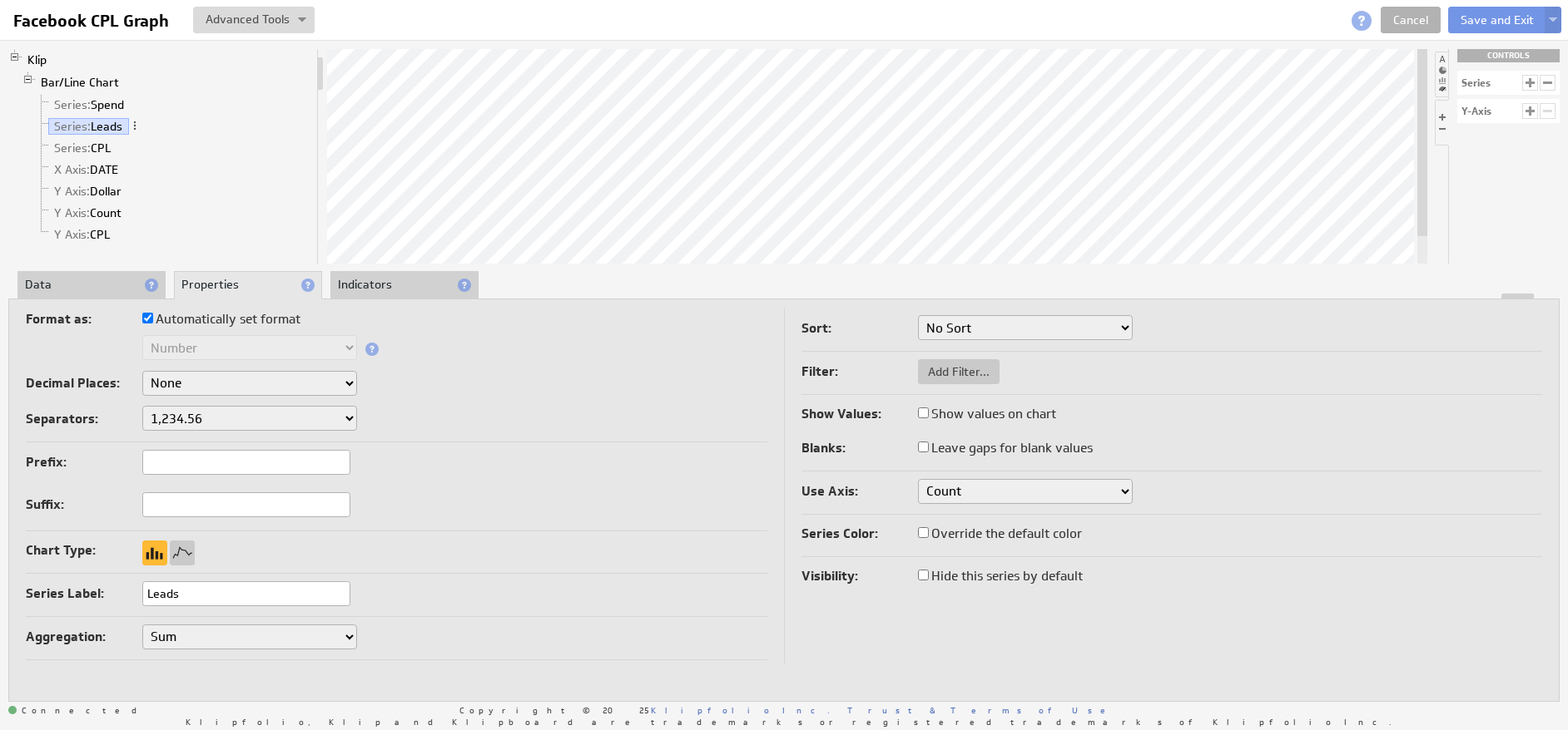
click at [84, 274] on li "Data" at bounding box center [91, 285] width 148 height 28
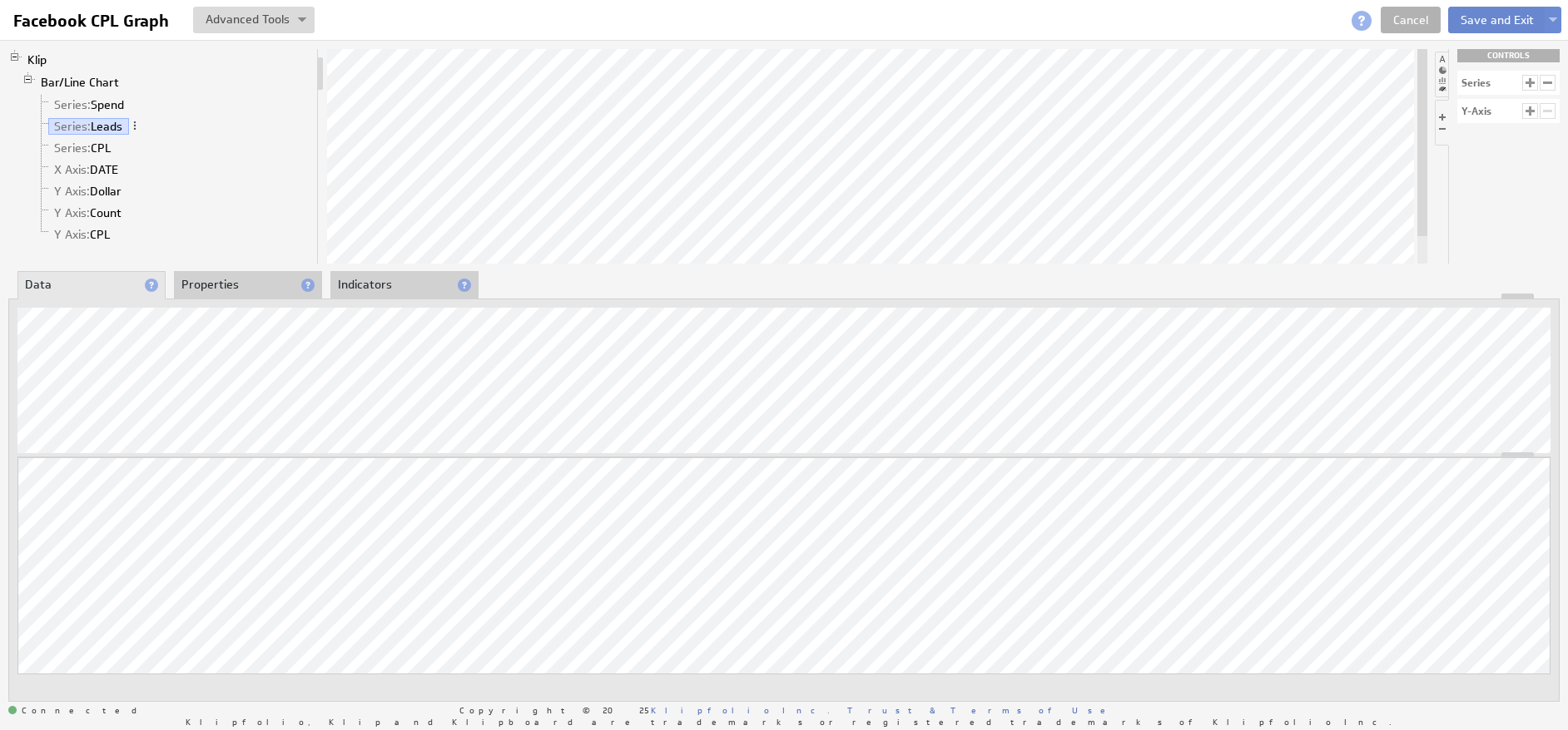
click at [1492, 16] on button "Save and Exit" at bounding box center [1497, 20] width 99 height 27
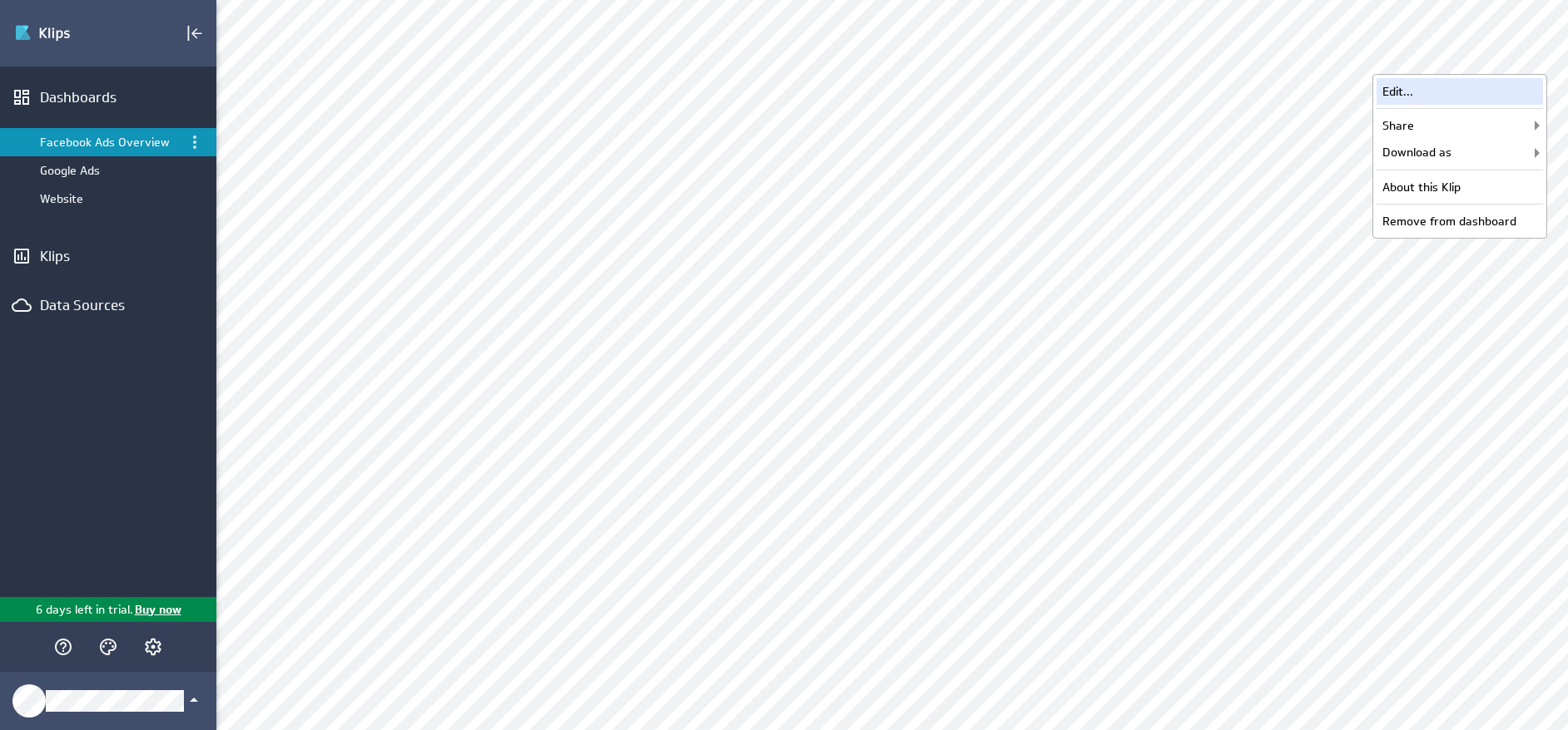
click at [1438, 93] on div "Edit..." at bounding box center [1460, 92] width 166 height 27
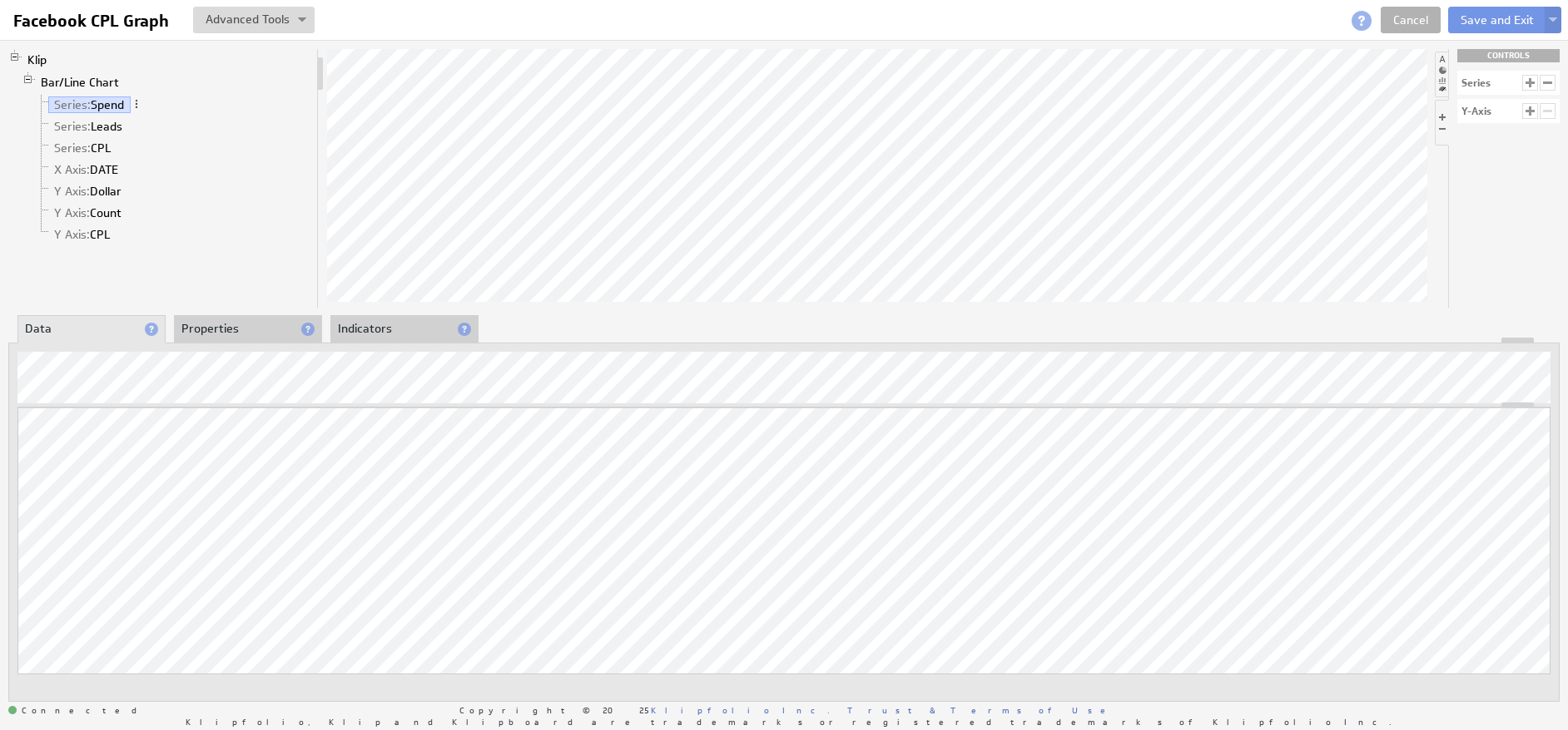
click at [1362, 22] on span at bounding box center [1361, 20] width 20 height 20
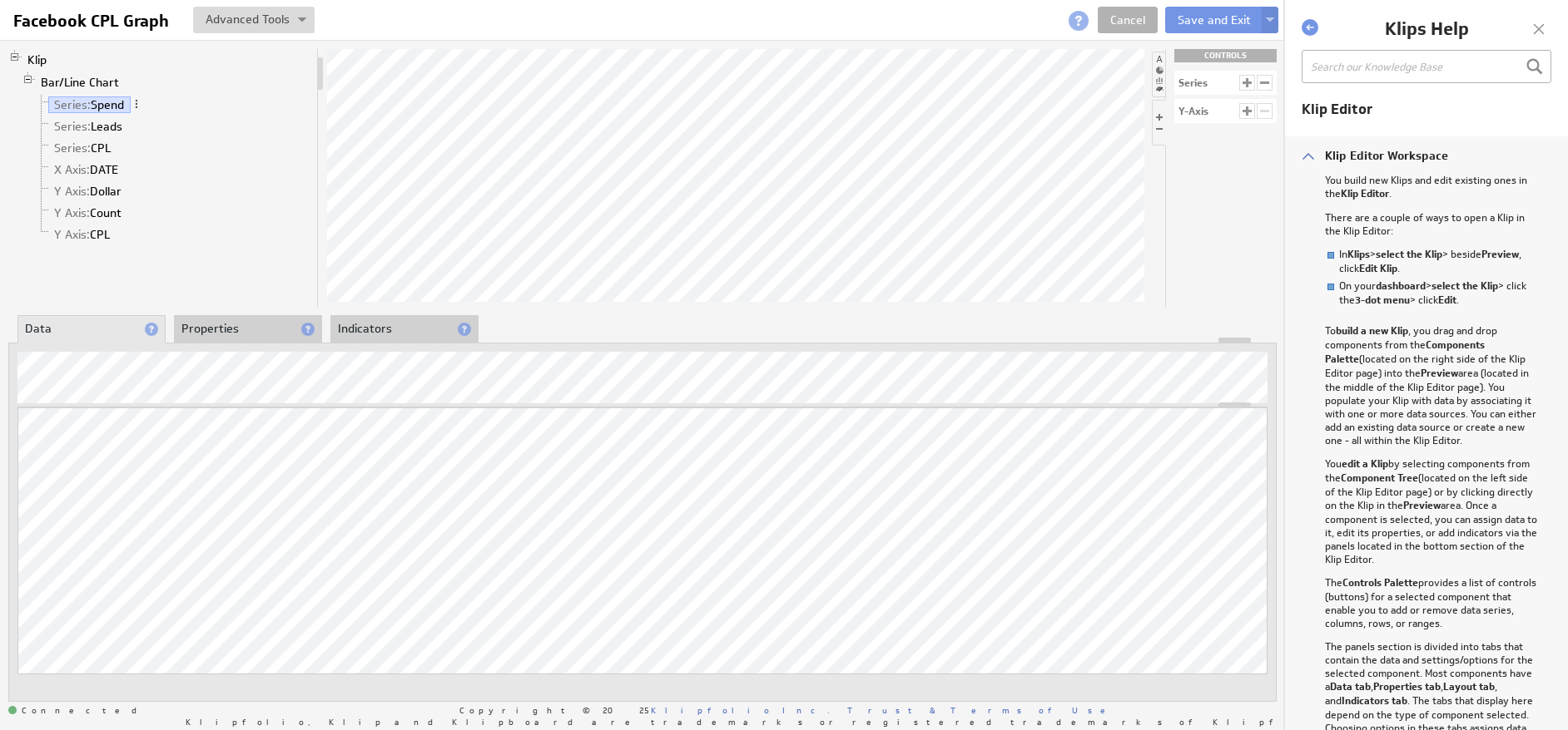
click at [1371, 69] on input "text" at bounding box center [1426, 67] width 249 height 33
type input "lookup function"
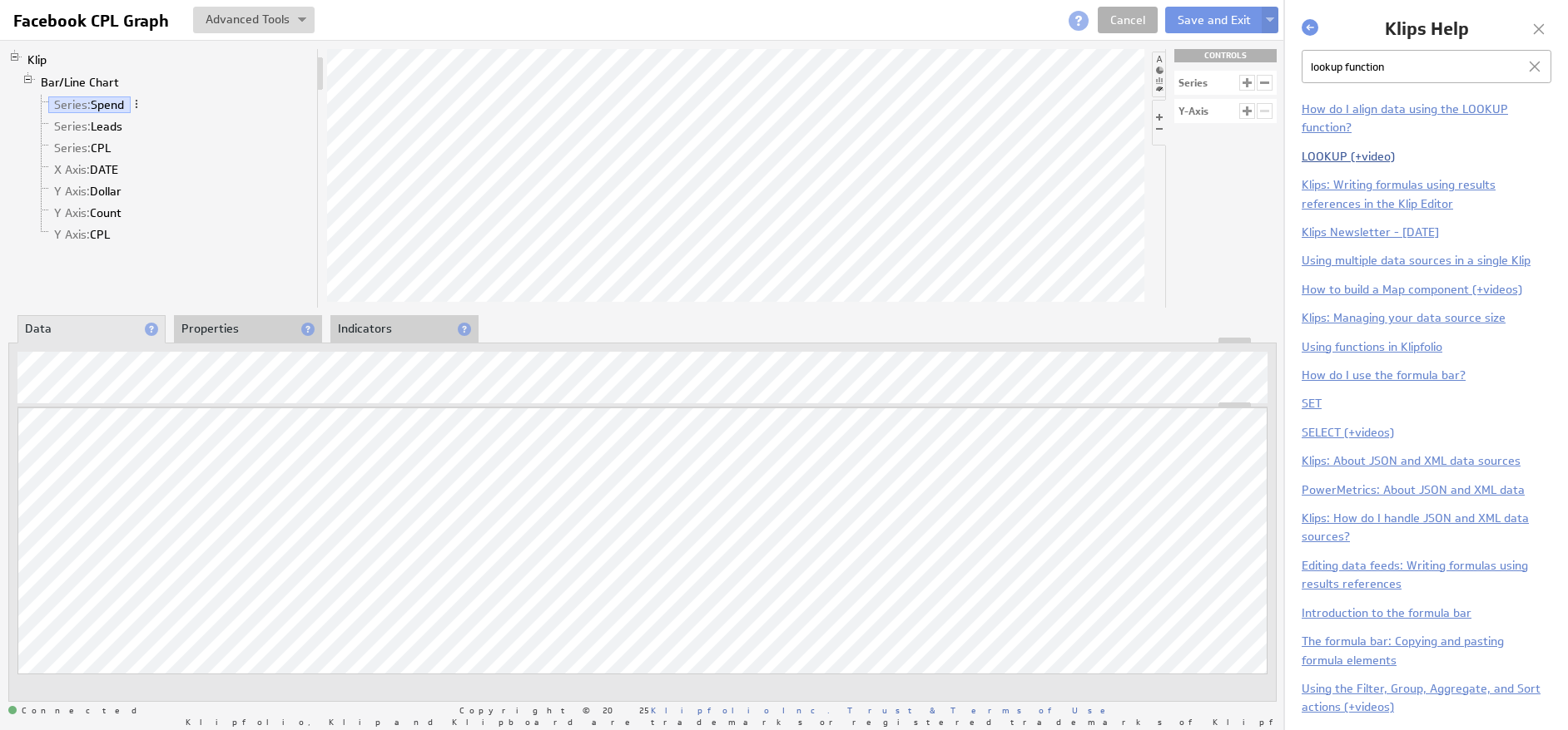
click at [1344, 154] on link "LOOKUP (+video)" at bounding box center [1348, 156] width 93 height 15
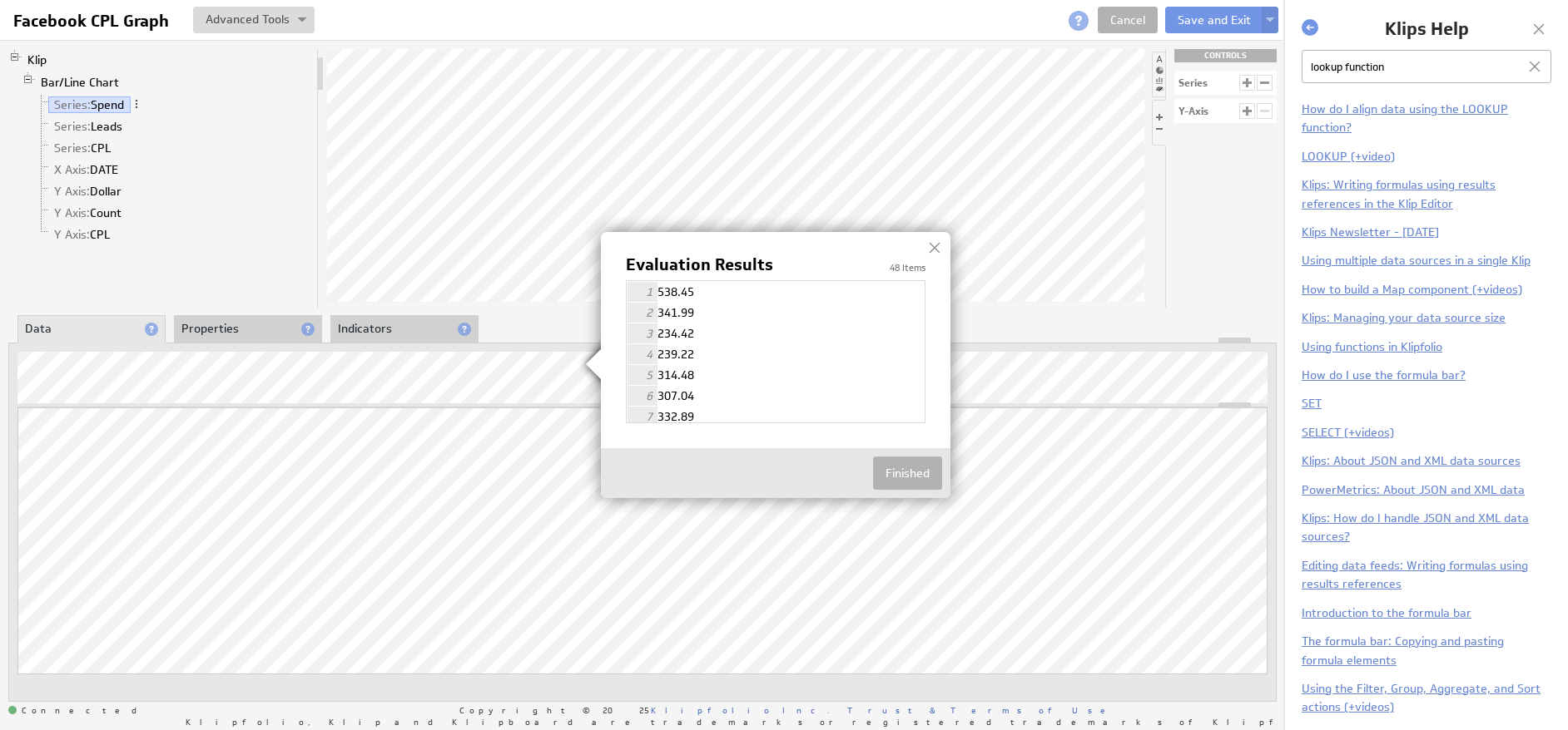
click at [937, 251] on div at bounding box center [935, 248] width 25 height 25
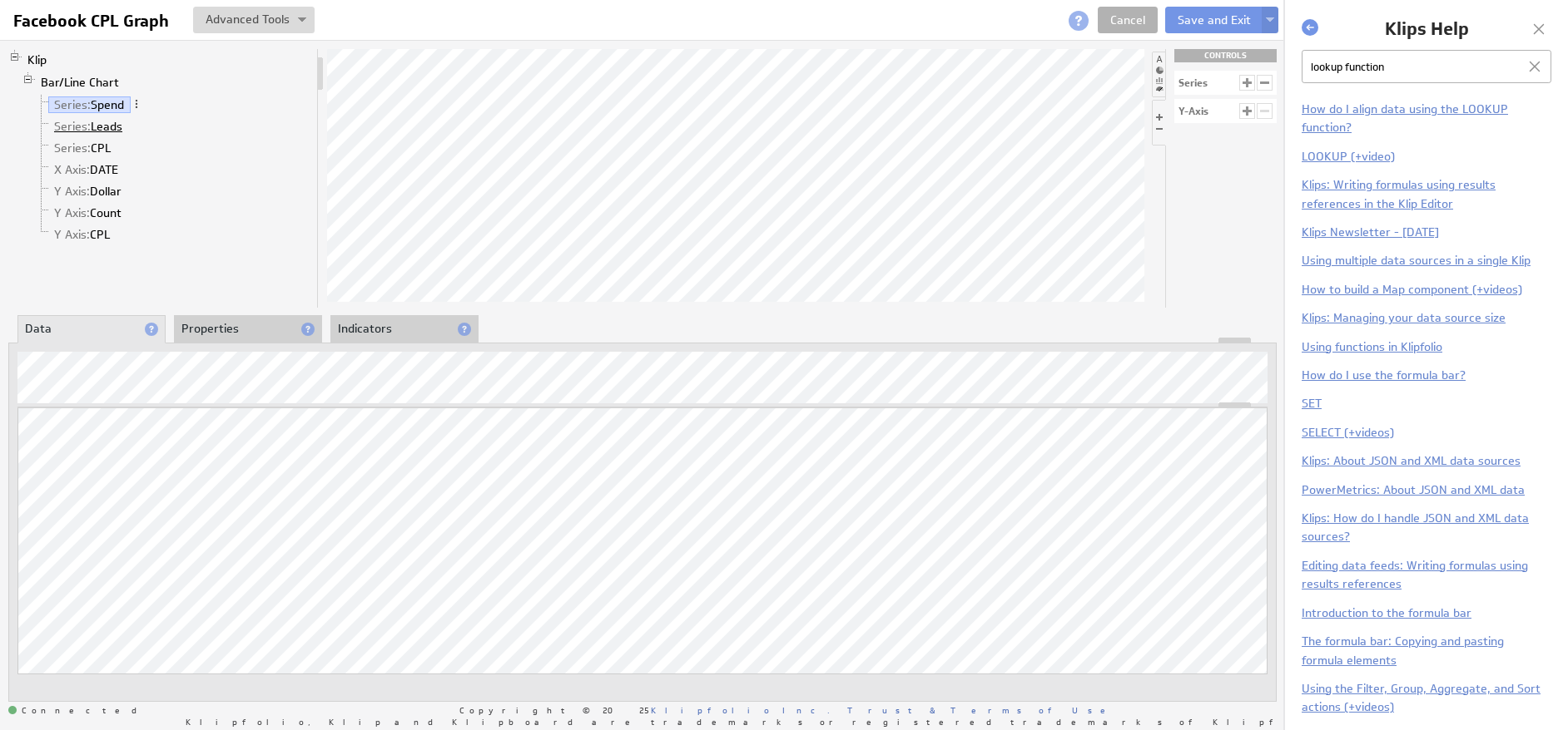
click at [90, 128] on link "Series: Leads" at bounding box center [89, 126] width 81 height 16
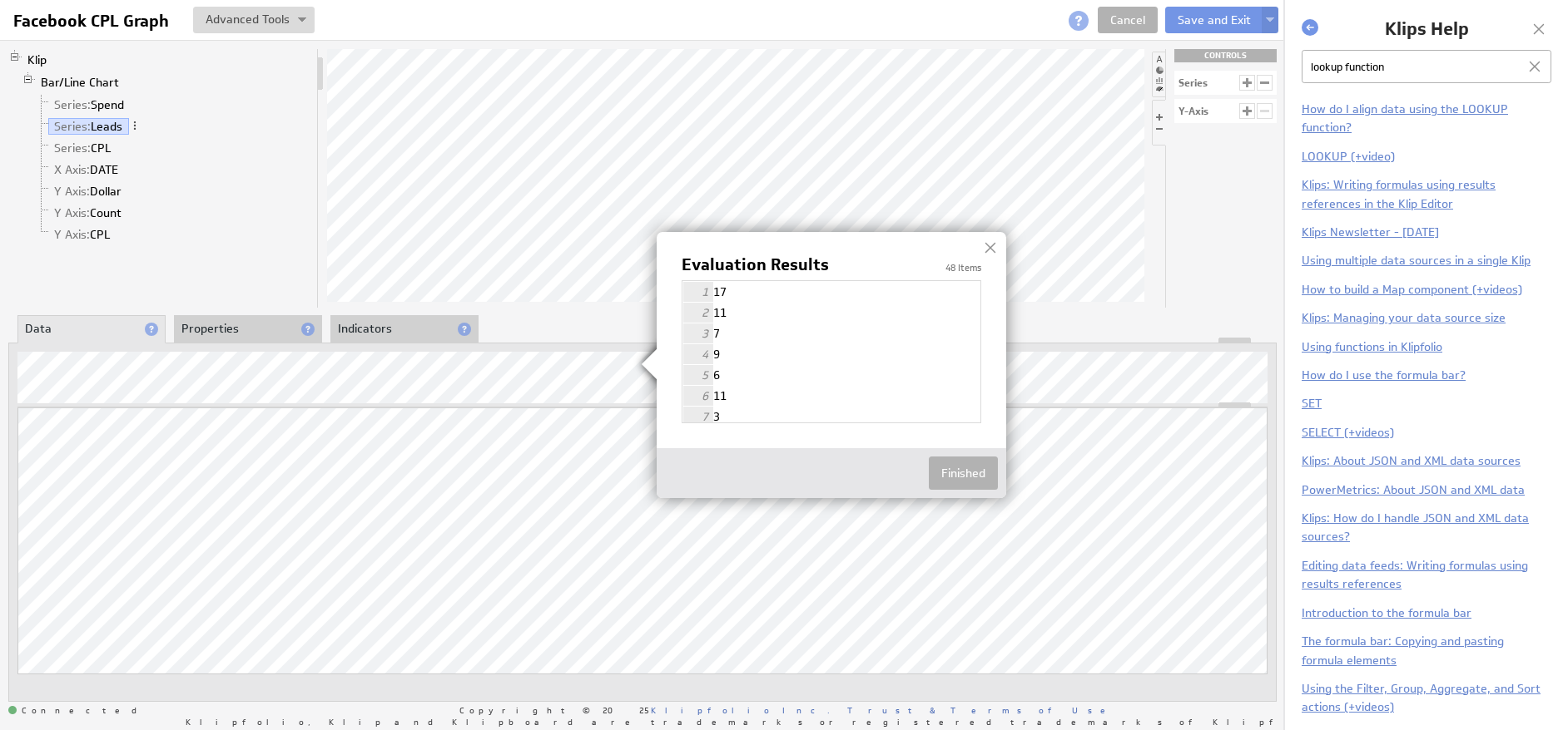
click at [993, 249] on div at bounding box center [990, 248] width 25 height 25
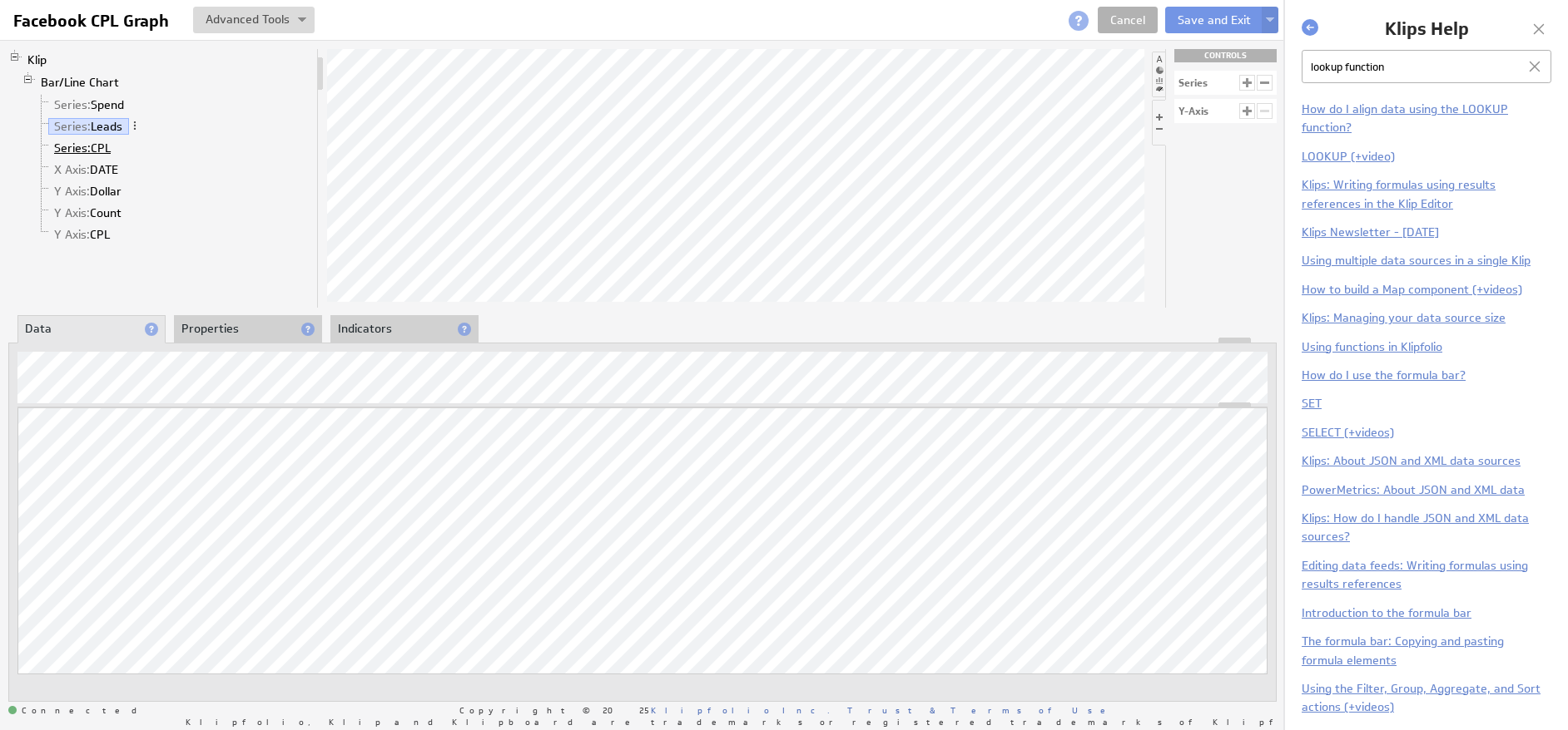
click at [73, 149] on span "Series:" at bounding box center [72, 149] width 37 height 15
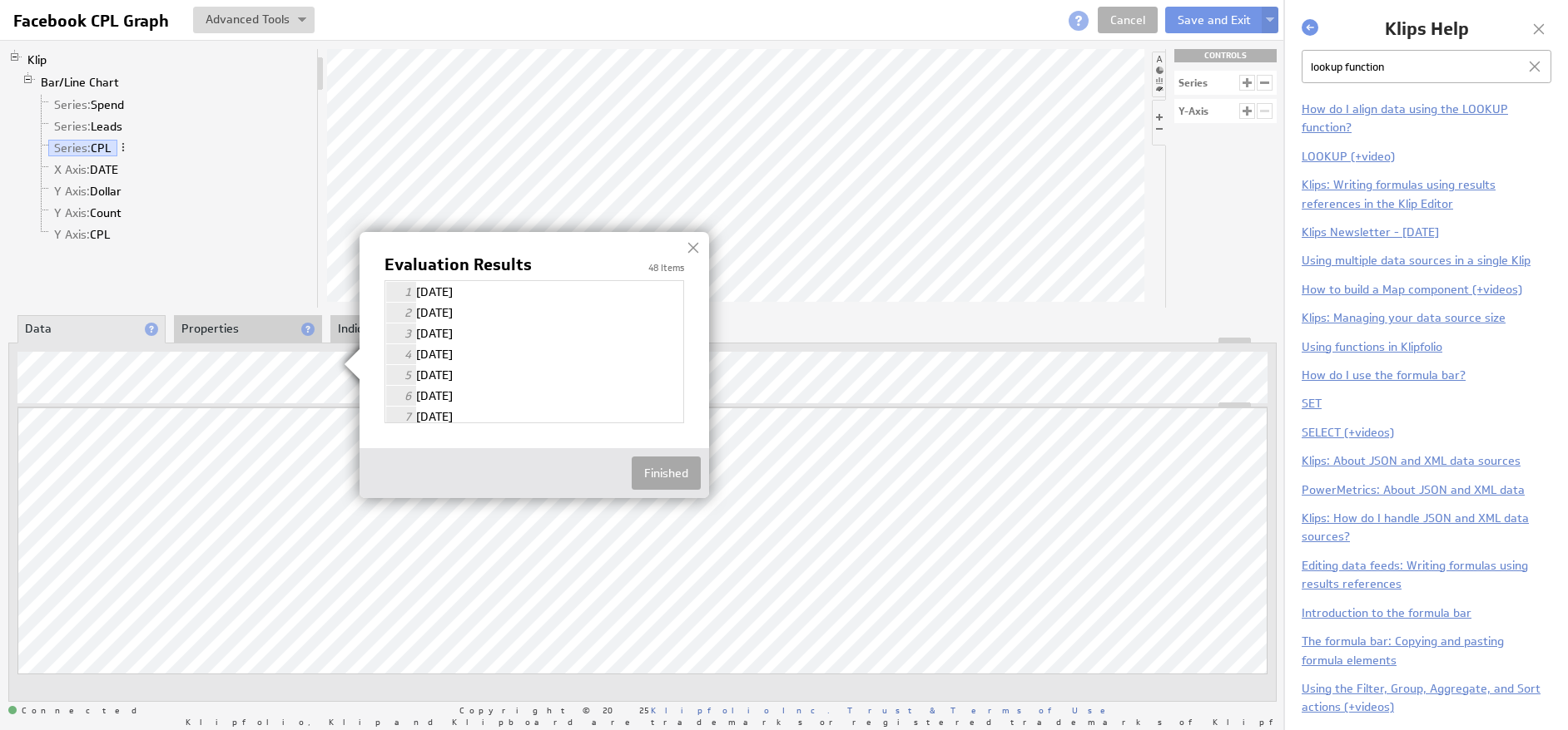
click at [670, 474] on button "Finished" at bounding box center [667, 473] width 70 height 33
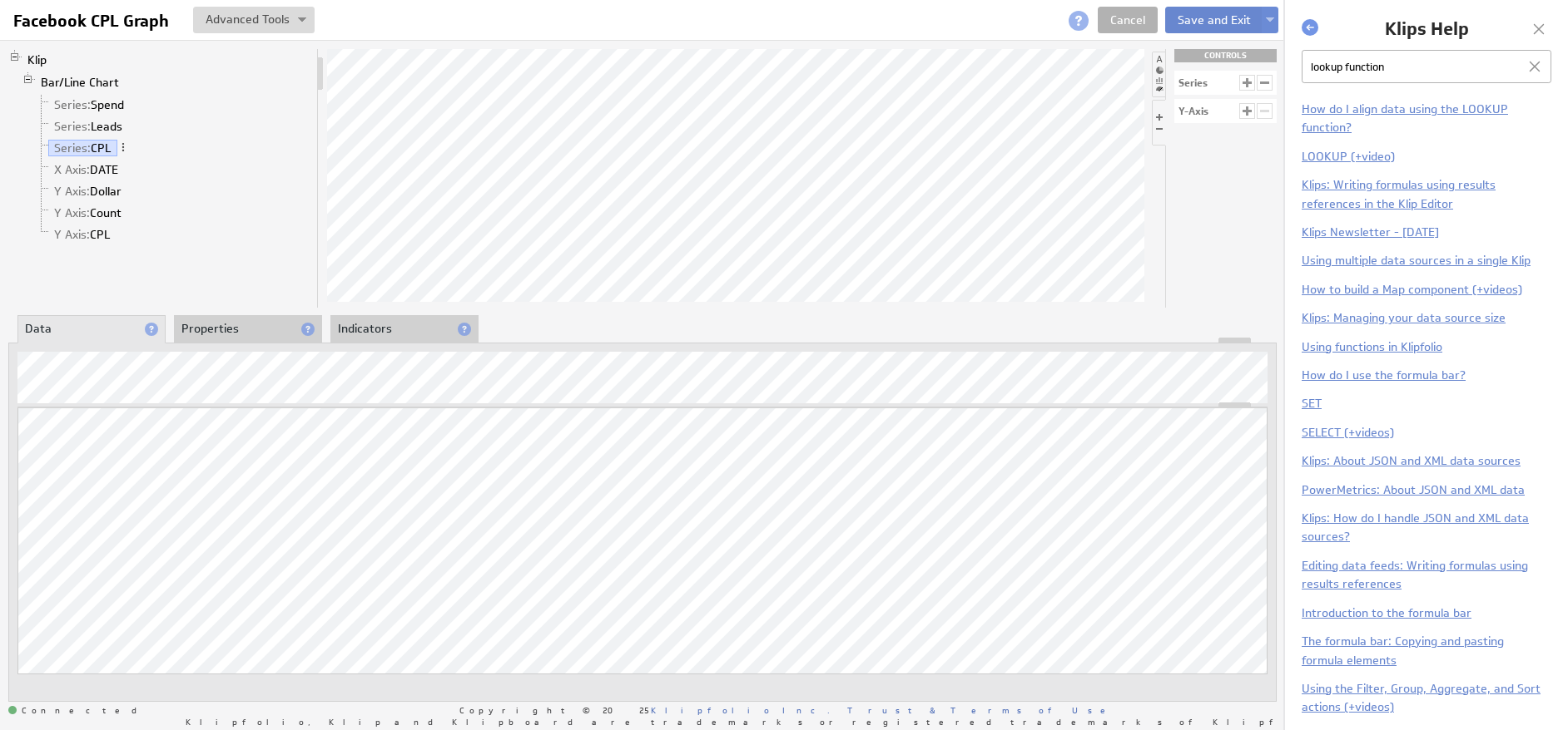
click at [1205, 24] on button "Save and Exit" at bounding box center [1214, 20] width 99 height 27
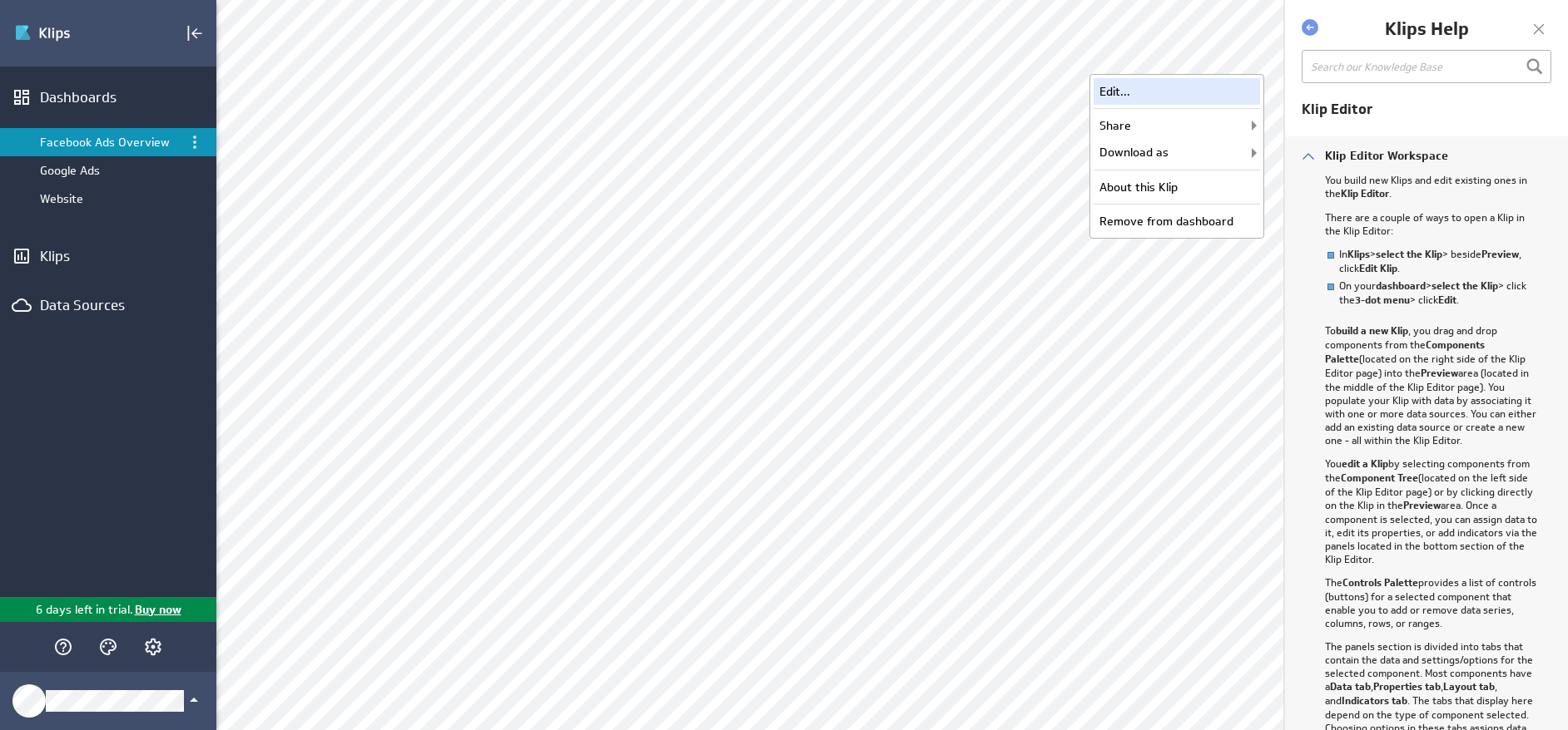
click at [1157, 88] on div "Edit..." at bounding box center [1177, 92] width 166 height 27
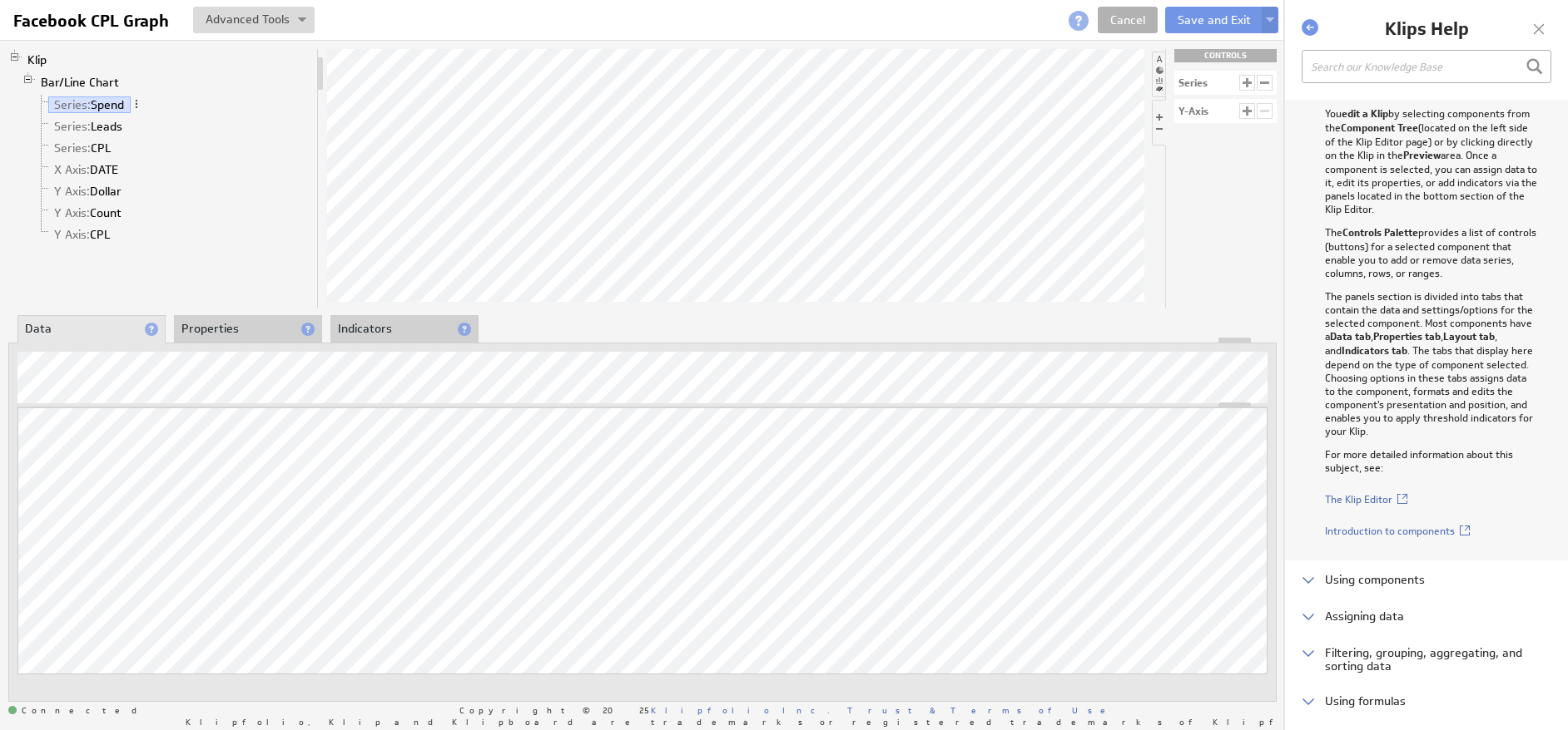
scroll to position [363, 0]
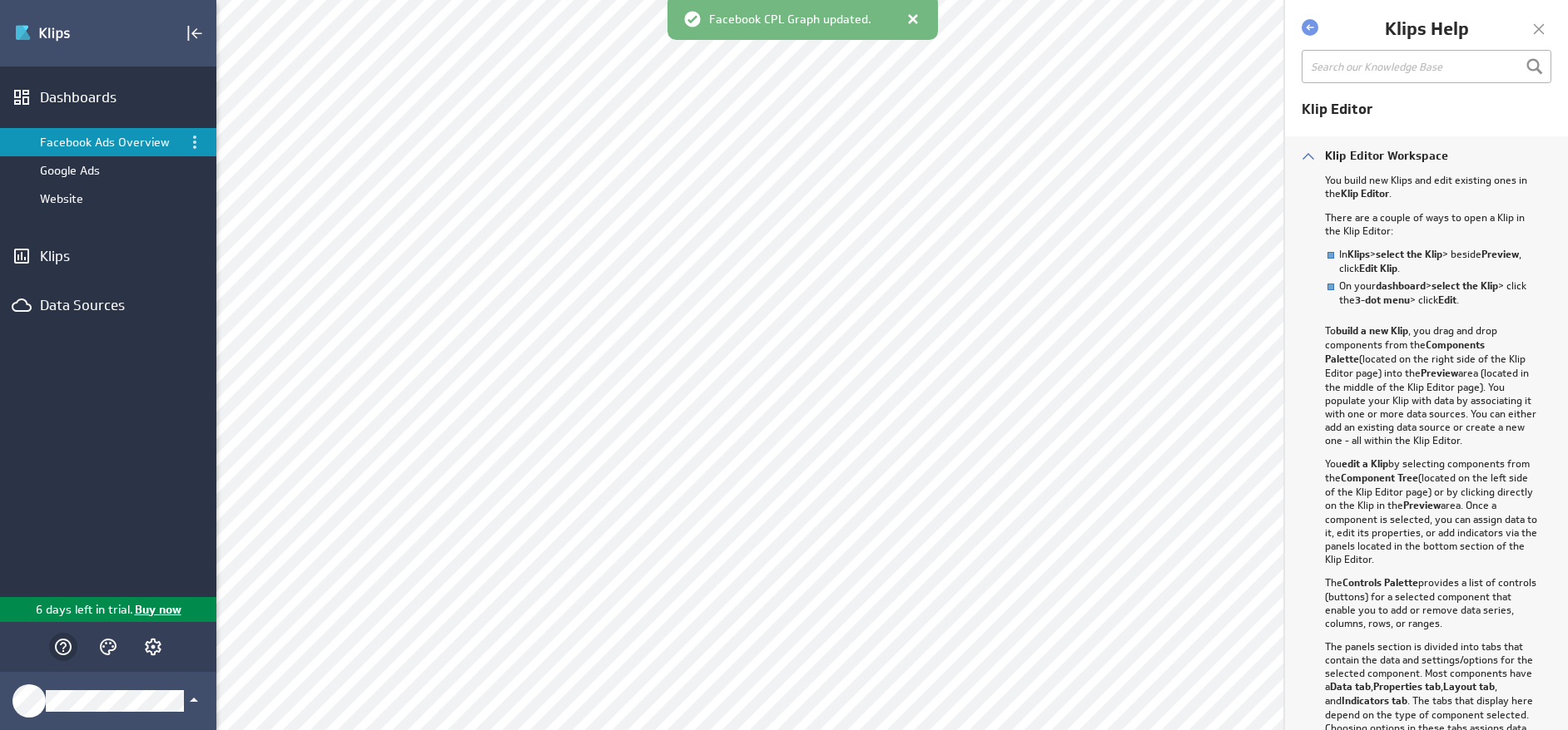
click at [61, 645] on icon "Help" at bounding box center [63, 647] width 16 height 16
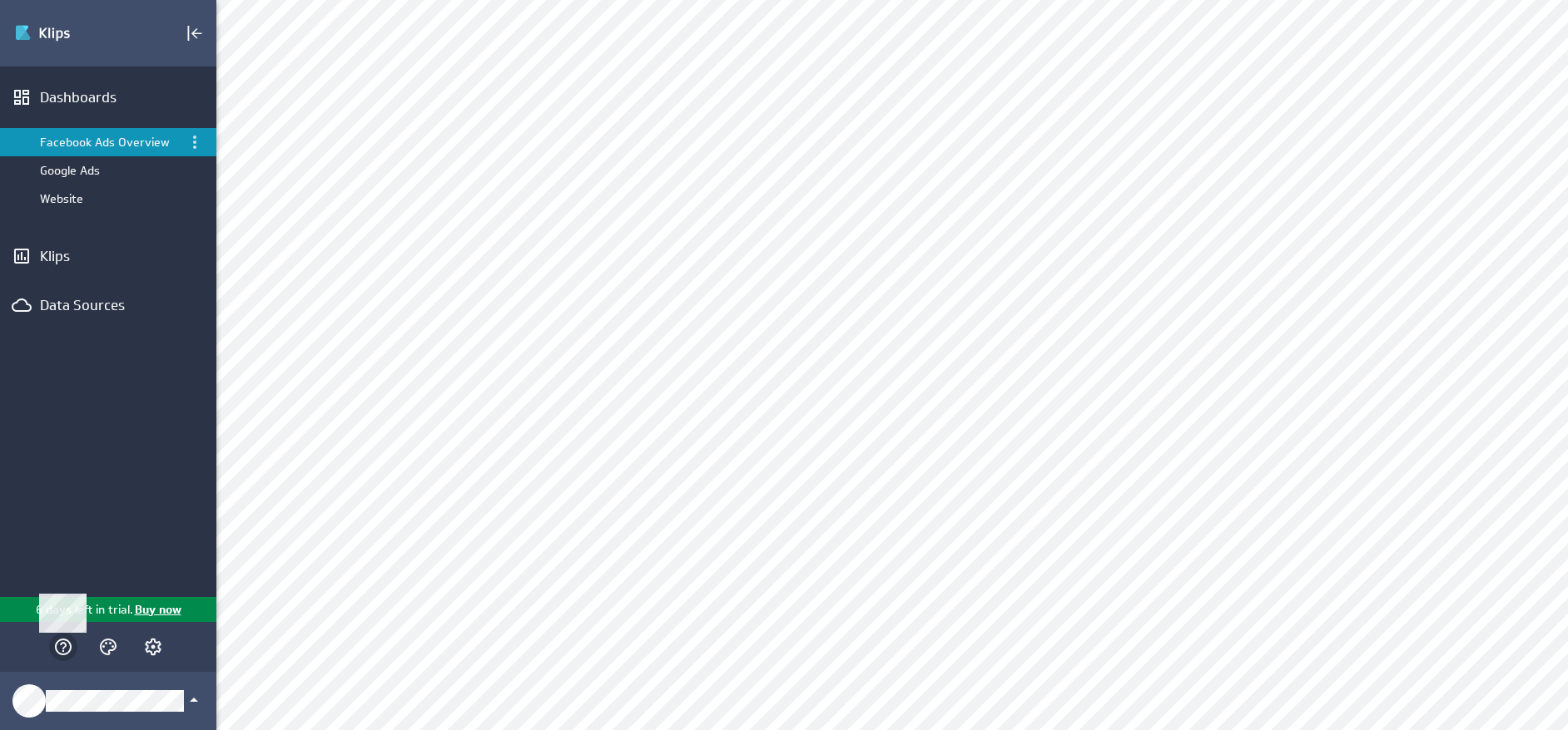
click at [61, 645] on icon "Main Menu" at bounding box center [63, 647] width 16 height 16
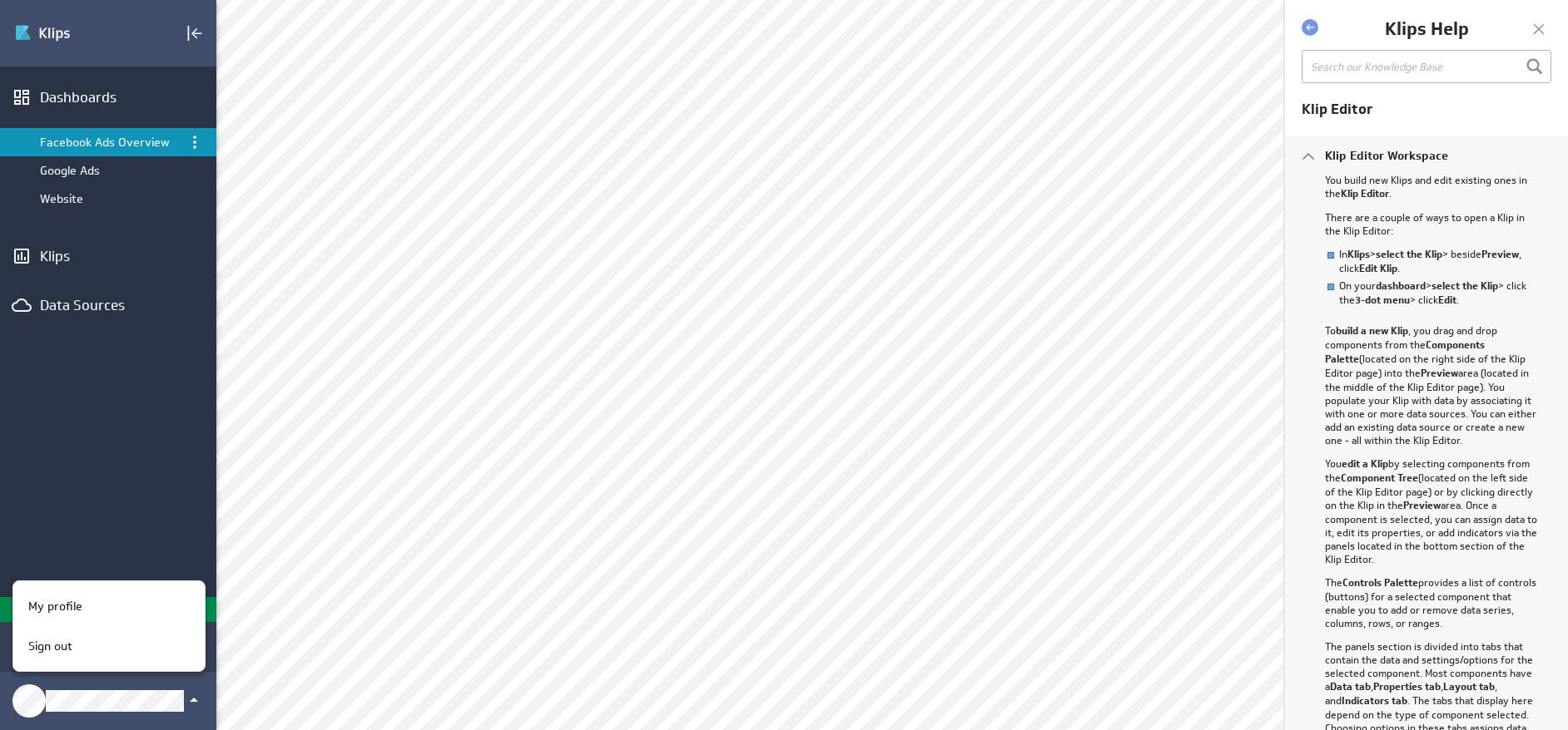
click at [122, 456] on div at bounding box center [784, 365] width 1568 height 730
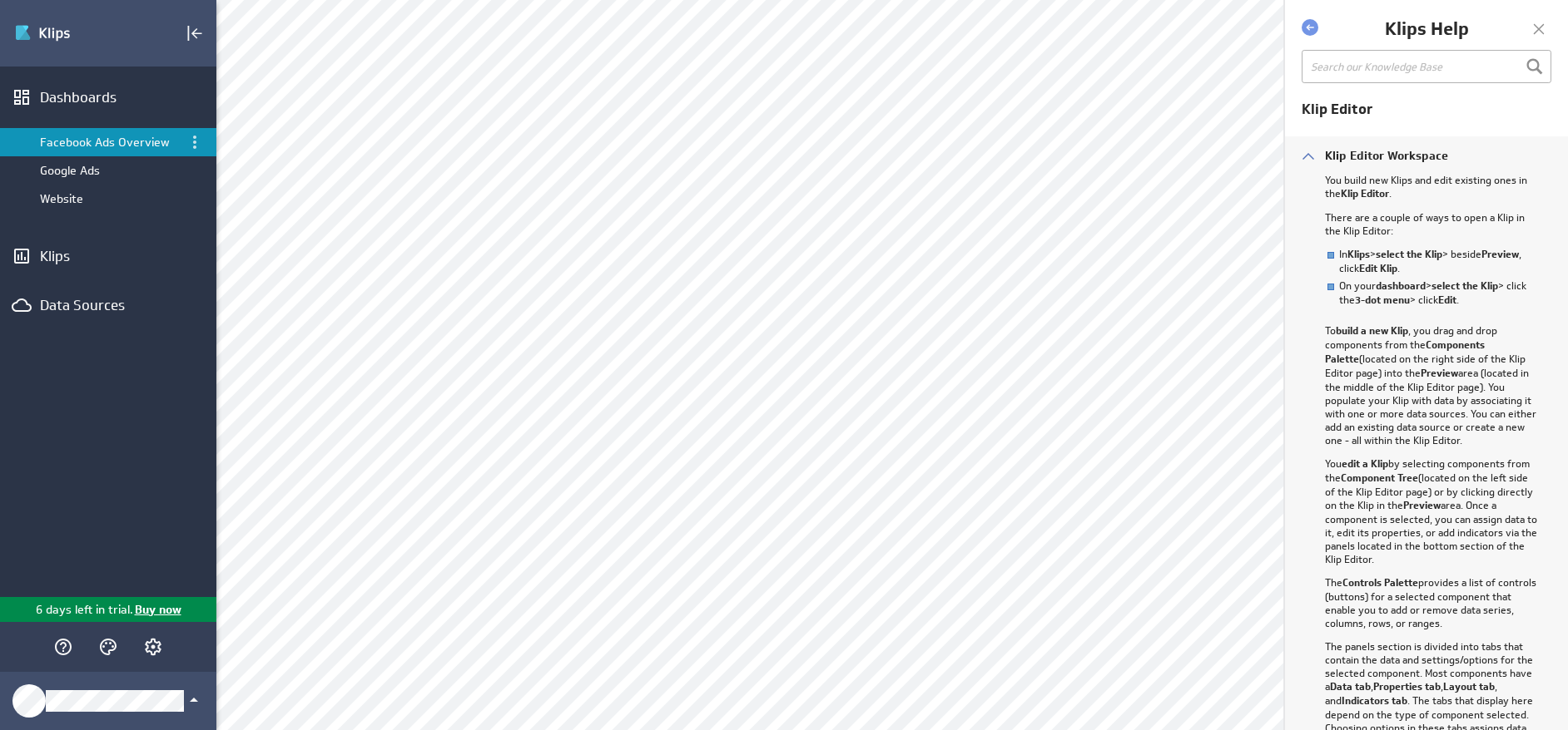
click at [1539, 32] on div at bounding box center [1539, 29] width 25 height 25
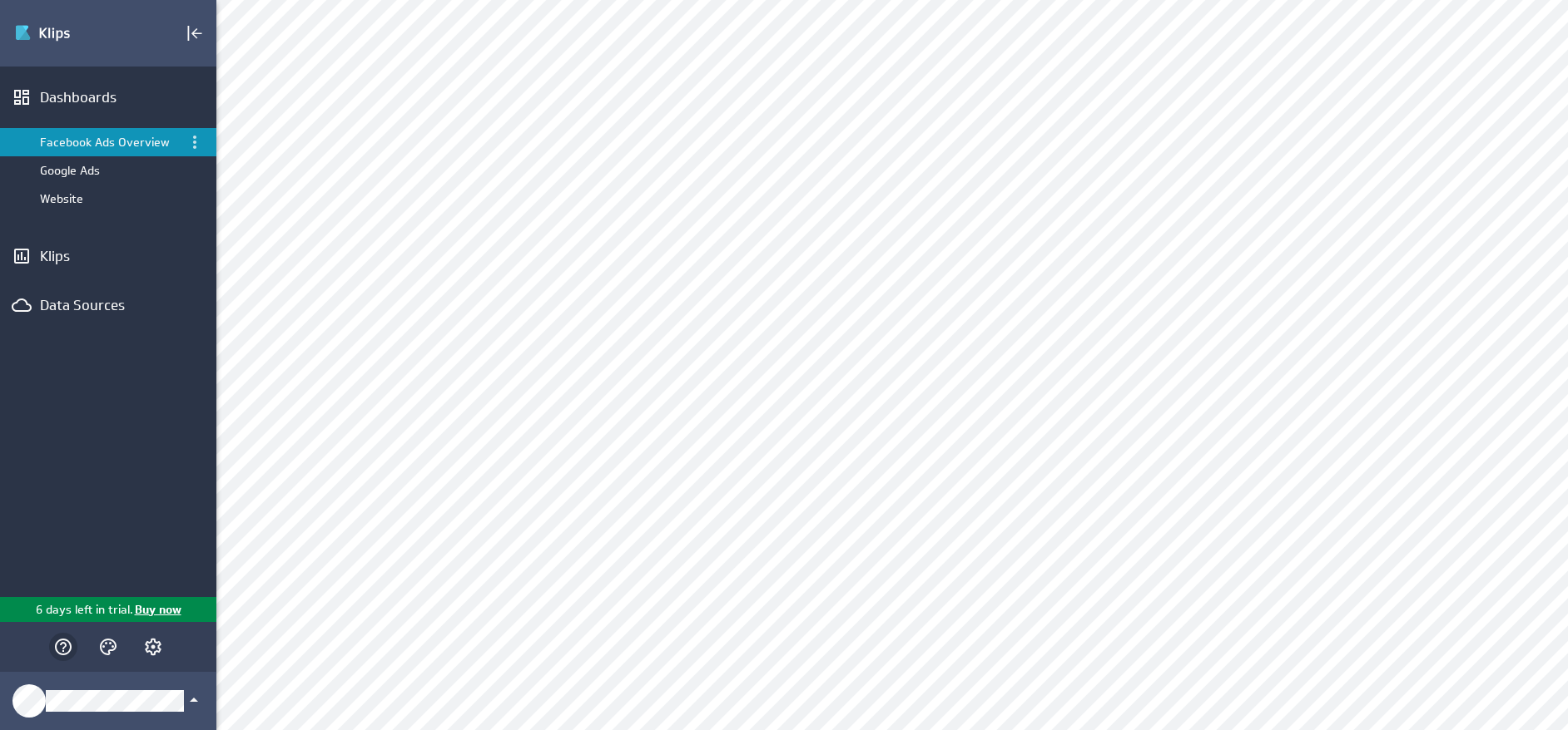
click at [64, 643] on icon "Help" at bounding box center [63, 647] width 16 height 16
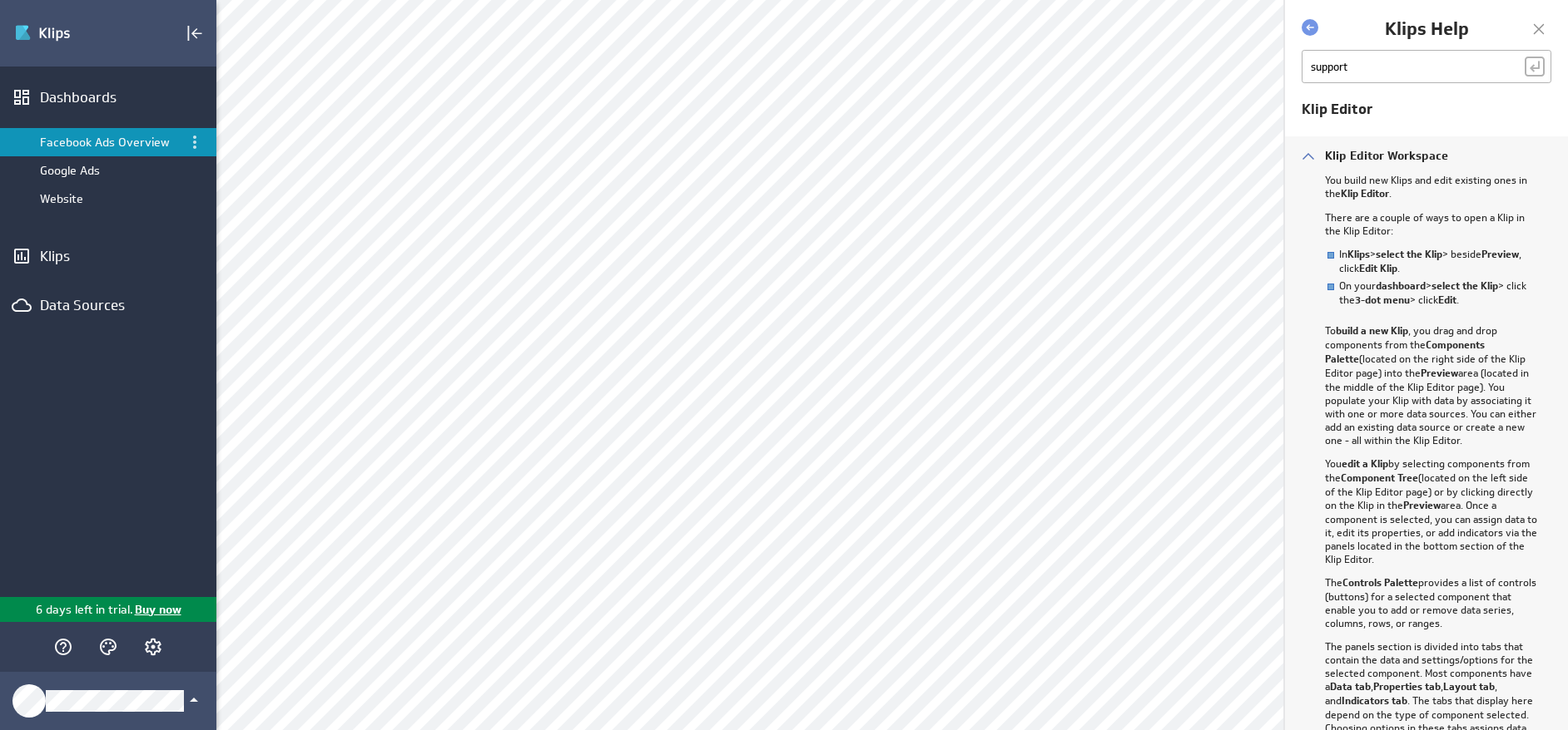
type input "support"
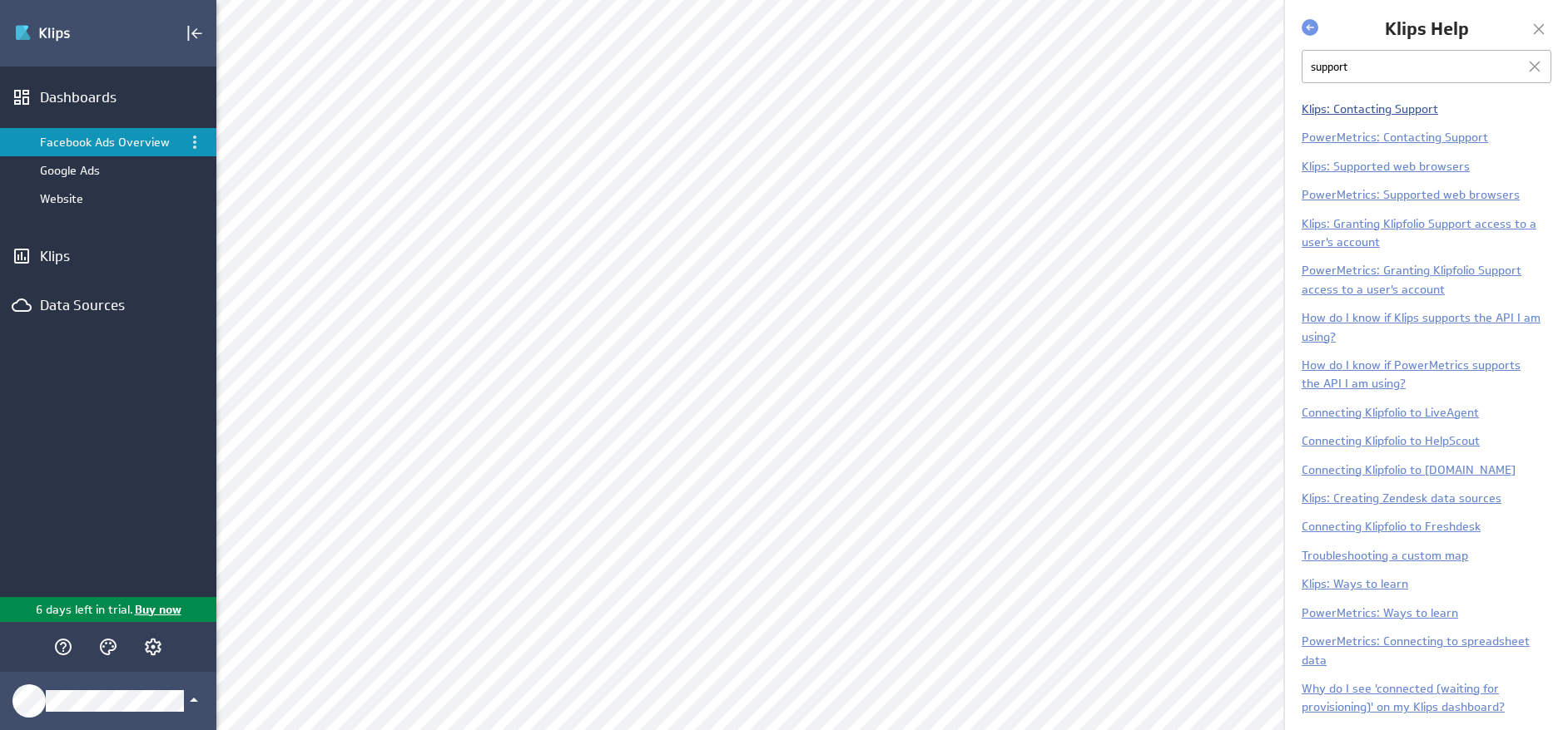
click at [1368, 105] on link "Klips: Contacting Support" at bounding box center [1369, 109] width 136 height 15
click at [159, 646] on icon "Account and settings" at bounding box center [153, 647] width 16 height 16
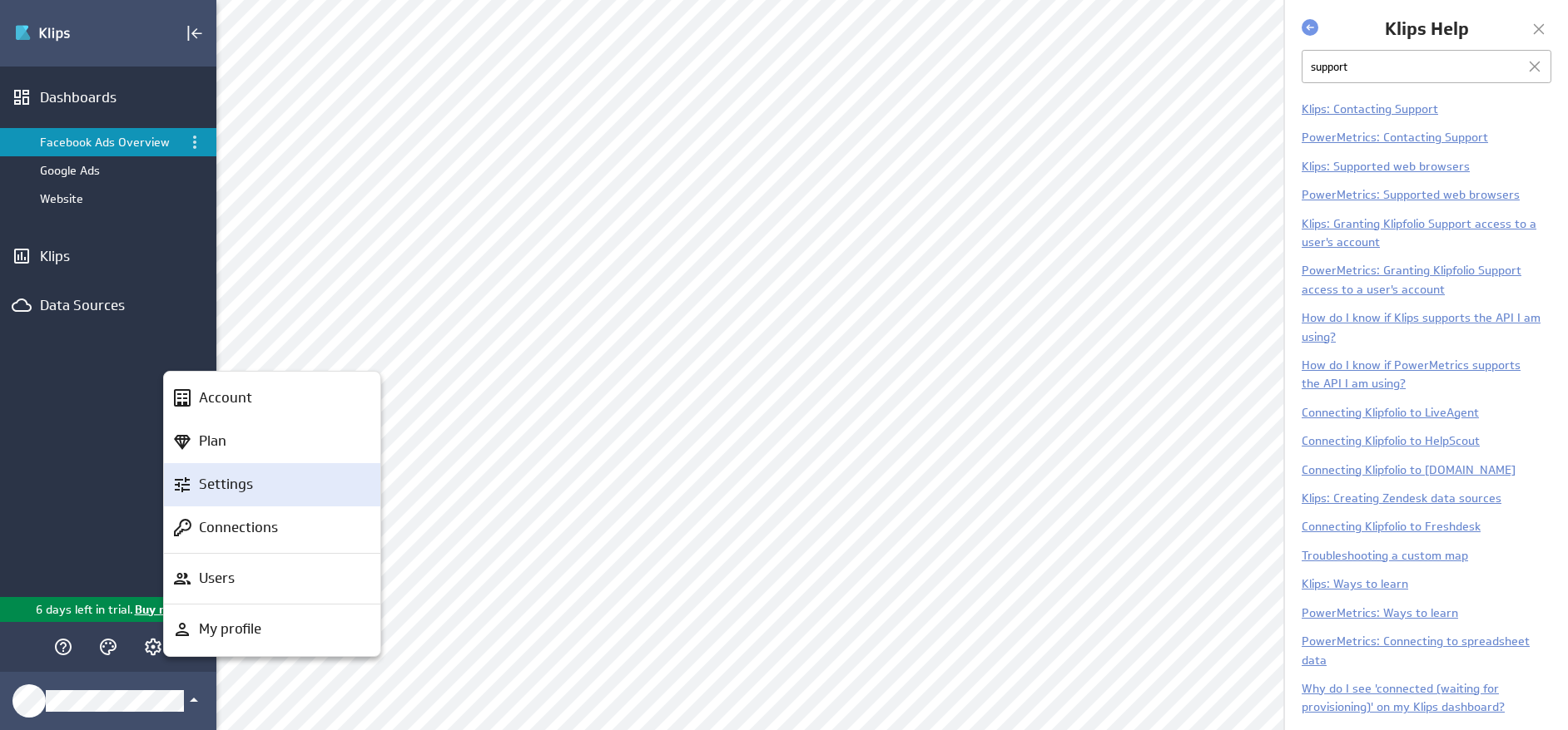
click at [230, 484] on p "Settings" at bounding box center [226, 485] width 54 height 21
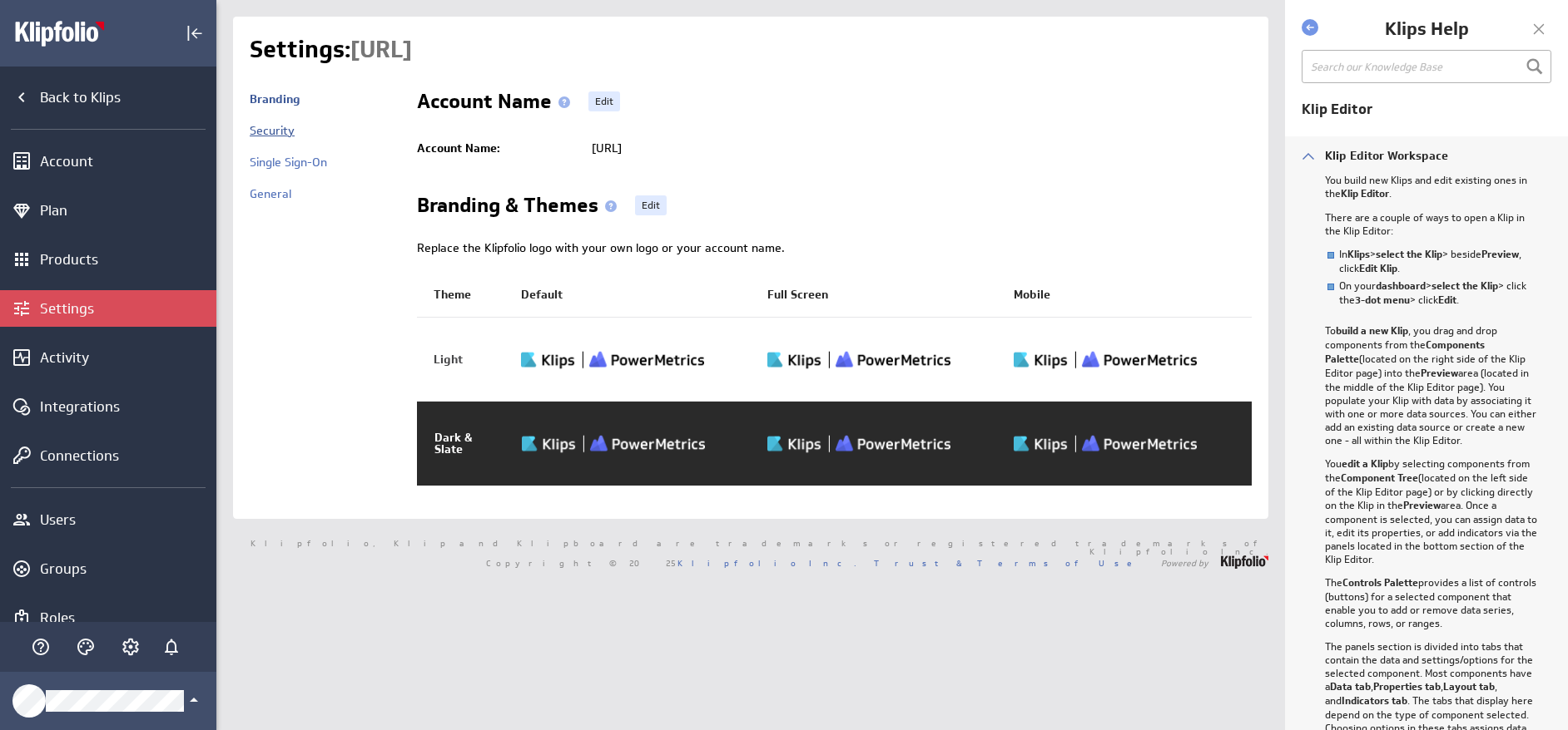
click at [285, 135] on link "Security" at bounding box center [271, 131] width 45 height 15
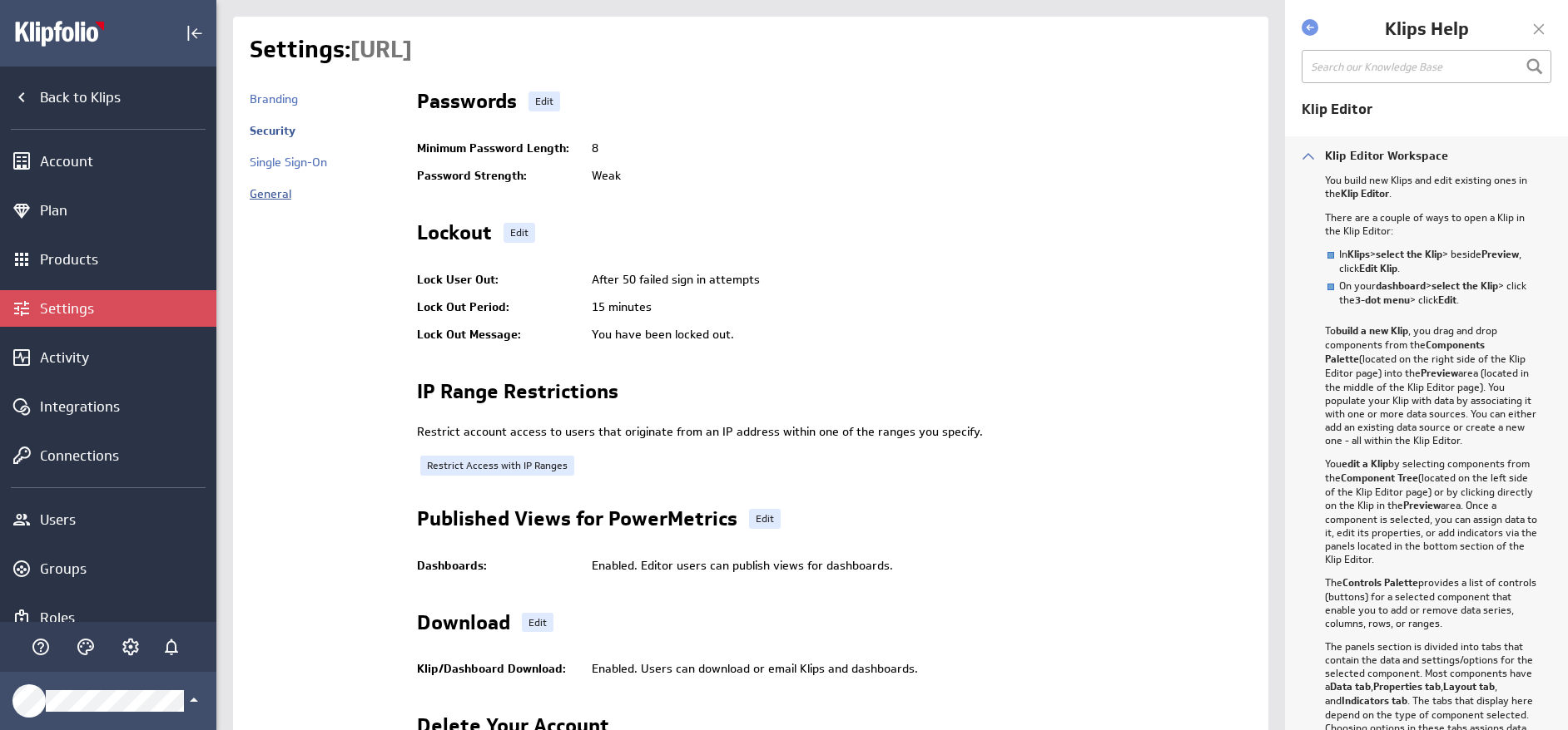
click at [274, 191] on link "General" at bounding box center [270, 194] width 42 height 15
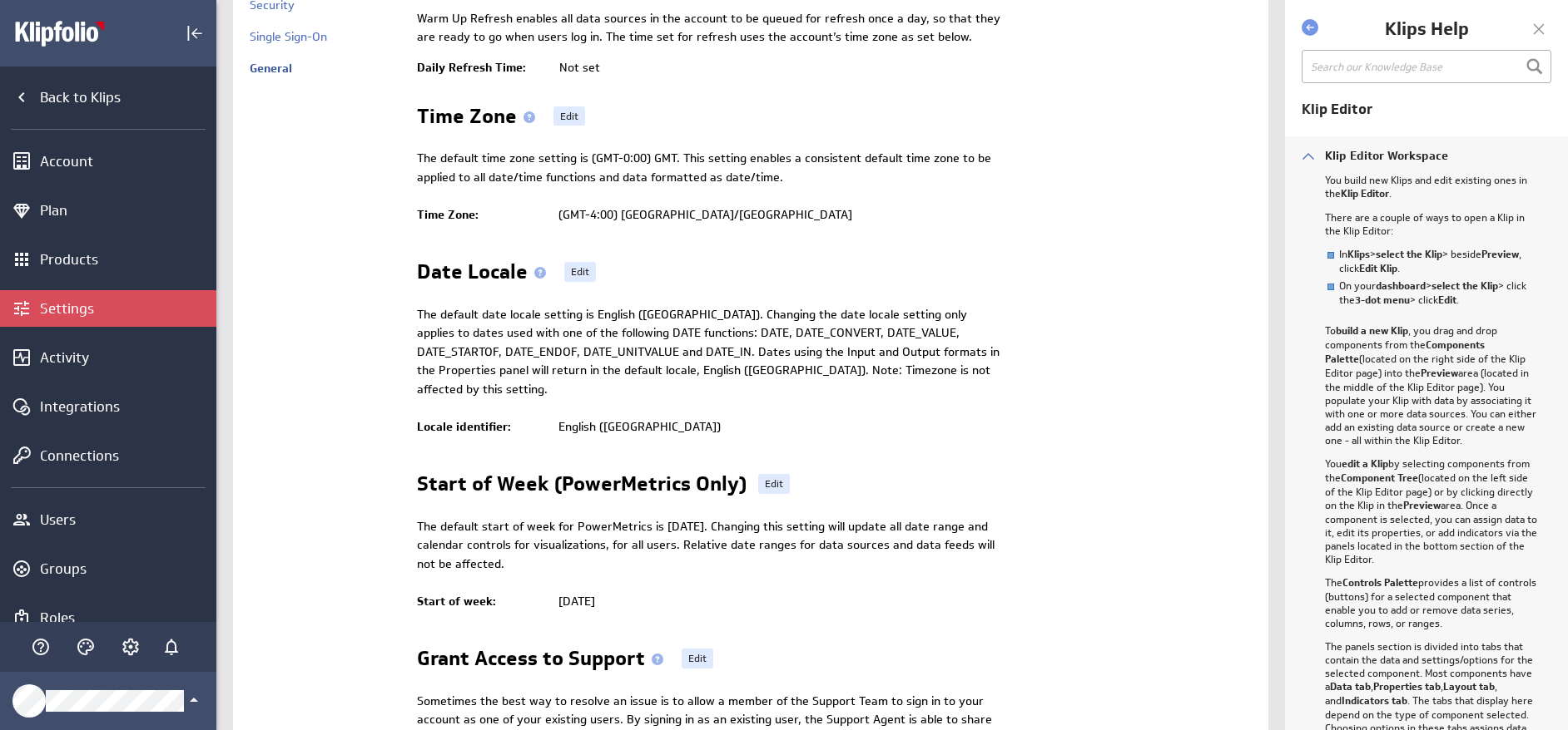
scroll to position [247, 0]
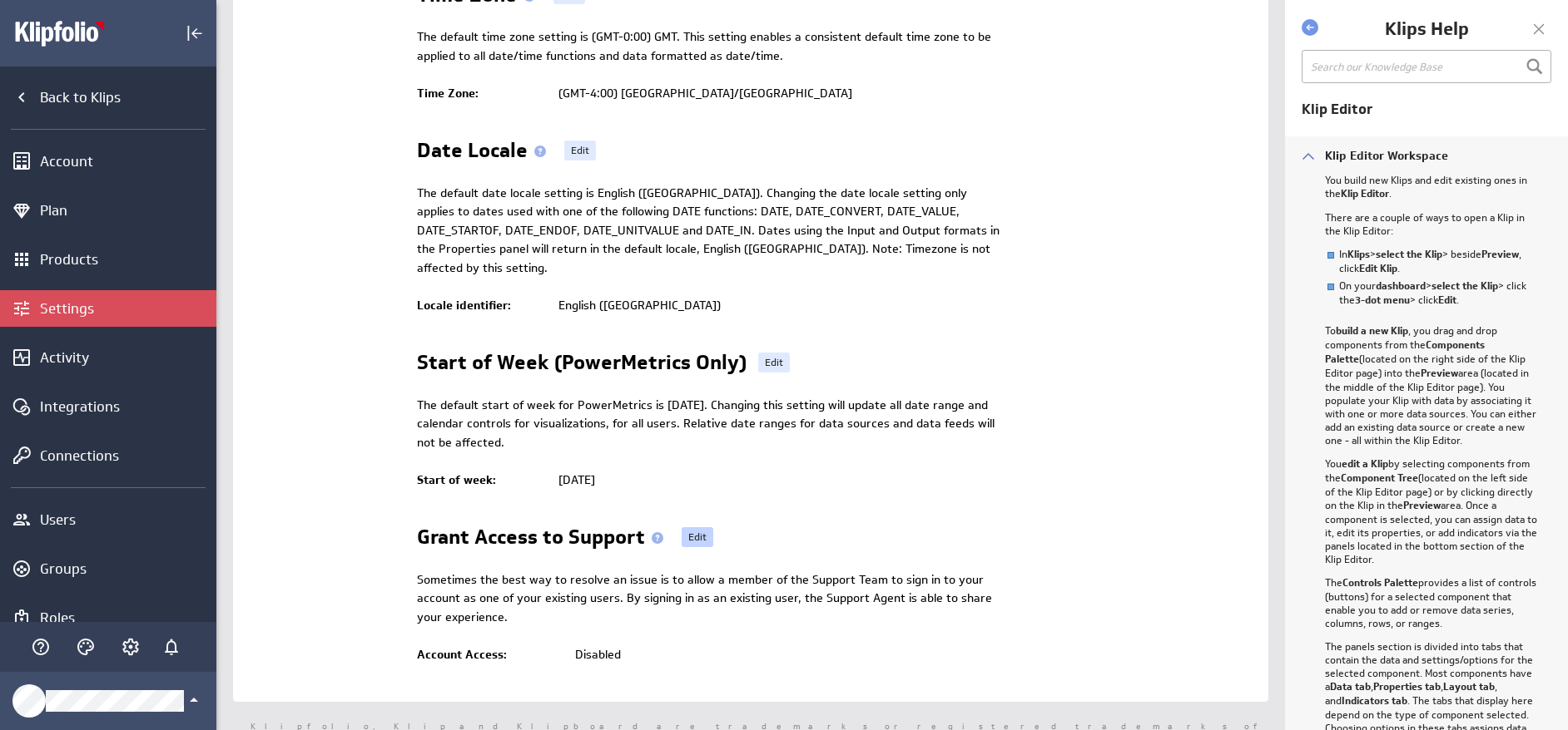
click at [694, 527] on link "Edit" at bounding box center [698, 537] width 32 height 20
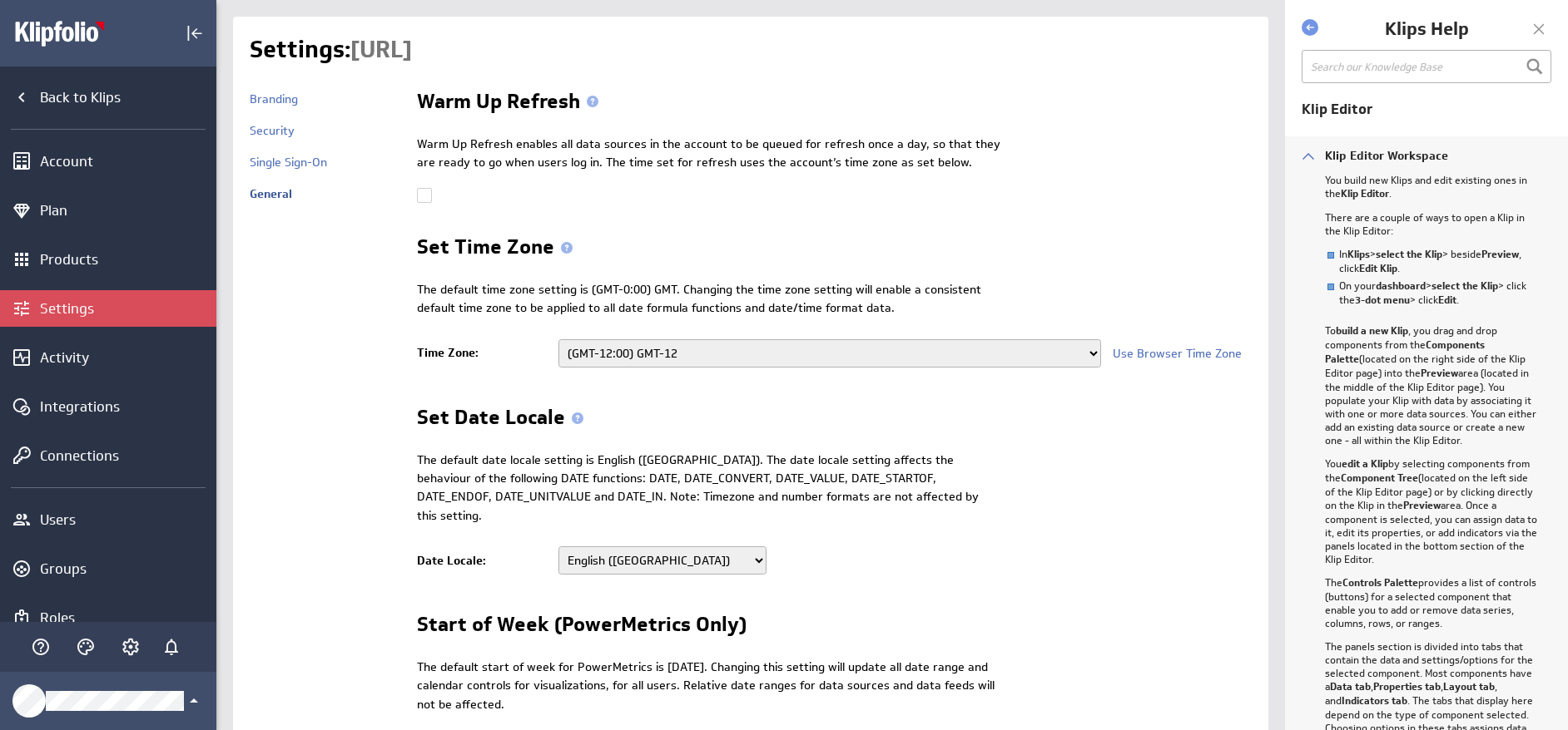
select select
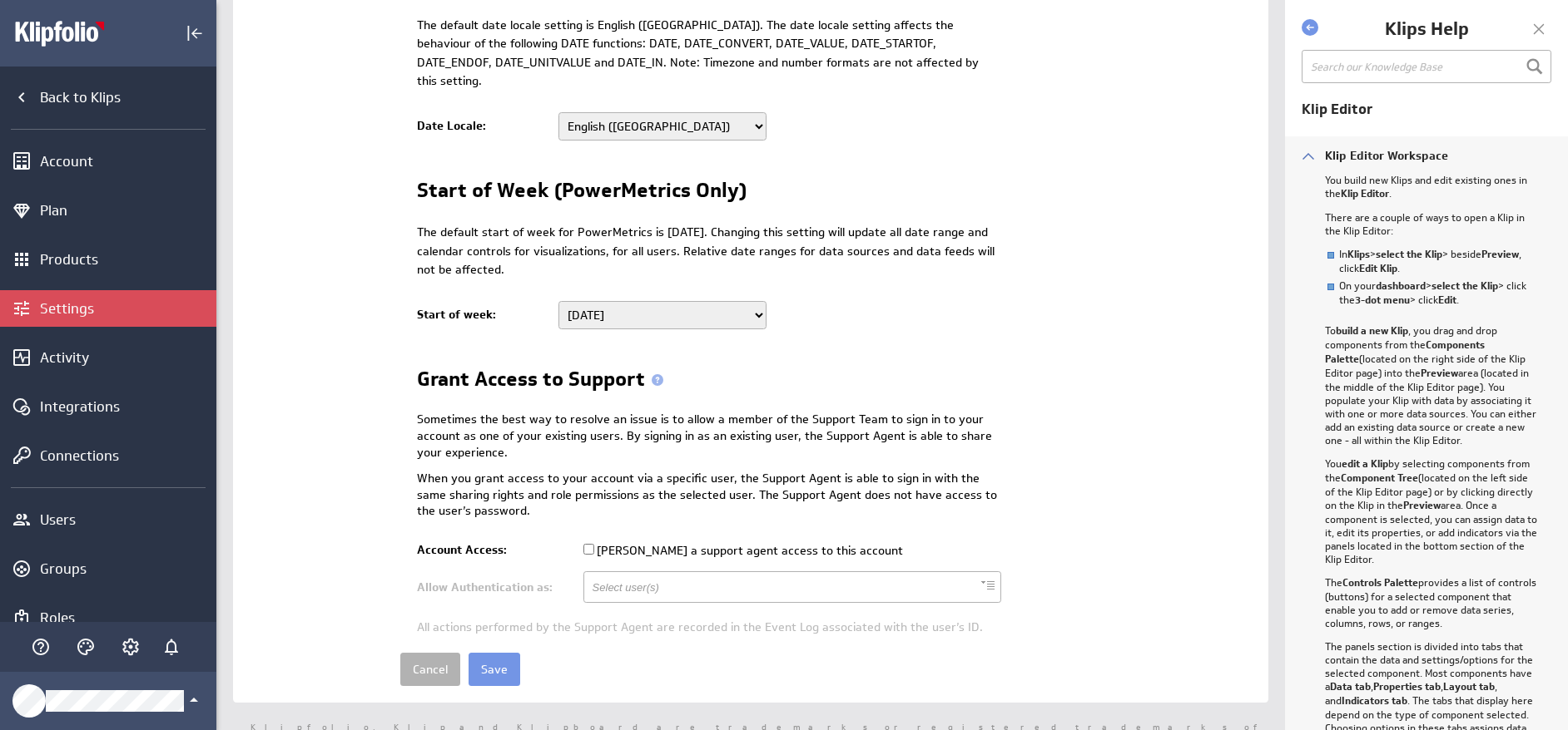
click at [590, 544] on input "Grant a support agent access to this account" at bounding box center [588, 548] width 11 height 11
checkbox input "true"
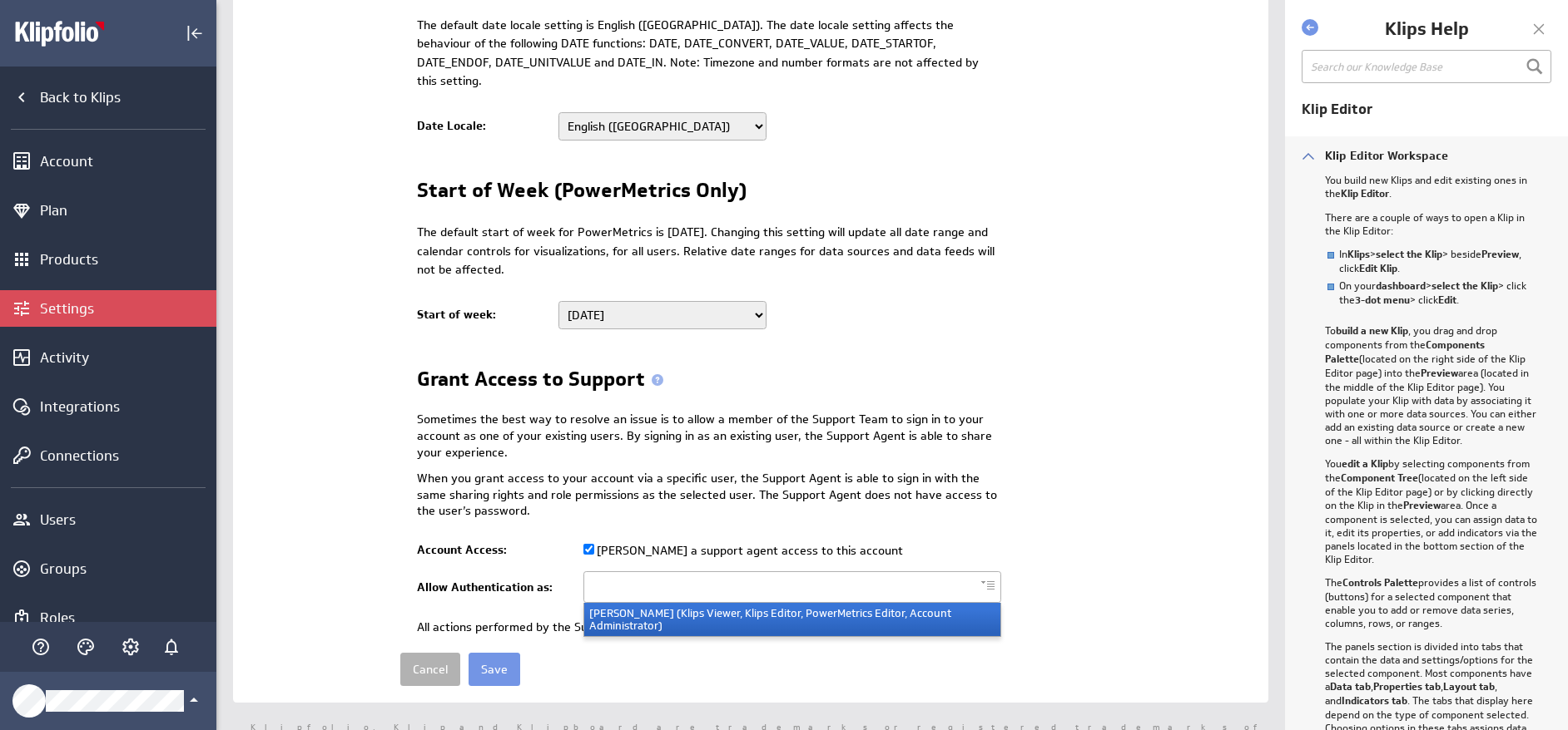
click at [657, 574] on input "text" at bounding box center [636, 587] width 87 height 28
click at [671, 606] on li "Hamlet Azarian (Klips Viewer, Klips Editor, PowerMetrics Editor, Account Admini…" at bounding box center [792, 620] width 416 height 33
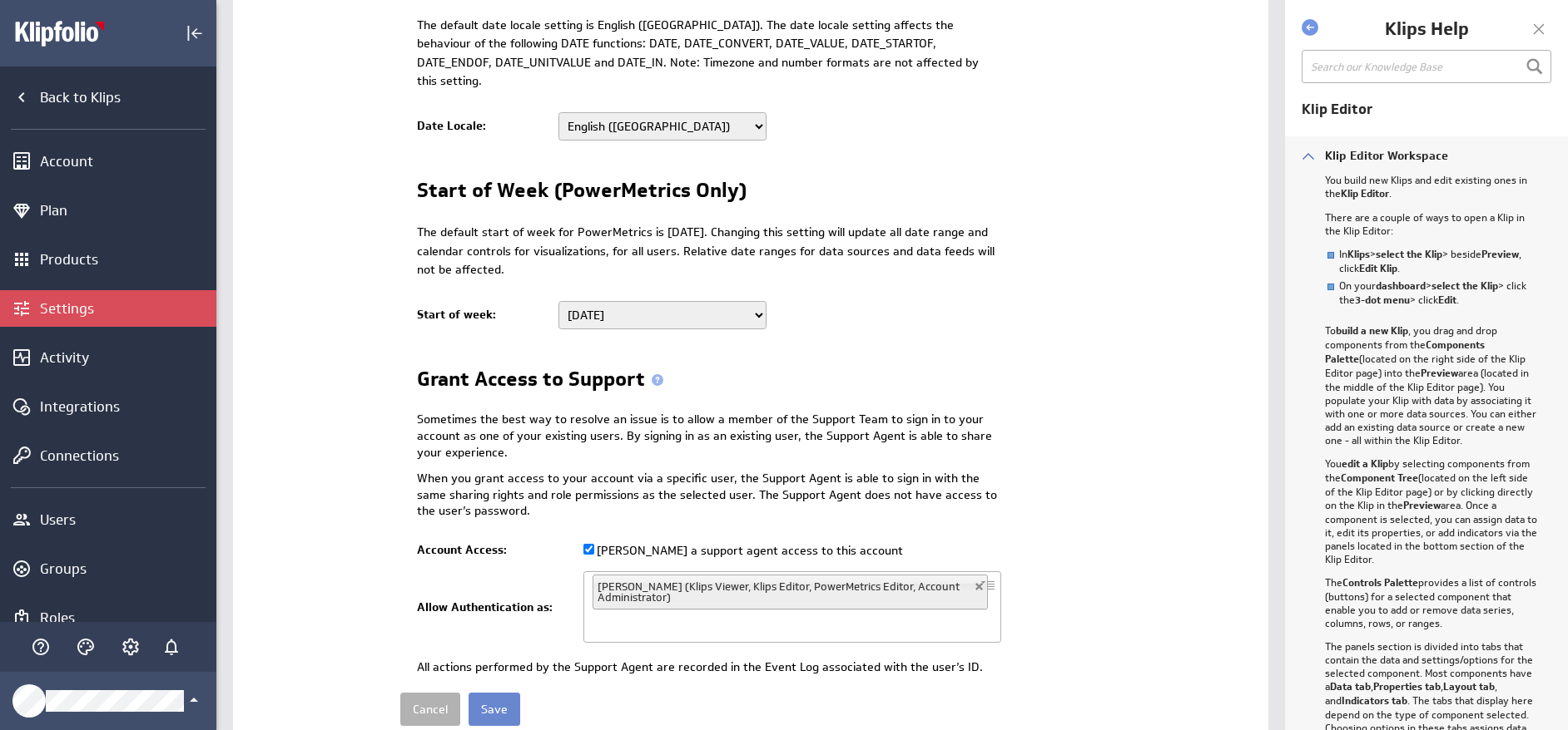
click at [490, 693] on input "Save" at bounding box center [494, 710] width 51 height 33
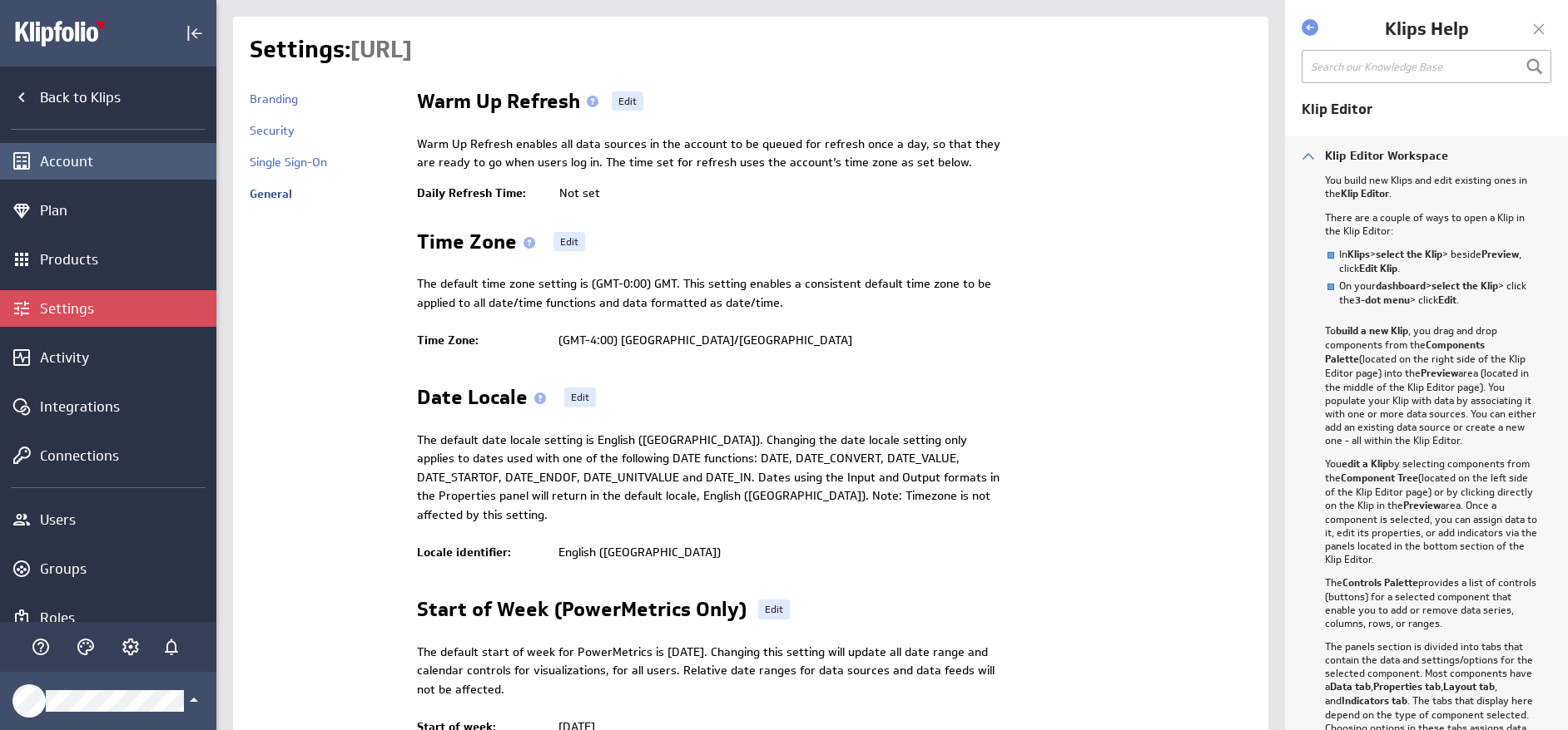
click at [63, 162] on div "Account" at bounding box center [126, 161] width 172 height 18
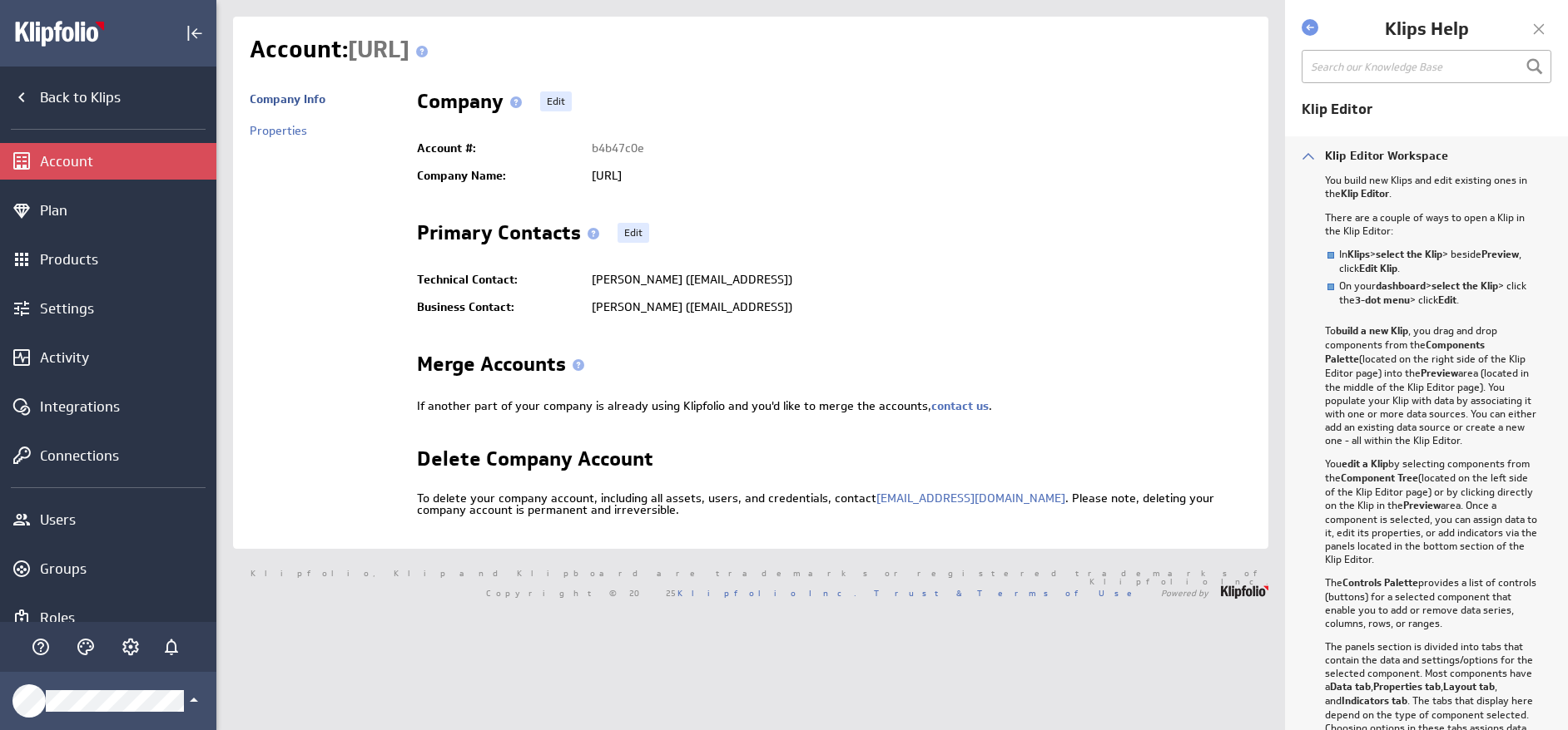
click at [620, 147] on td "b4b47c0e" at bounding box center [918, 149] width 669 height 27
click at [328, 148] on div "Properties" at bounding box center [325, 139] width 151 height 32
drag, startPoint x: 652, startPoint y: 182, endPoint x: 399, endPoint y: 149, distance: 255.1
click at [400, 149] on td "Company Edit Account #: b4b47c0e Company Name: Displai.ai Primary Contacts Edit…" at bounding box center [825, 307] width 851 height 449
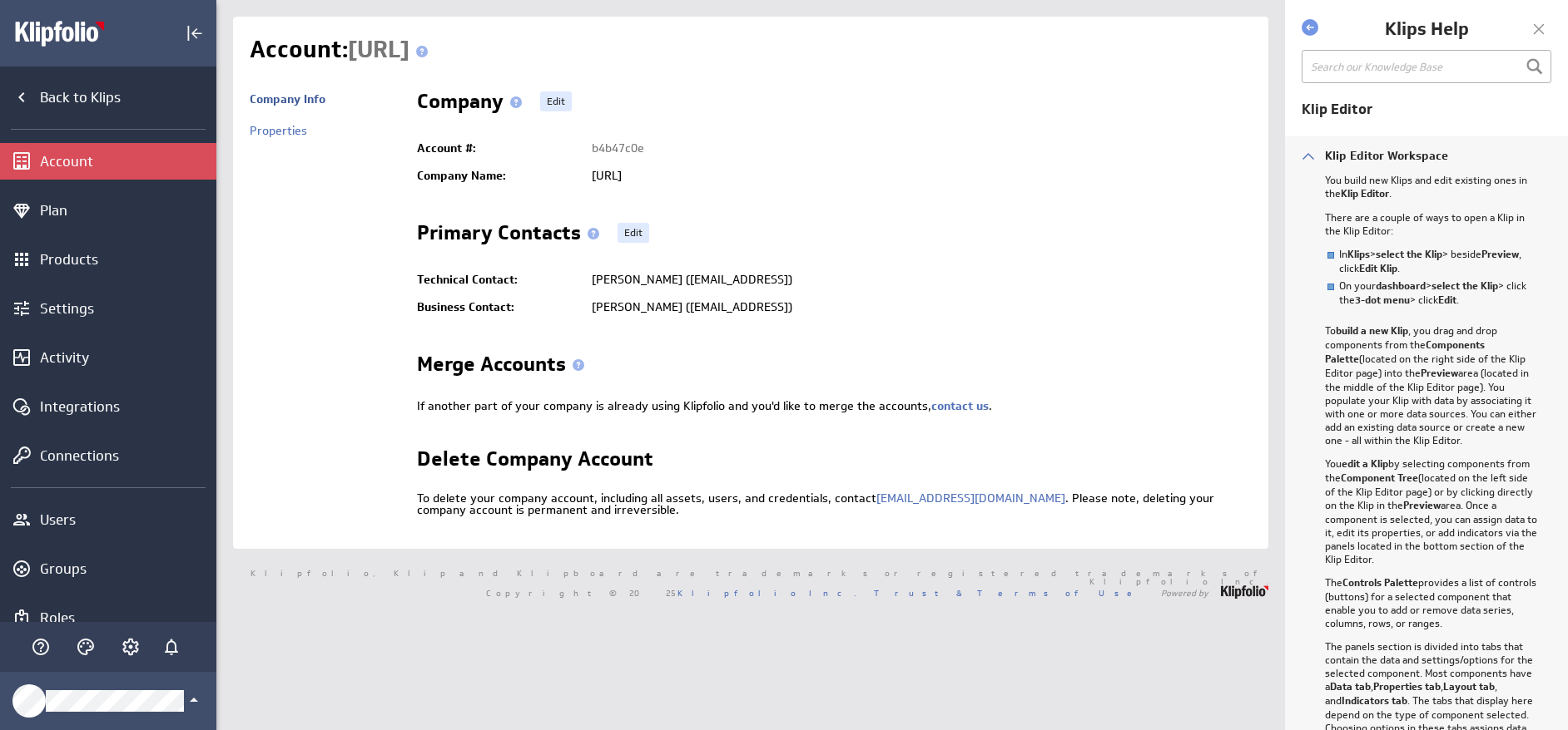
copy div "Account #: b4b47c0e Company Name: Displai.ai"
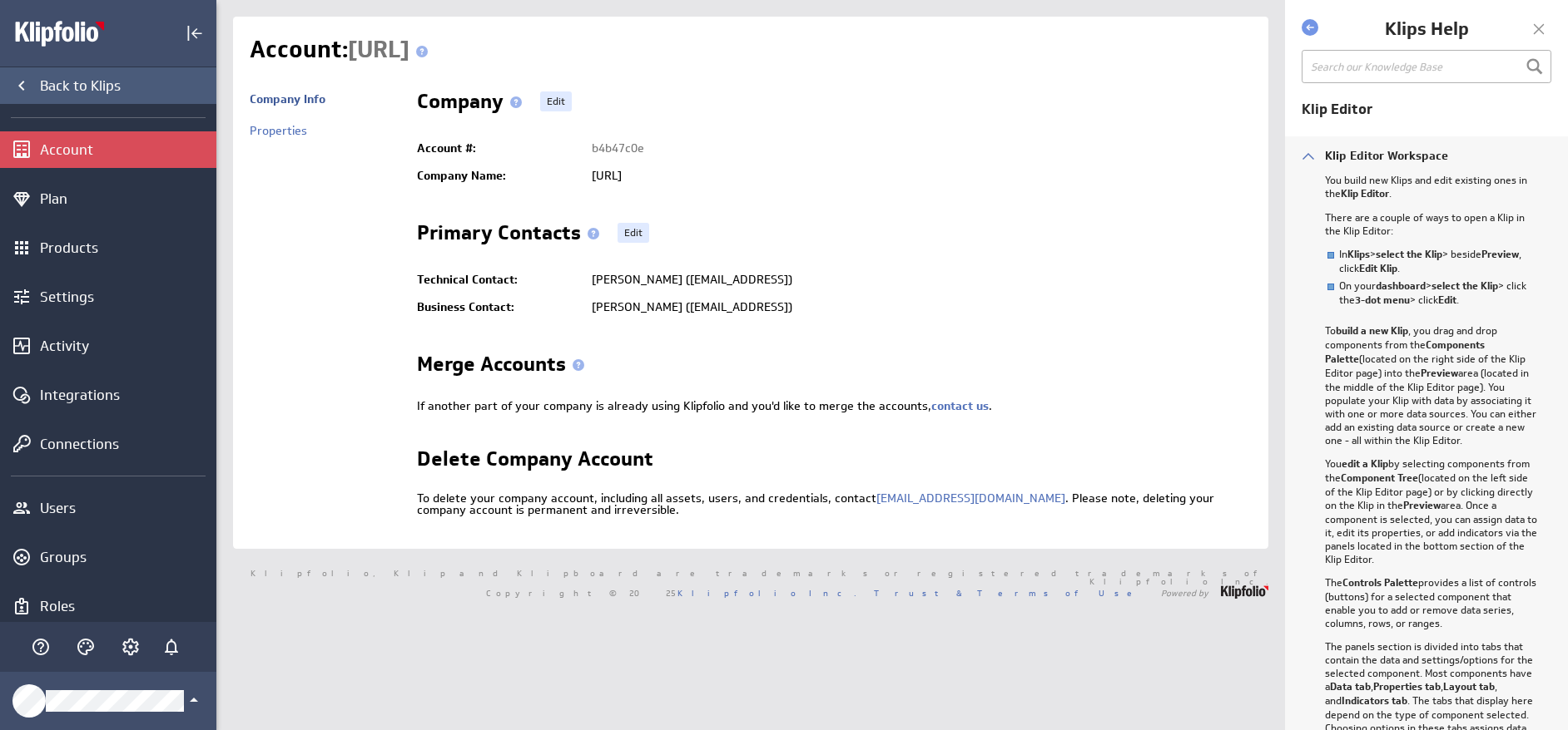
click at [24, 92] on icon "Back to Klips" at bounding box center [21, 85] width 20 height 20
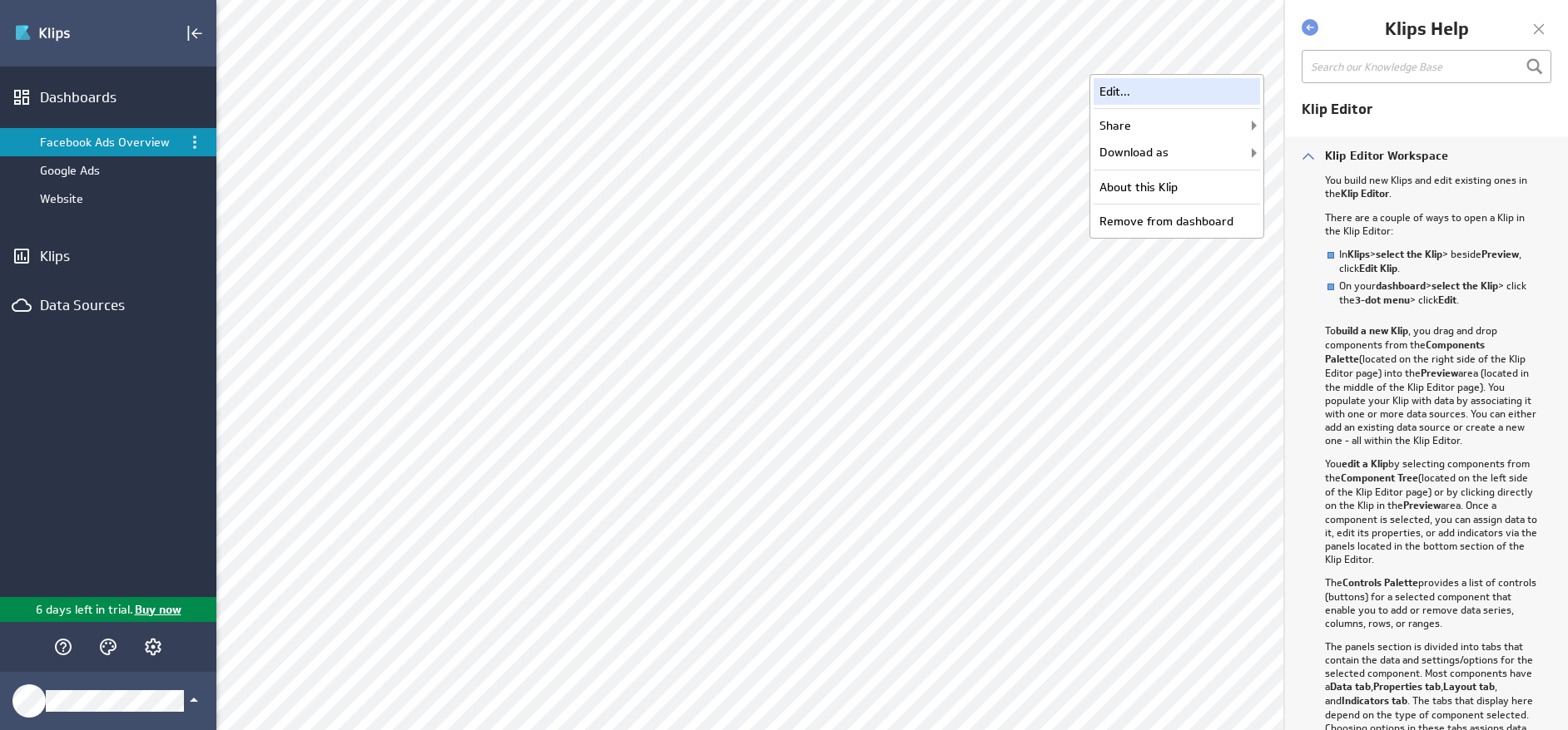
click at [1146, 92] on div "Edit..." at bounding box center [1177, 92] width 166 height 27
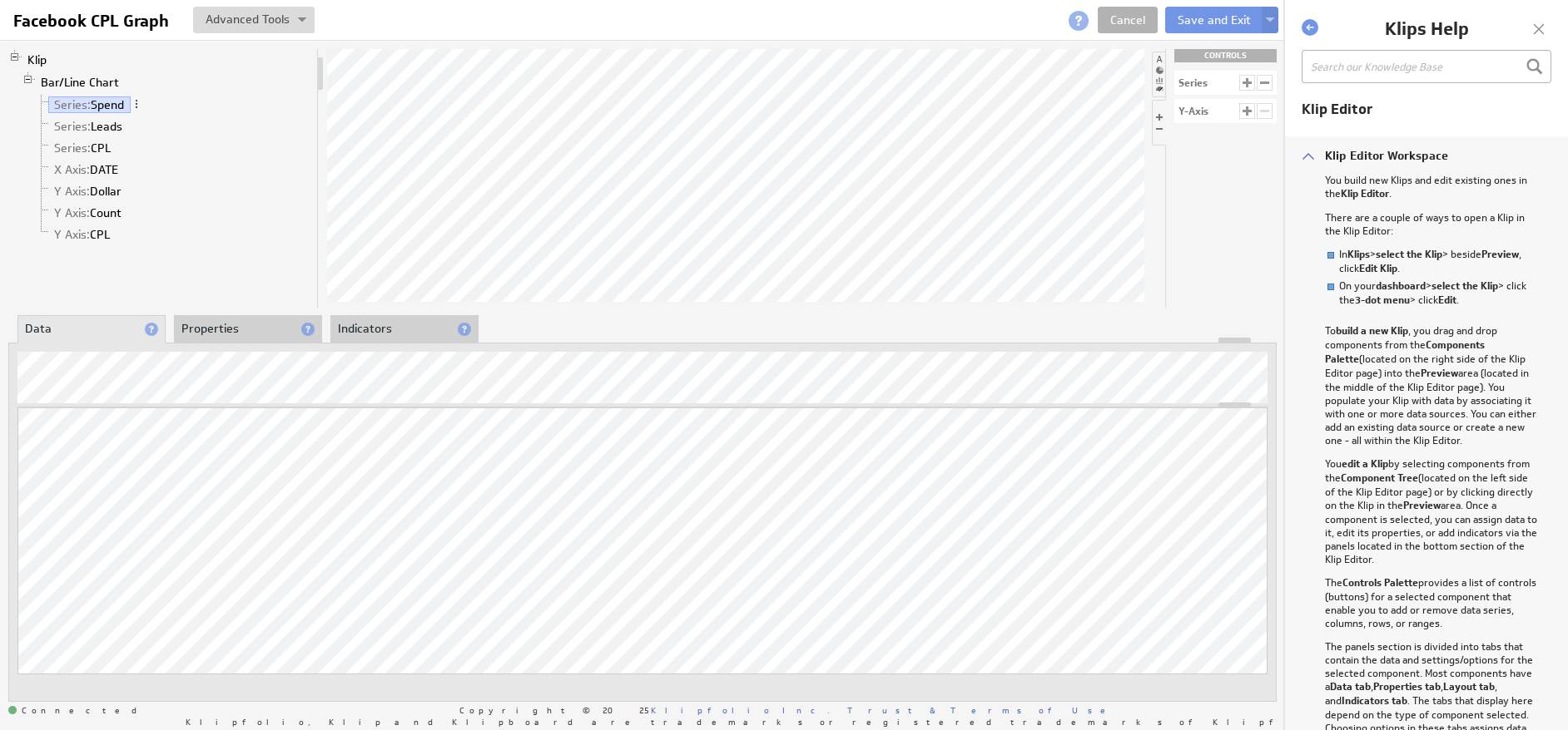
click at [646, 394] on div "Updating... Select a Function ARRAY DATE SELECT SLICE SUM Data Manipulation Log…" at bounding box center [642, 522] width 1269 height 359
